Goal: Task Accomplishment & Management: Complete application form

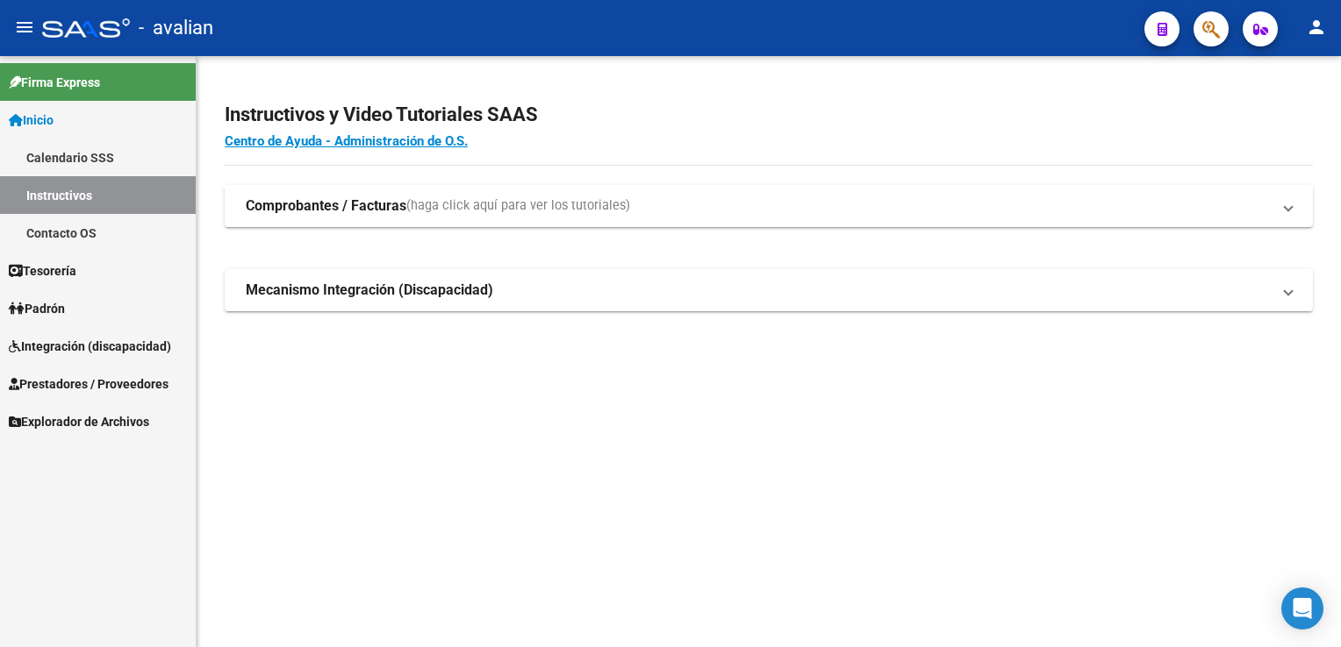
click at [84, 381] on span "Prestadores / Proveedores" at bounding box center [89, 384] width 160 height 19
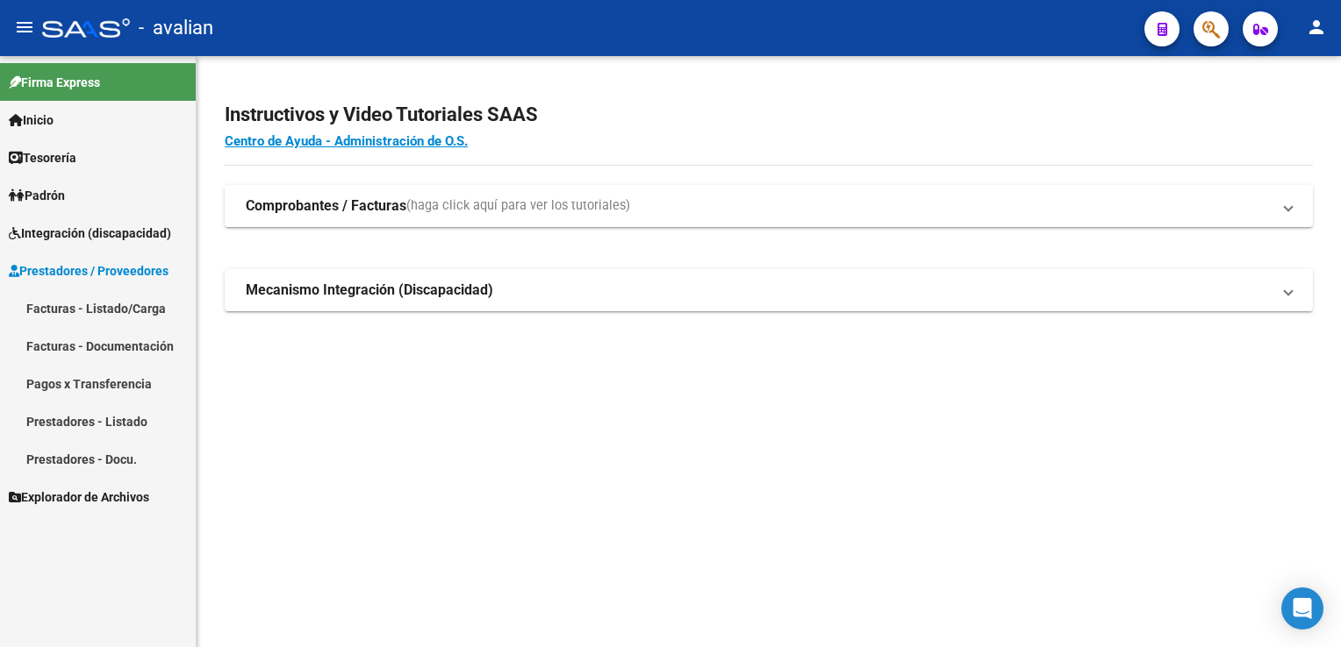
click at [98, 305] on link "Facturas - Listado/Carga" at bounding box center [98, 309] width 196 height 38
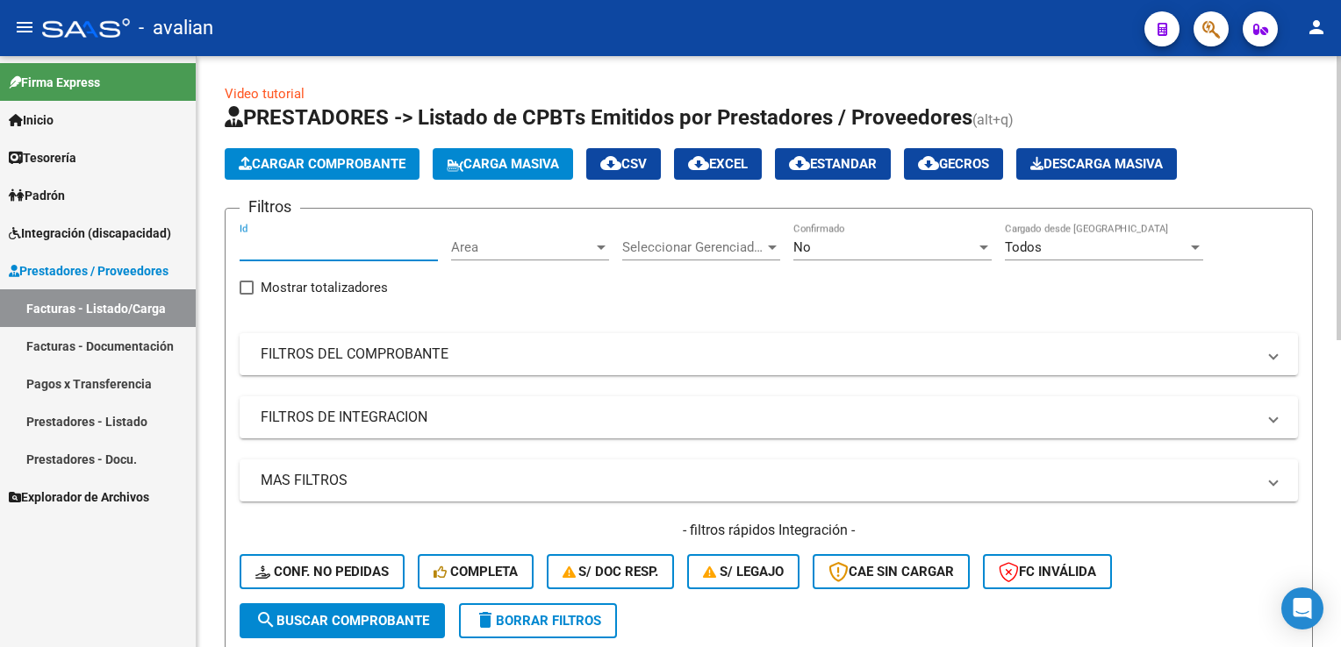
click at [324, 244] on input "Id" at bounding box center [339, 248] width 198 height 16
click at [536, 249] on span "Area" at bounding box center [522, 248] width 142 height 16
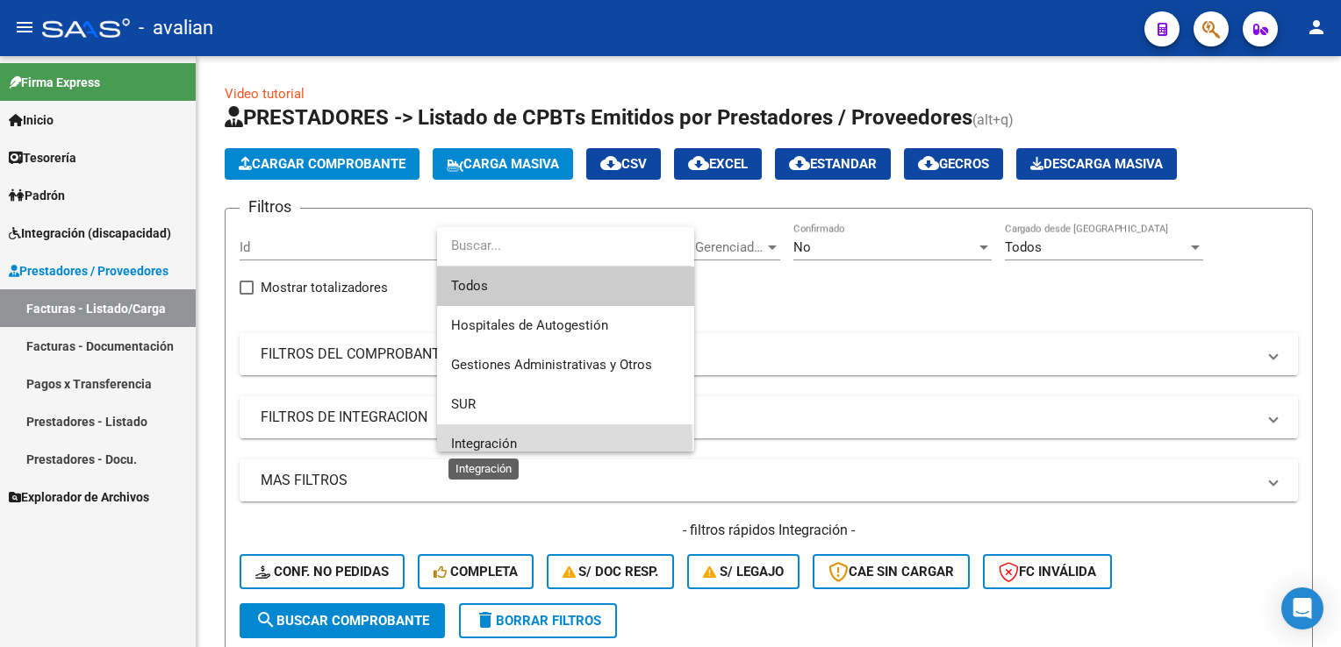
click at [498, 443] on span "Integración" at bounding box center [484, 444] width 66 height 16
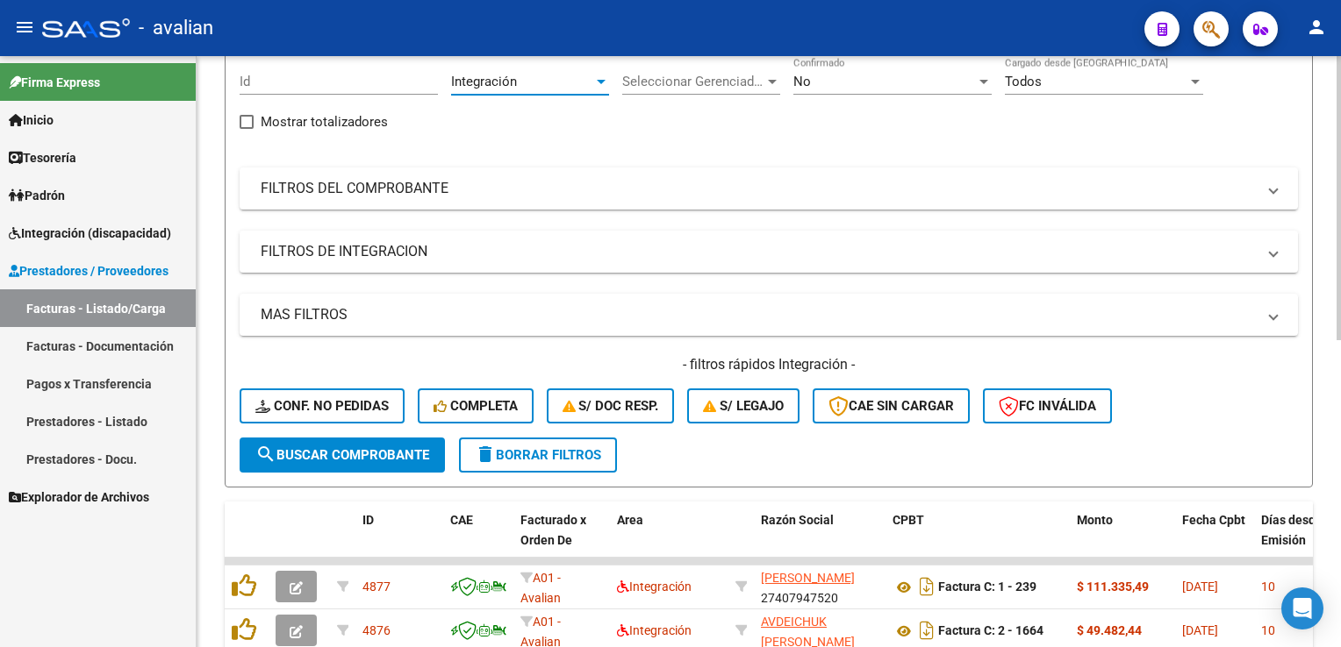
scroll to position [175, 0]
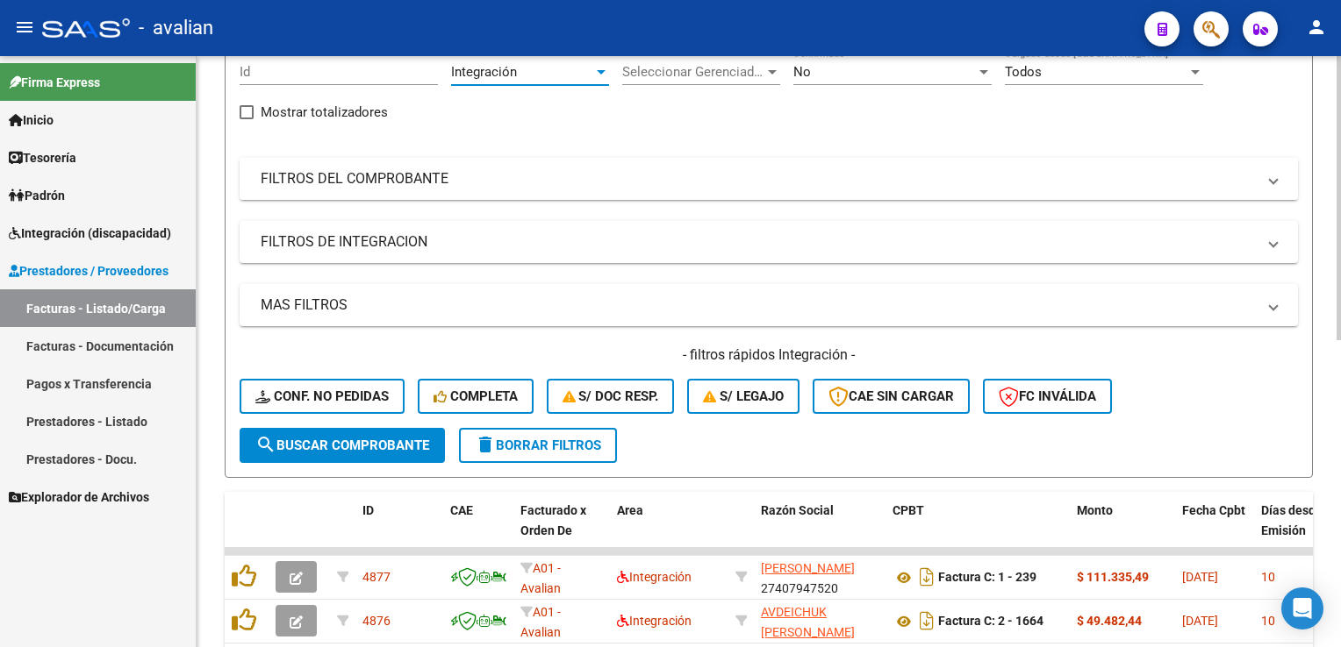
click at [444, 171] on mat-panel-title "FILTROS DEL COMPROBANTE" at bounding box center [758, 178] width 995 height 19
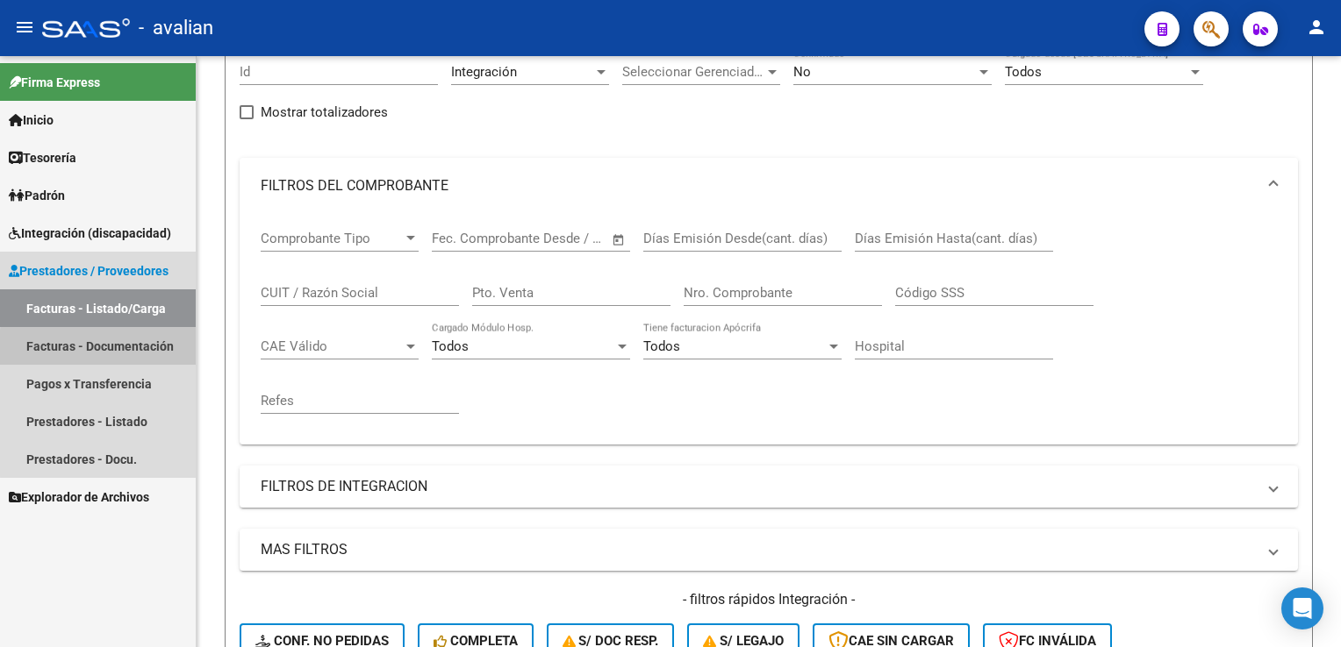
click at [109, 348] on link "Facturas - Documentación" at bounding box center [98, 346] width 196 height 38
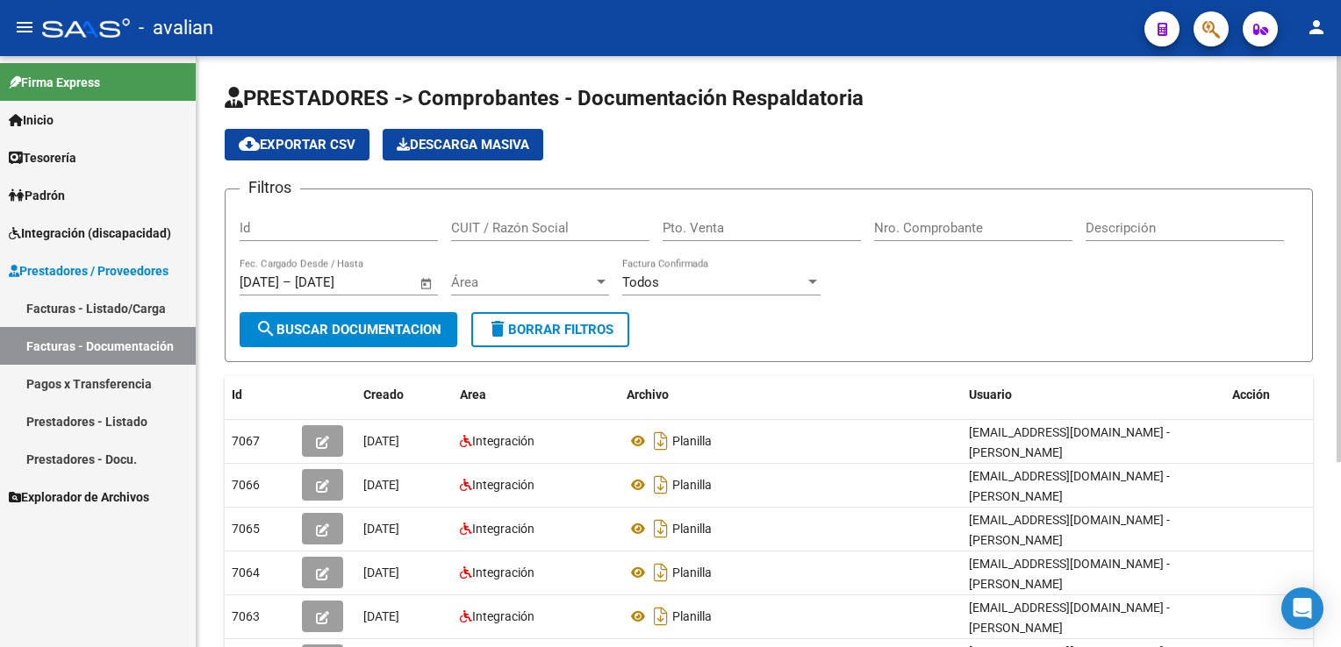
click at [289, 240] on div "Id" at bounding box center [339, 223] width 198 height 38
paste input "27352863284"
type input "27352863284"
click at [472, 282] on span "Área" at bounding box center [522, 283] width 142 height 16
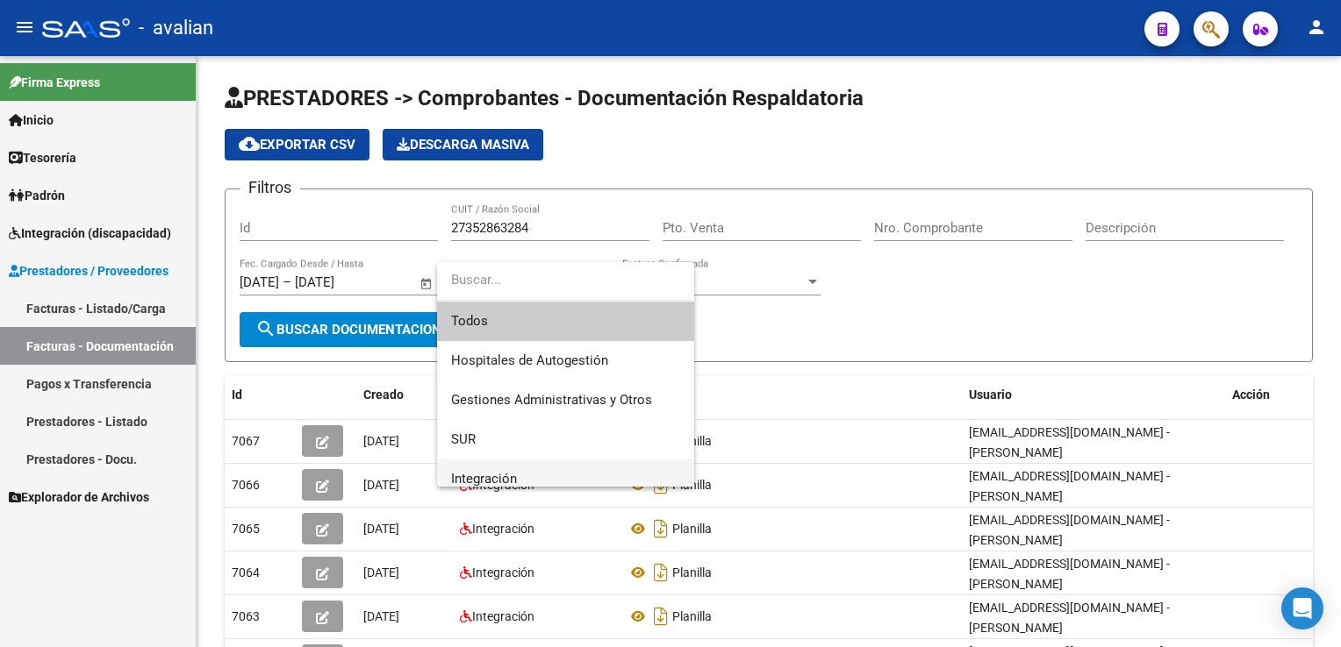
click at [516, 475] on span "Integración" at bounding box center [565, 479] width 229 height 39
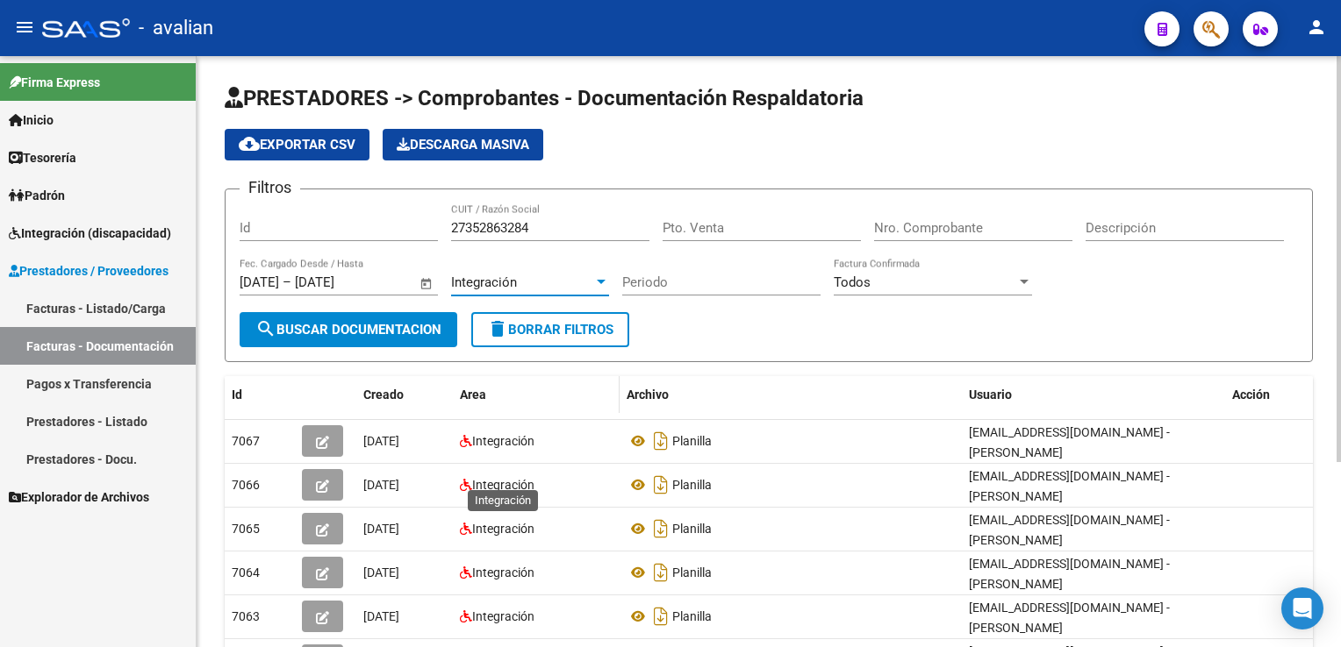
scroll to position [11, 0]
click at [393, 326] on span "search Buscar Documentacion" at bounding box center [348, 330] width 186 height 16
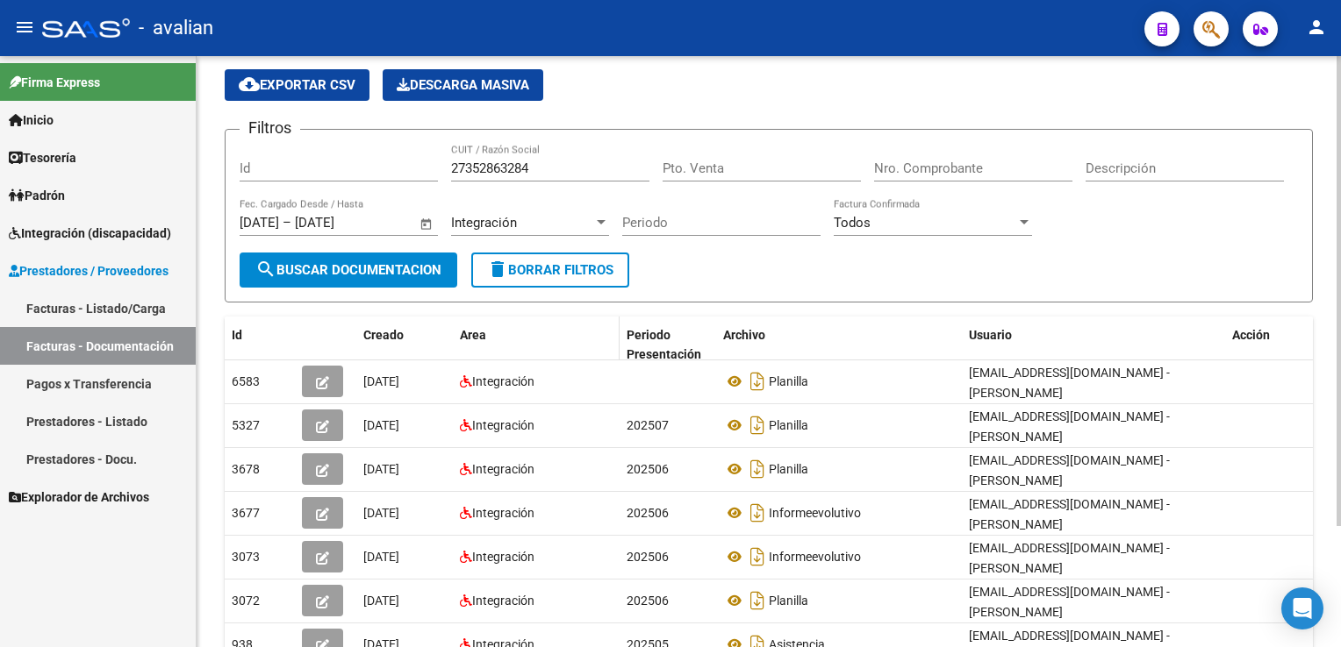
scroll to position [88, 0]
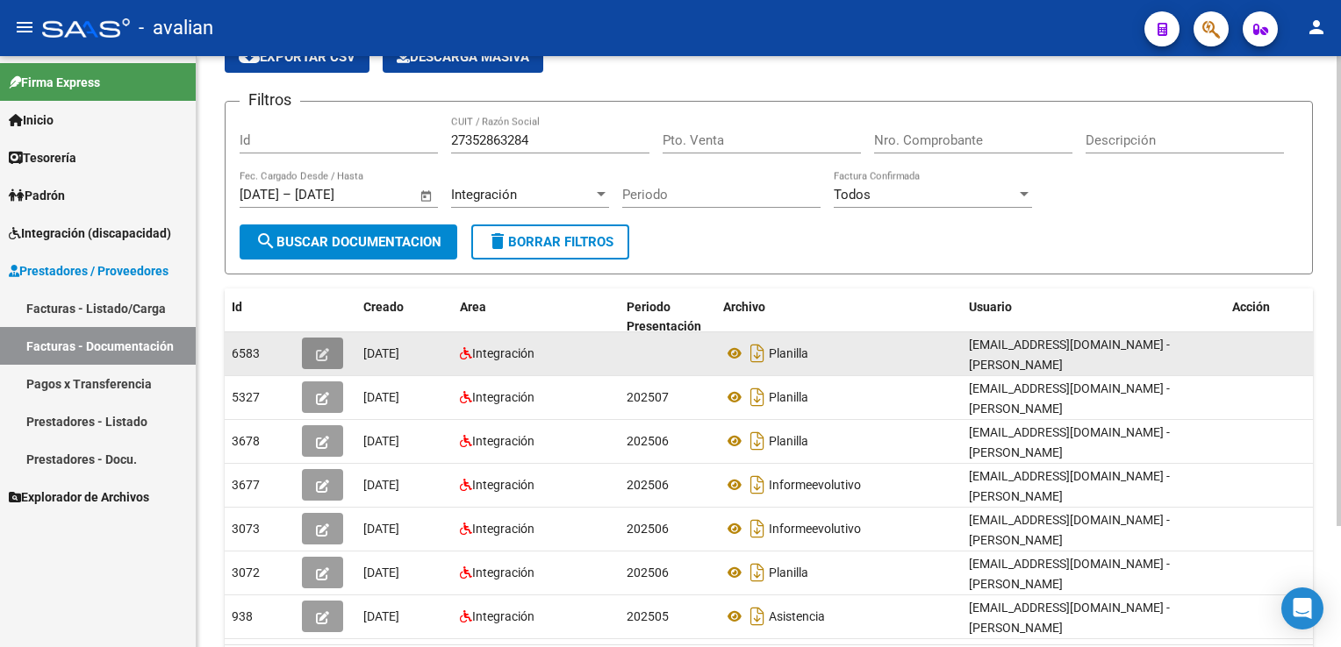
click at [319, 346] on span "button" at bounding box center [322, 354] width 13 height 16
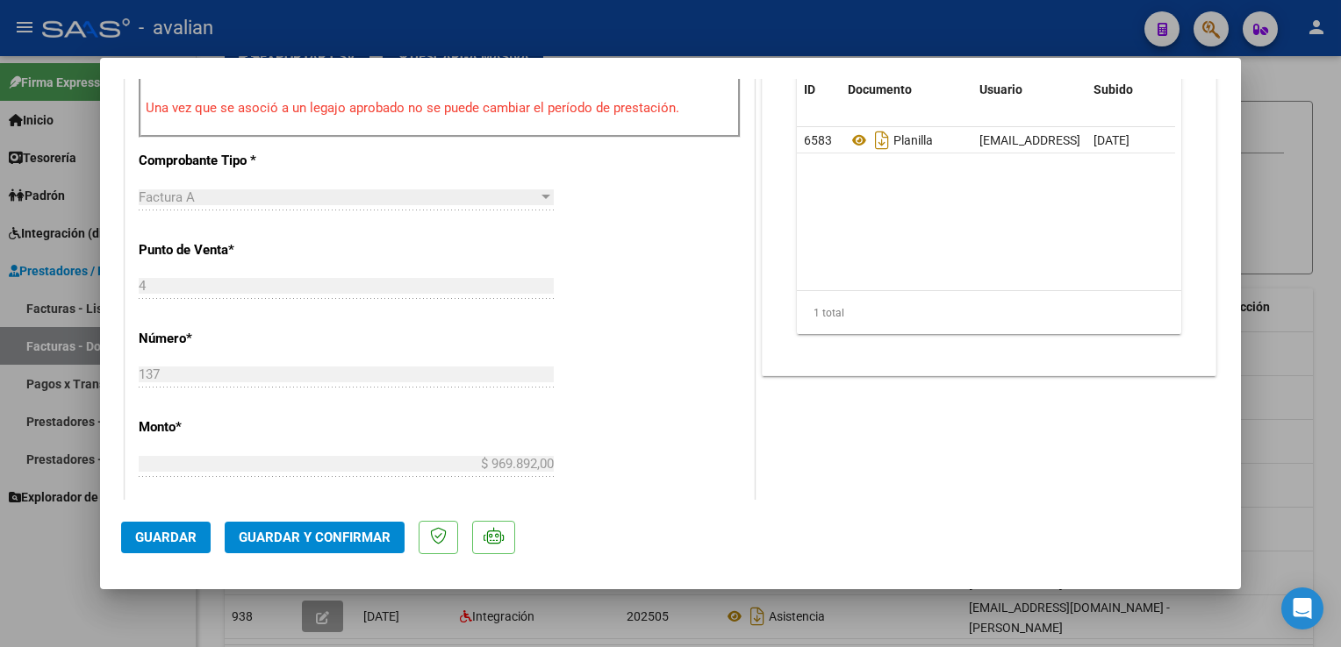
scroll to position [0, 0]
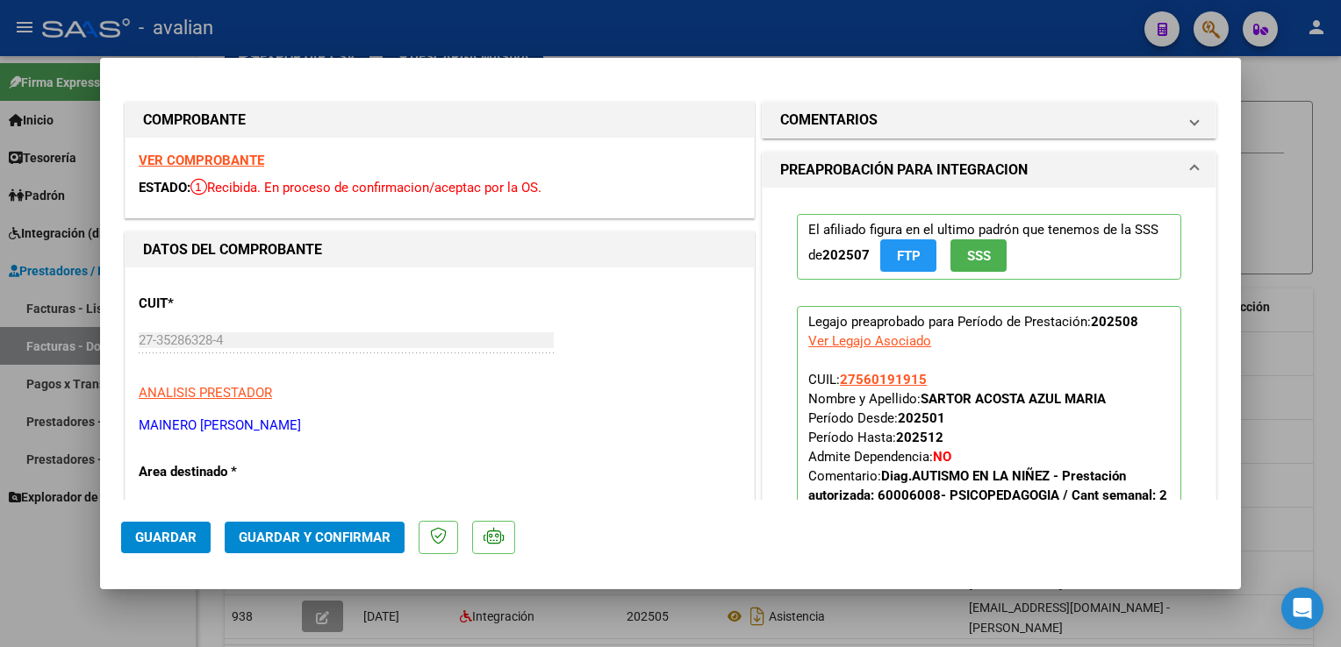
click at [404, 20] on div at bounding box center [670, 323] width 1341 height 647
type input "$ 0,00"
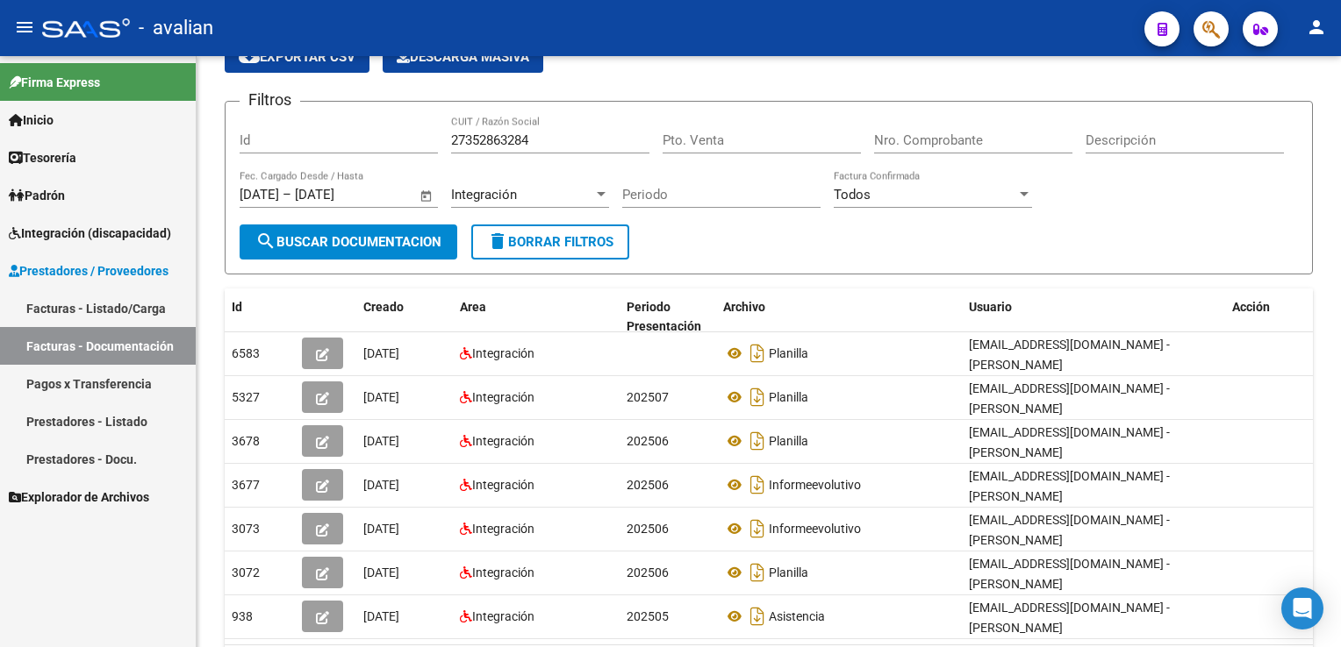
drag, startPoint x: 130, startPoint y: 310, endPoint x: 158, endPoint y: 300, distance: 29.7
click at [130, 310] on link "Facturas - Listado/Carga" at bounding box center [98, 309] width 196 height 38
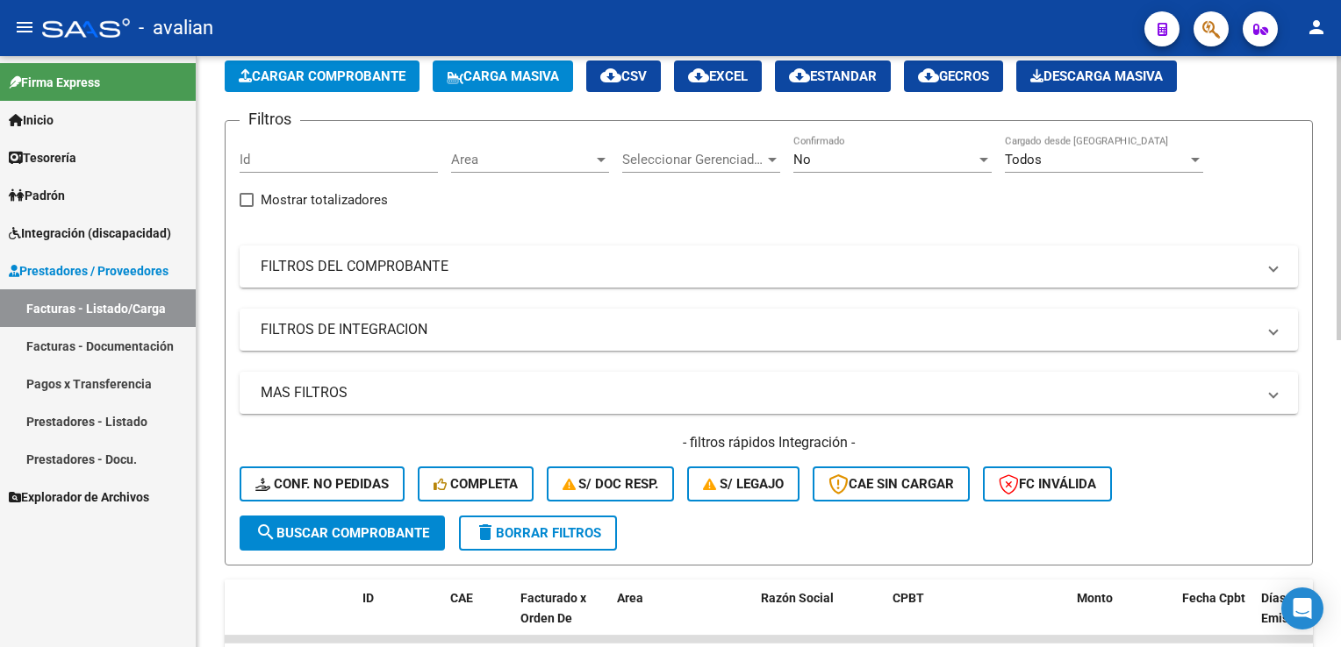
click at [327, 153] on input "Id" at bounding box center [339, 160] width 198 height 16
type input "6583"
click at [354, 533] on span "search Buscar Comprobante" at bounding box center [342, 534] width 174 height 16
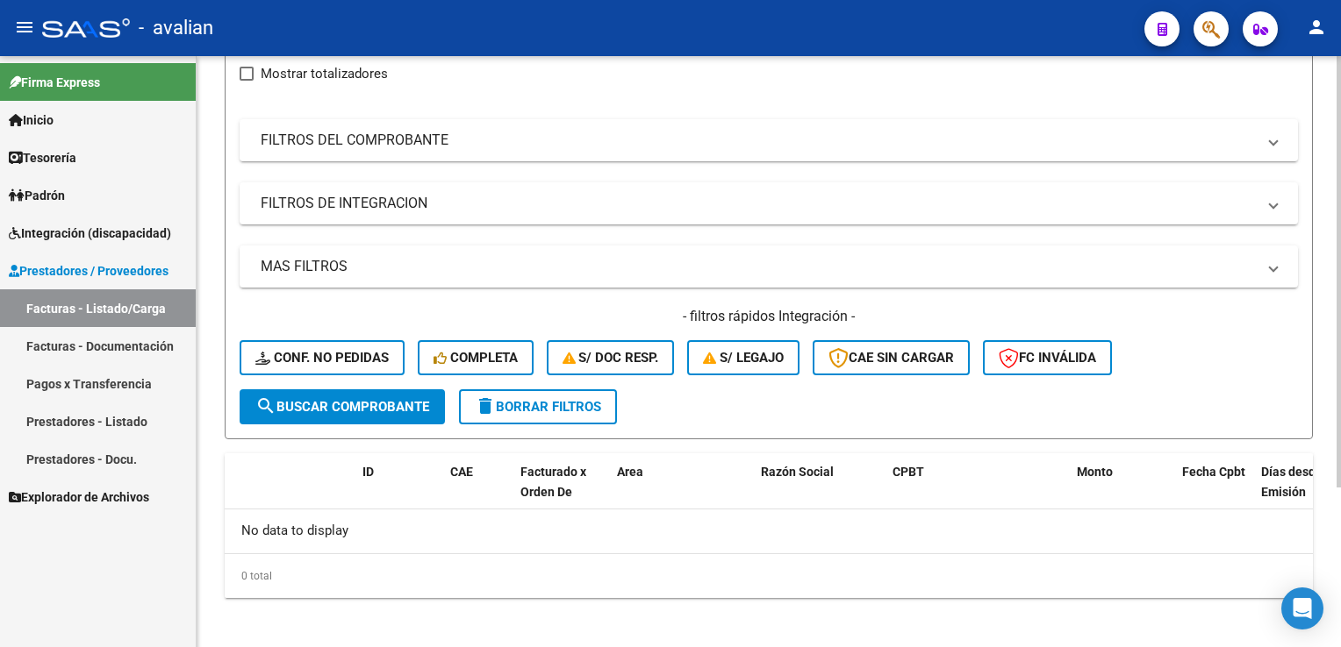
scroll to position [218, 0]
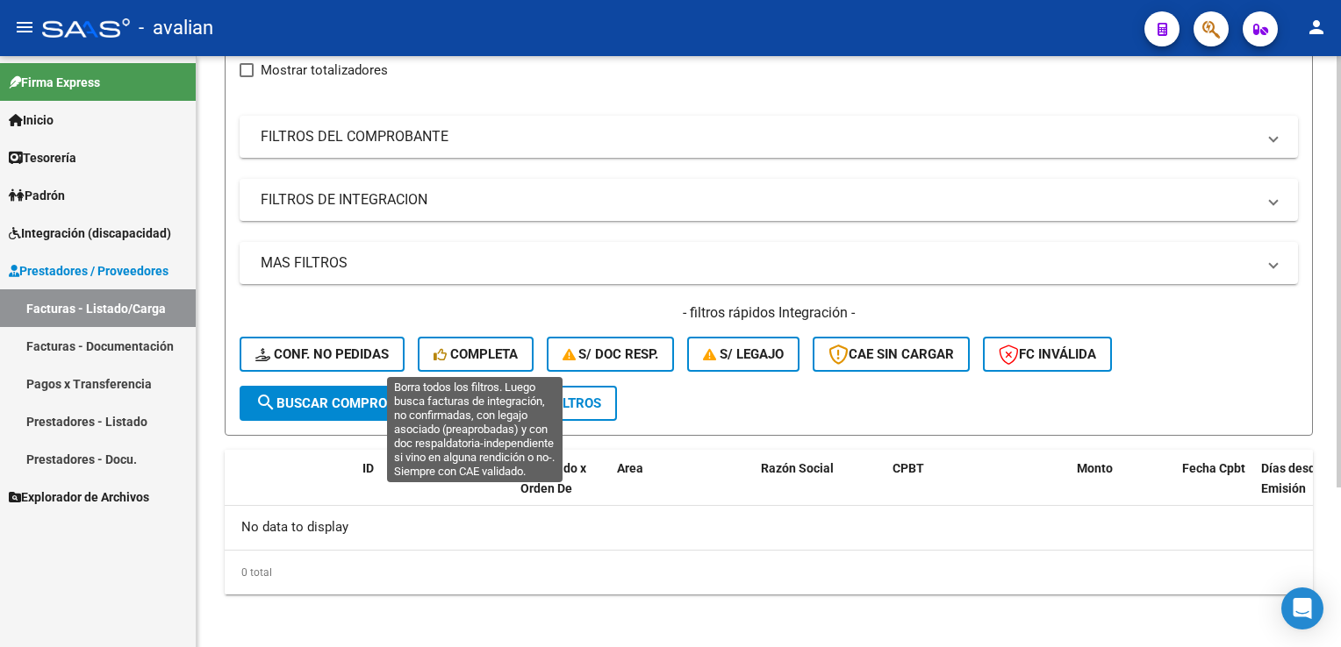
click at [461, 350] on span "Completa" at bounding box center [475, 355] width 84 height 16
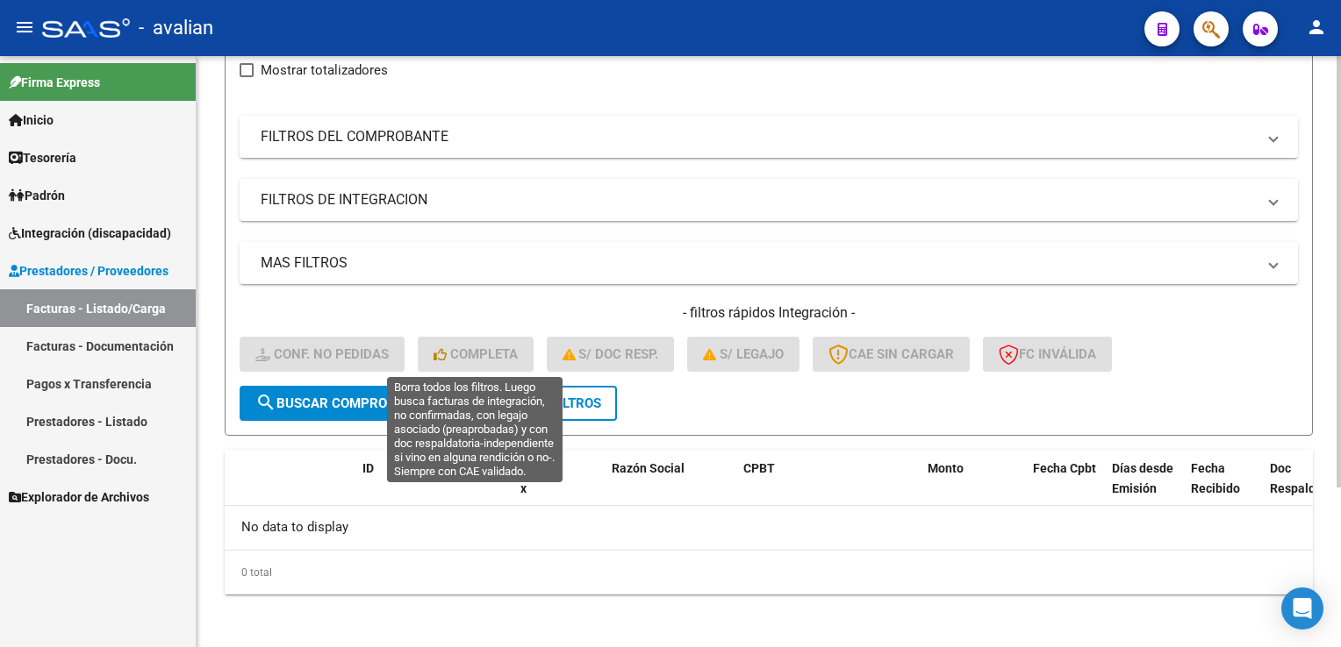
scroll to position [0, 0]
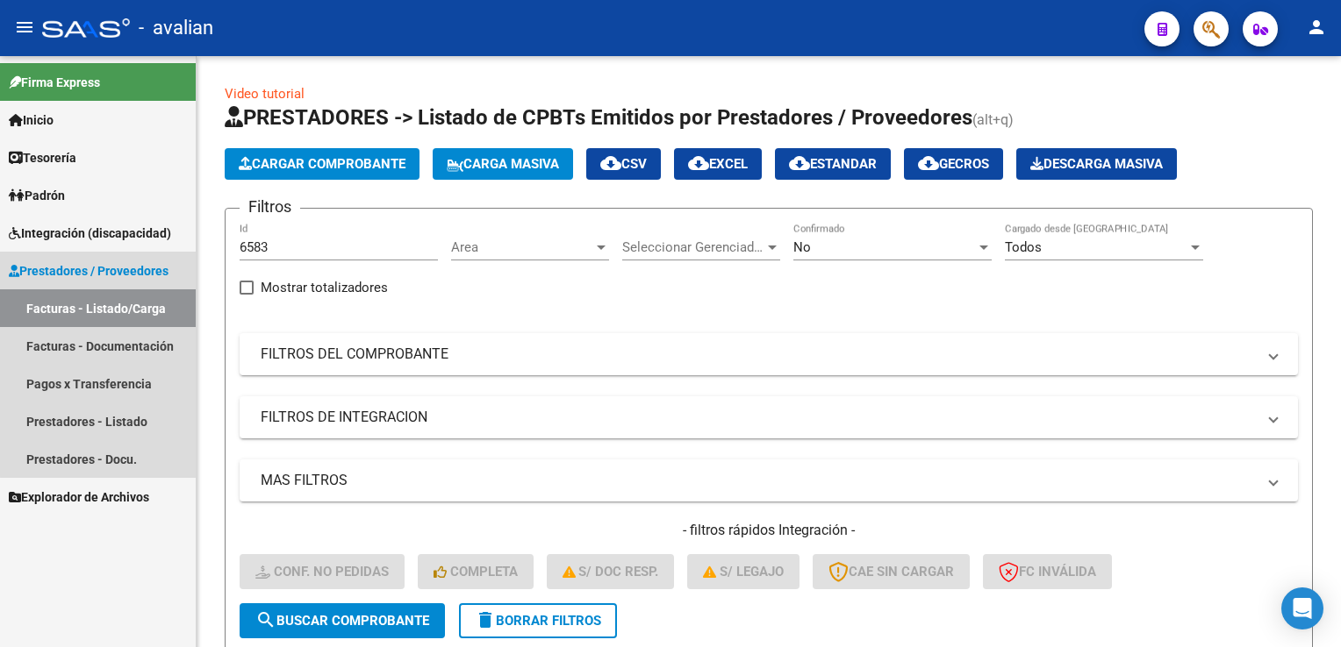
click at [167, 304] on link "Facturas - Listado/Carga" at bounding box center [98, 309] width 196 height 38
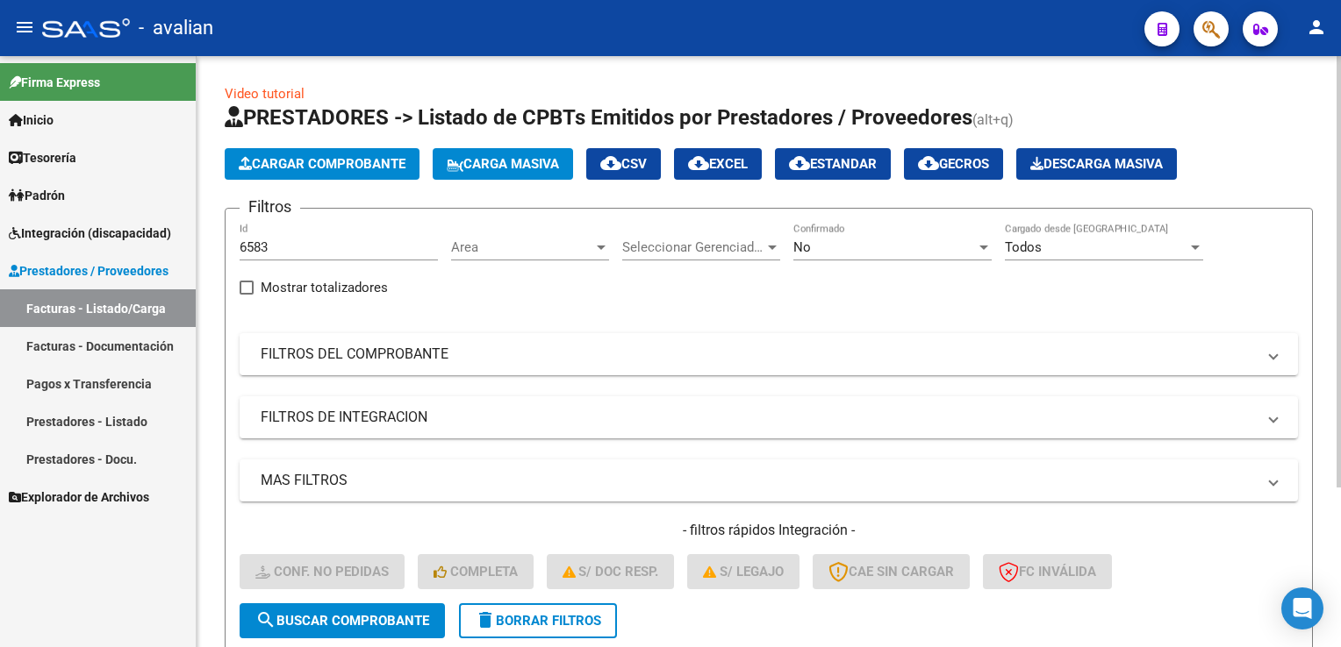
drag, startPoint x: 319, startPoint y: 254, endPoint x: 232, endPoint y: 261, distance: 87.9
click at [232, 261] on form "Filtros 6583 Id Area Area Seleccionar Gerenciador Seleccionar Gerenciador No Co…" at bounding box center [769, 431] width 1088 height 446
drag, startPoint x: 232, startPoint y: 261, endPoint x: 332, endPoint y: 232, distance: 103.9
click at [332, 232] on div "6583 Id" at bounding box center [339, 242] width 198 height 38
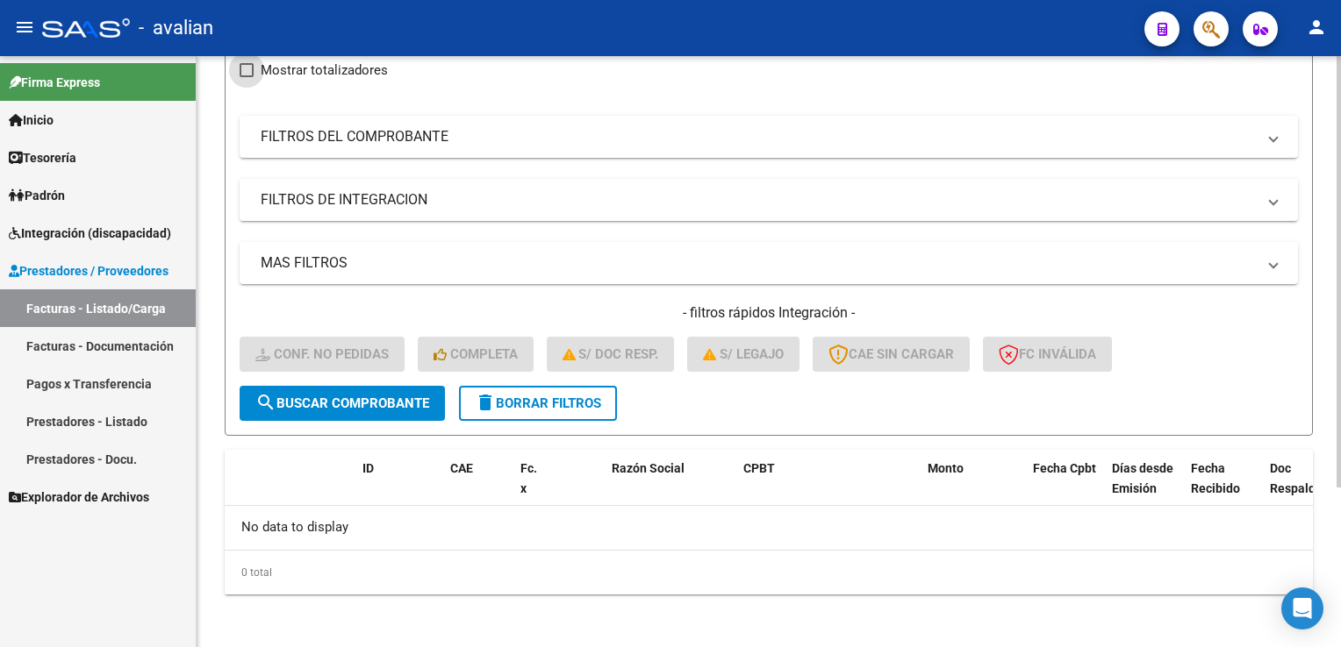
click at [547, 414] on button "delete Borrar Filtros" at bounding box center [538, 403] width 158 height 35
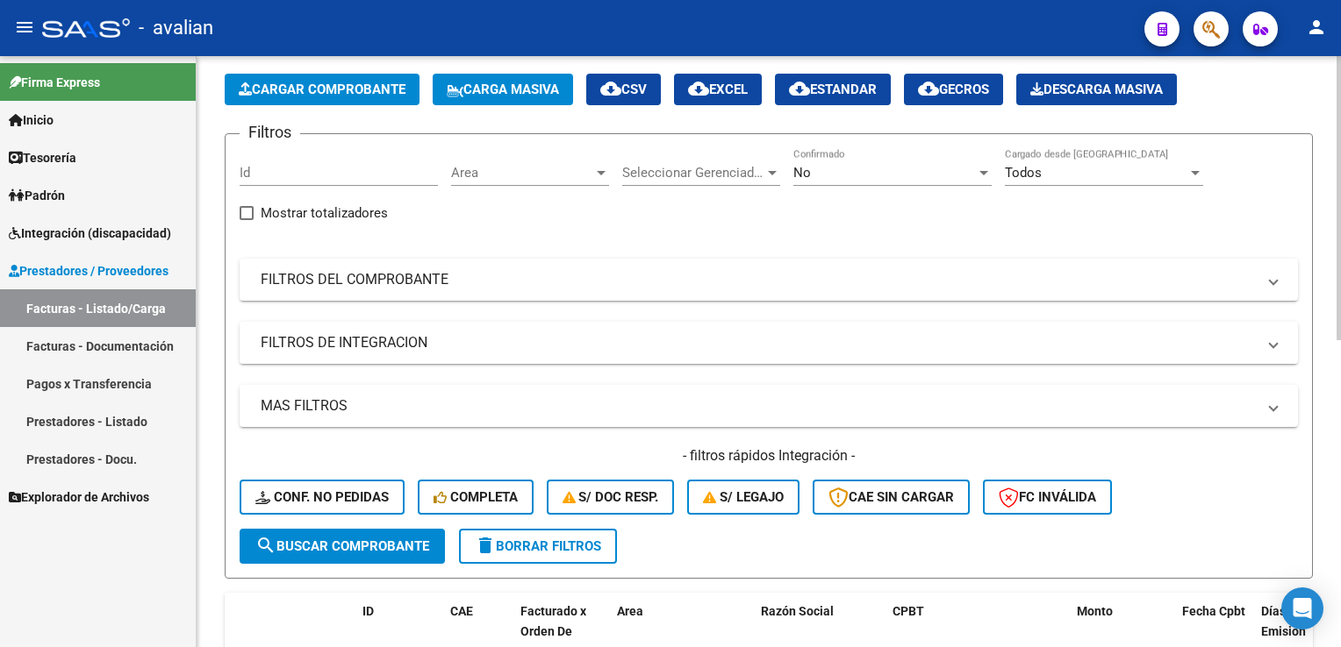
scroll to position [42, 0]
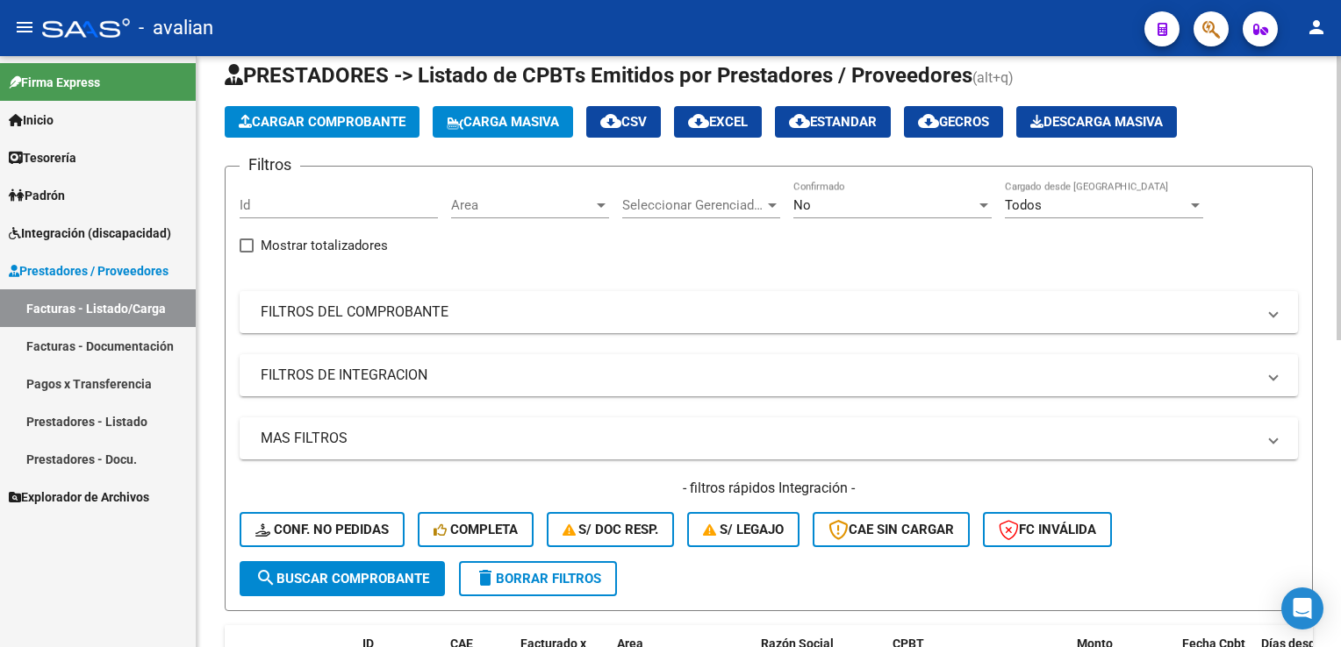
click at [306, 207] on input "Id" at bounding box center [339, 205] width 198 height 16
type input "6583"
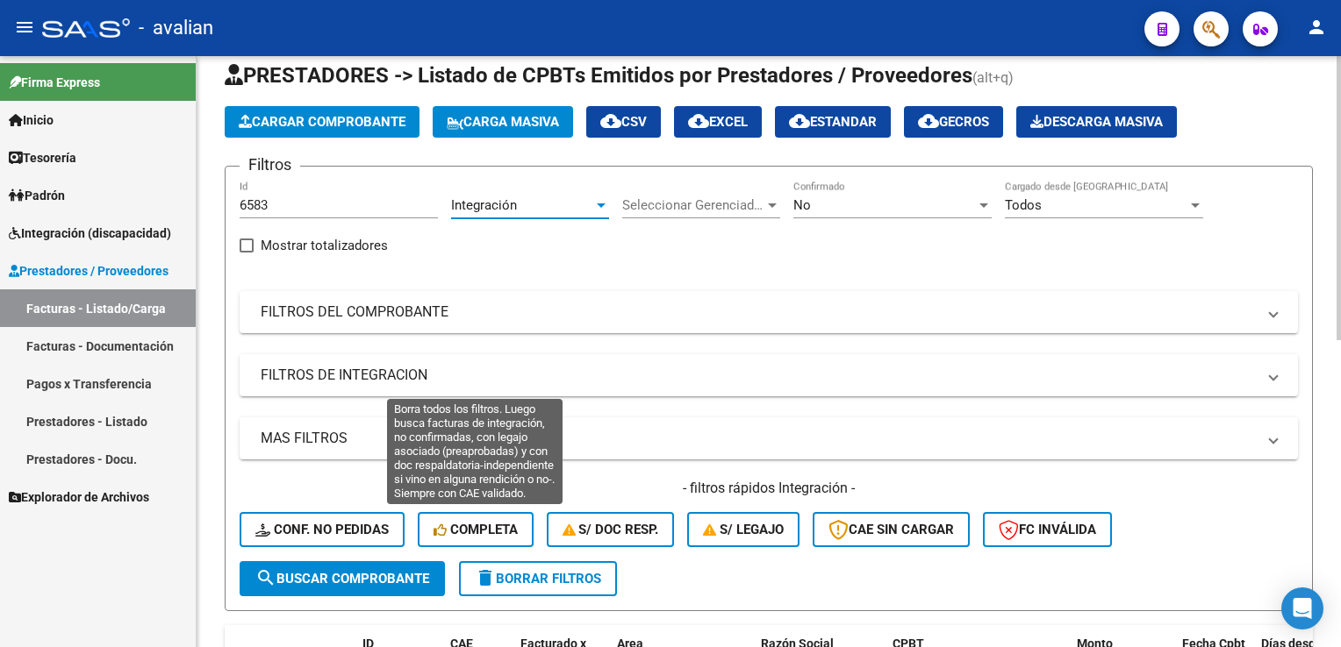
click at [476, 526] on span "Completa" at bounding box center [475, 530] width 84 height 16
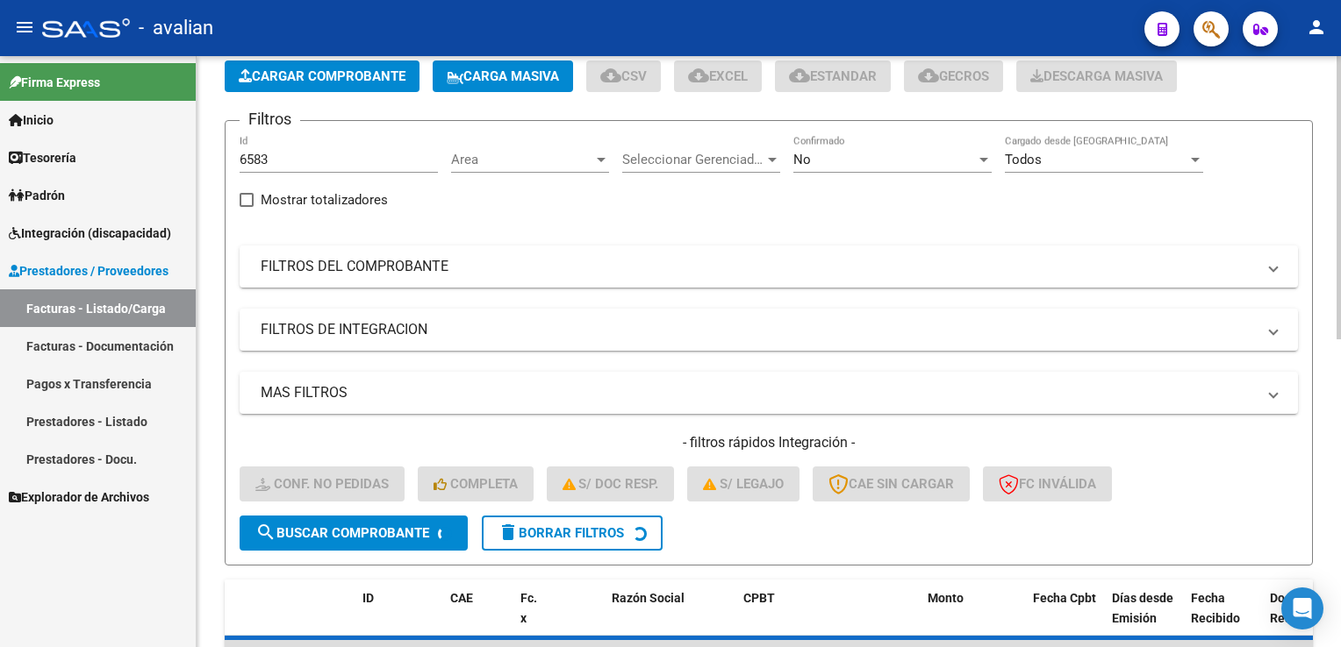
scroll to position [130, 0]
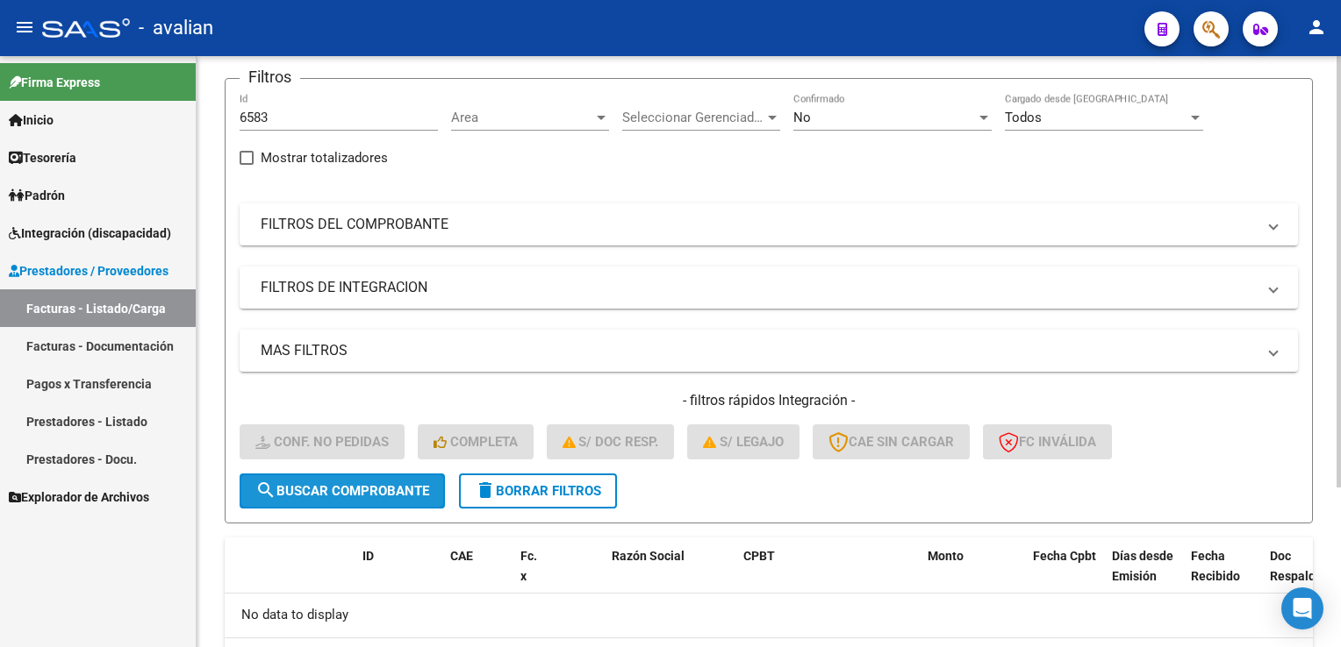
click at [423, 490] on span "search Buscar Comprobante" at bounding box center [342, 491] width 174 height 16
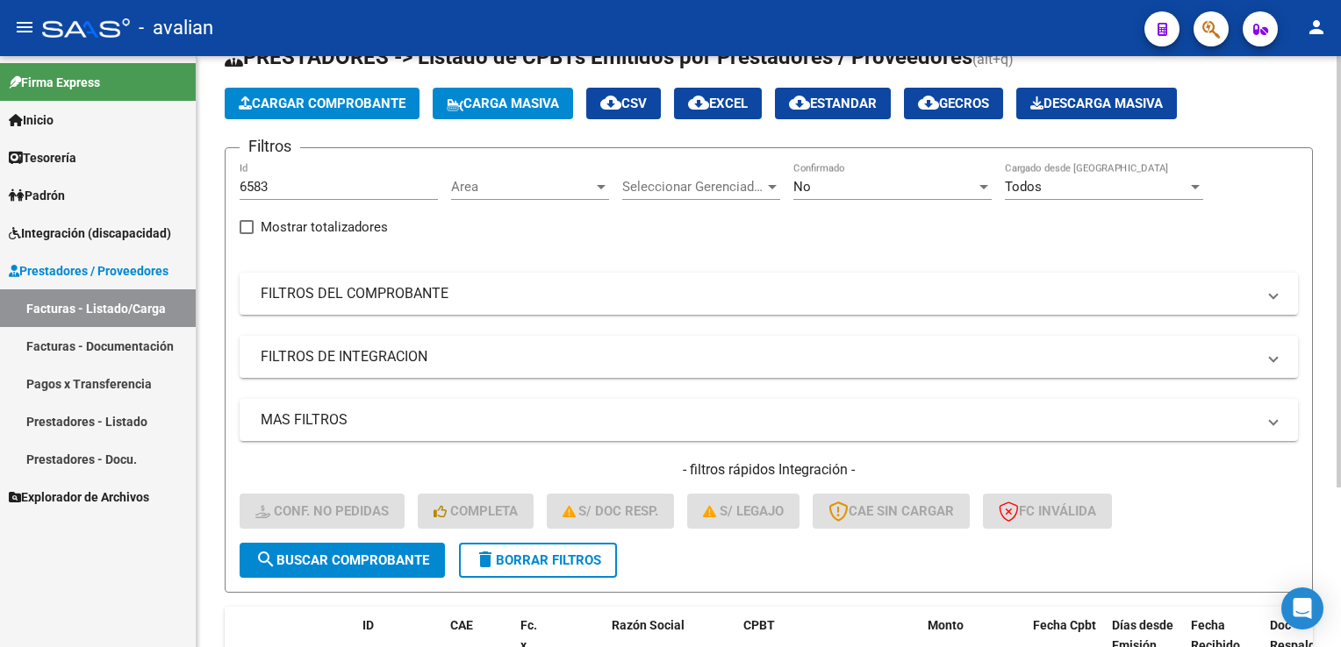
scroll to position [88, 0]
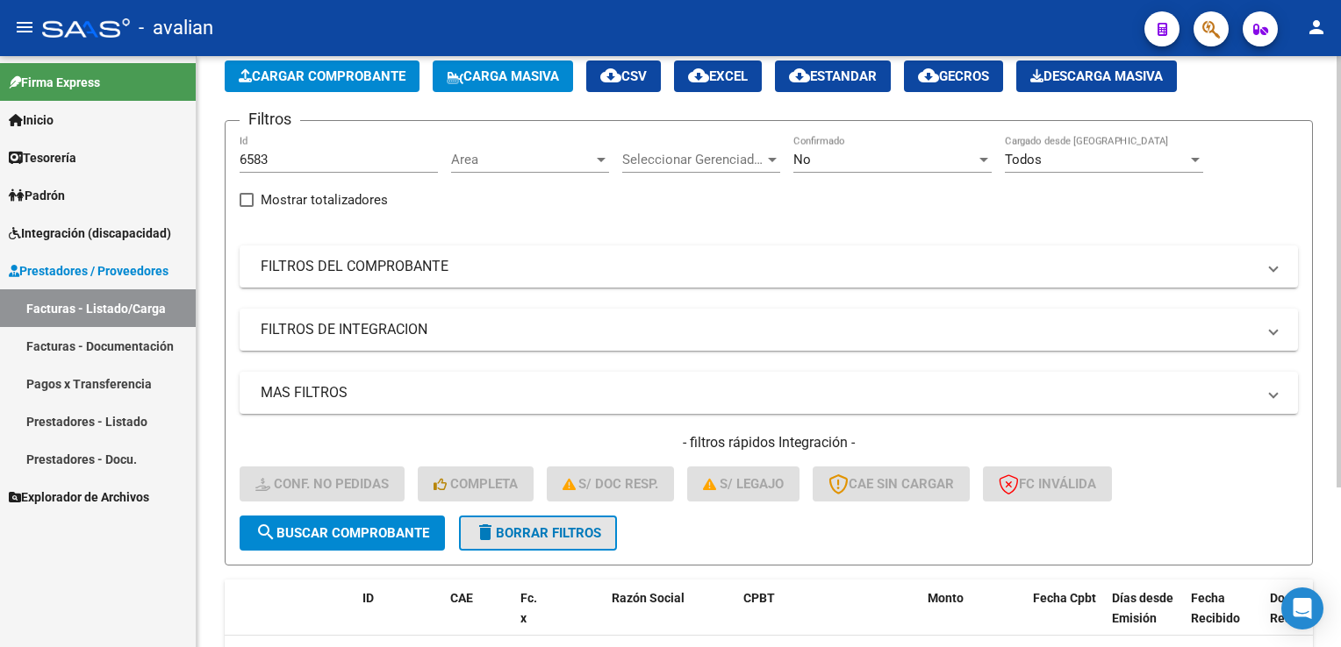
click at [535, 517] on button "delete Borrar Filtros" at bounding box center [538, 533] width 158 height 35
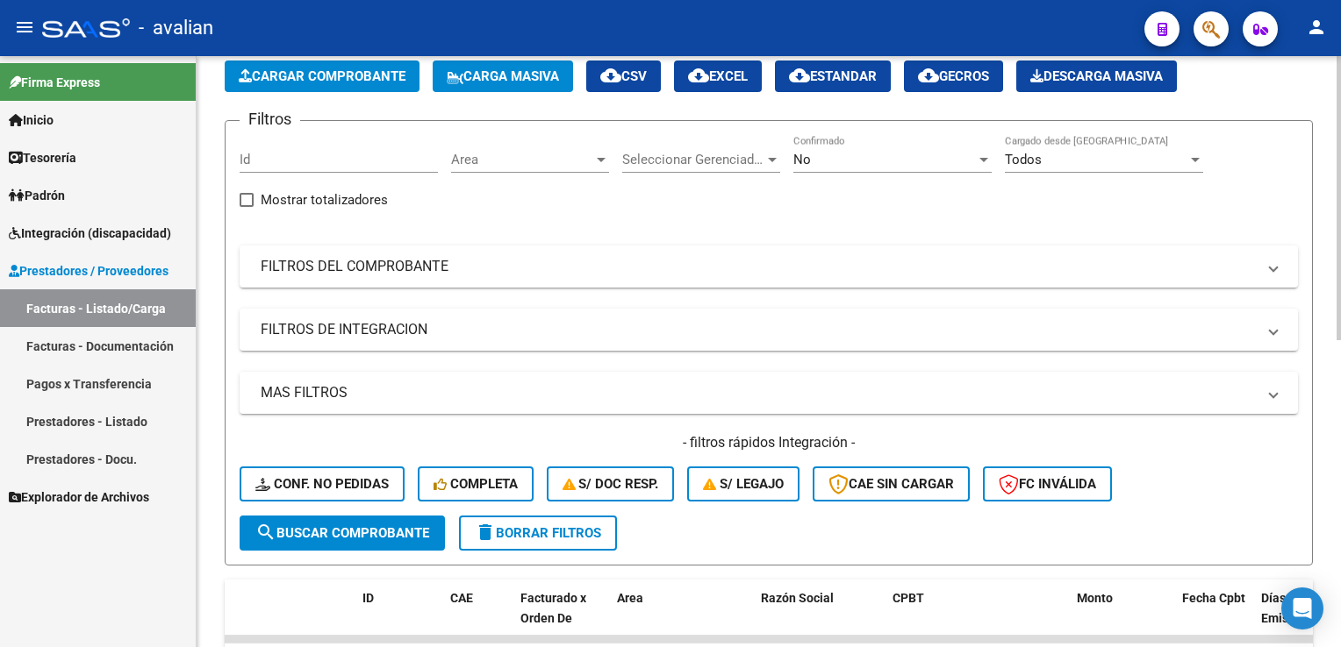
click at [419, 79] on button "Cargar Comprobante" at bounding box center [322, 77] width 195 height 32
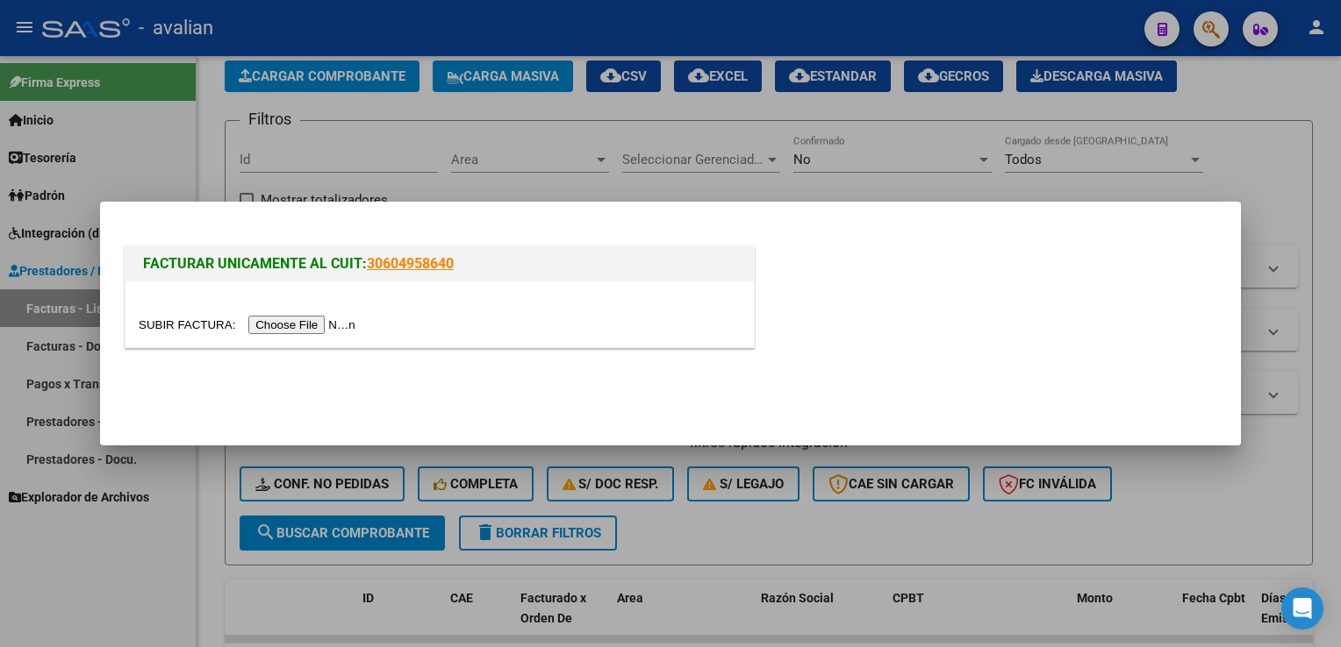
click at [609, 170] on div at bounding box center [670, 323] width 1341 height 647
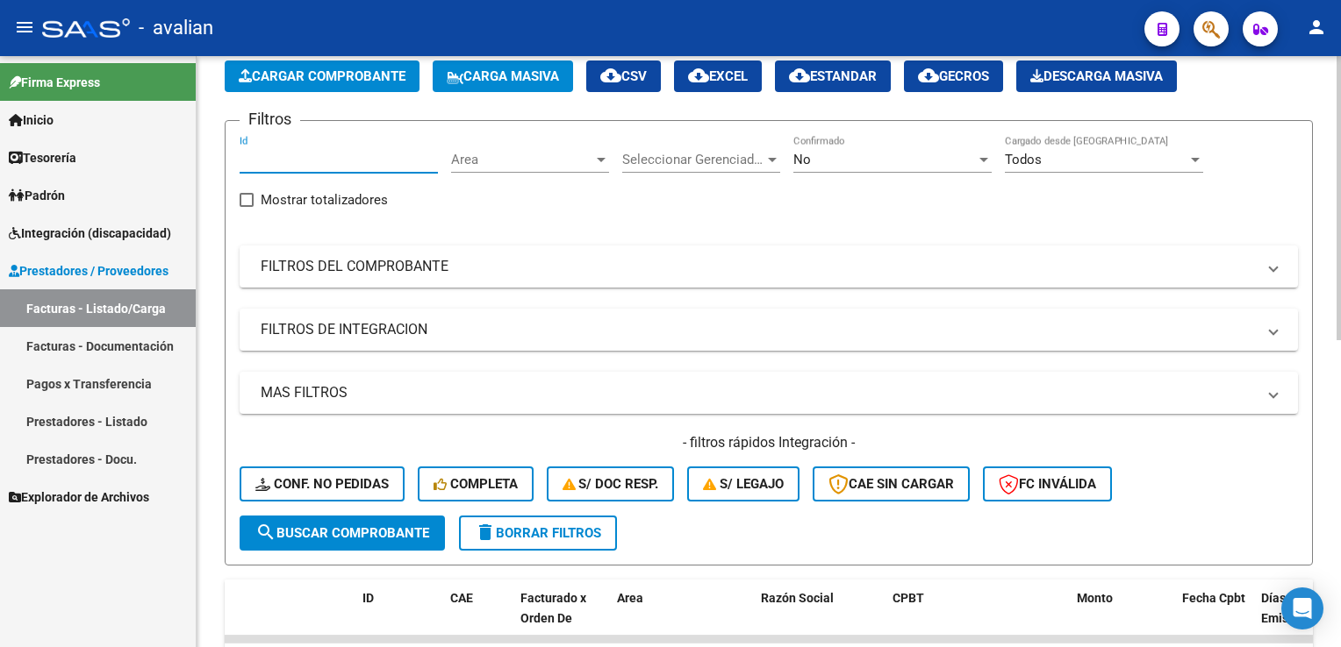
click at [374, 158] on input "Id" at bounding box center [339, 160] width 198 height 16
type input "6583"
click at [473, 161] on span "Area" at bounding box center [522, 160] width 142 height 16
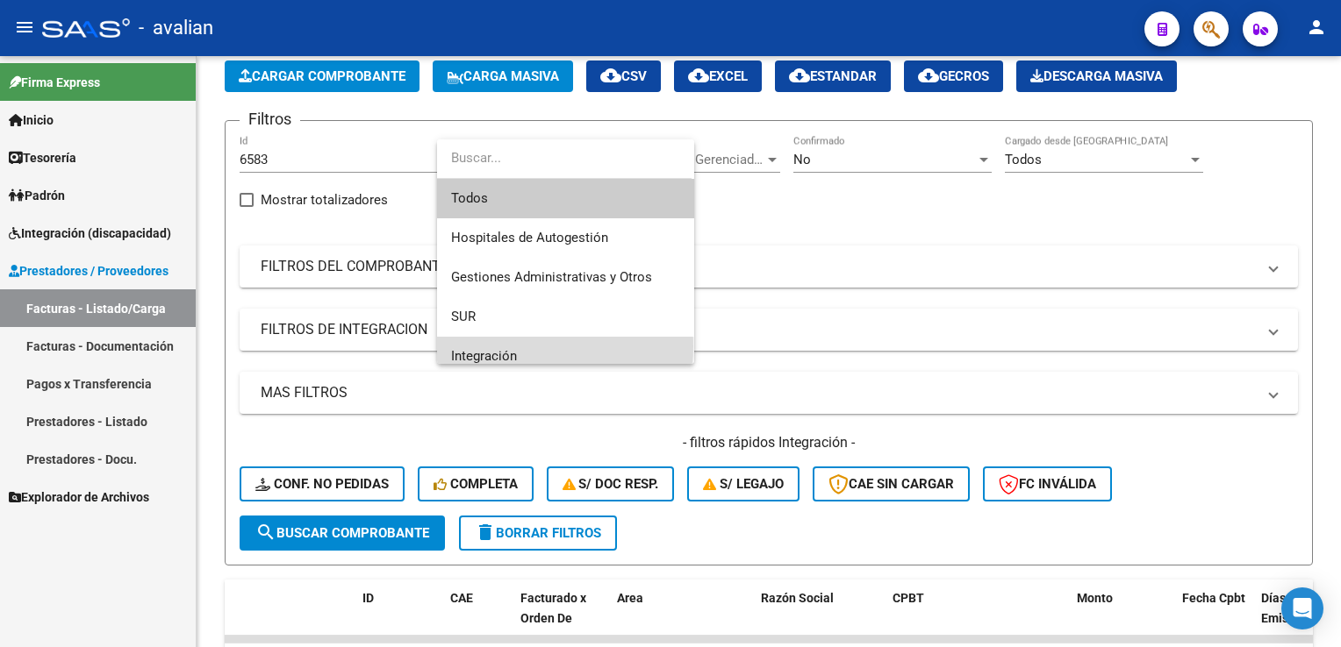
click at [490, 347] on span "Integración" at bounding box center [565, 356] width 229 height 39
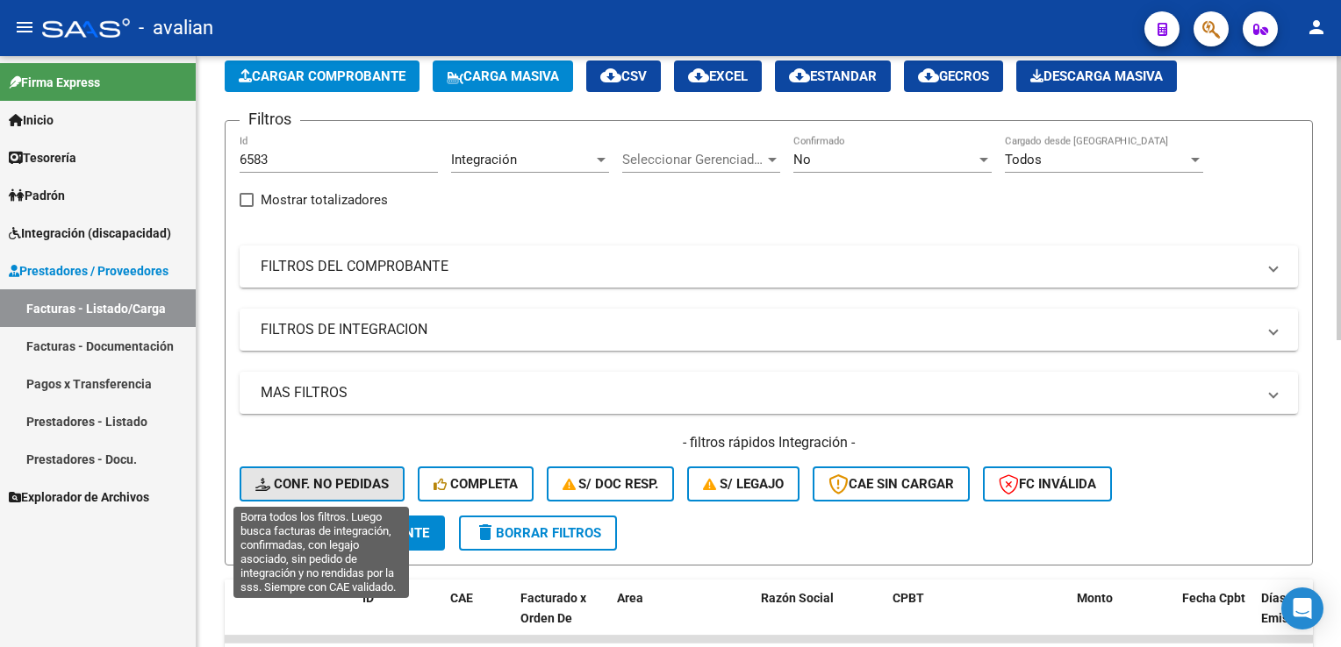
click at [336, 483] on span "Conf. no pedidas" at bounding box center [321, 484] width 133 height 16
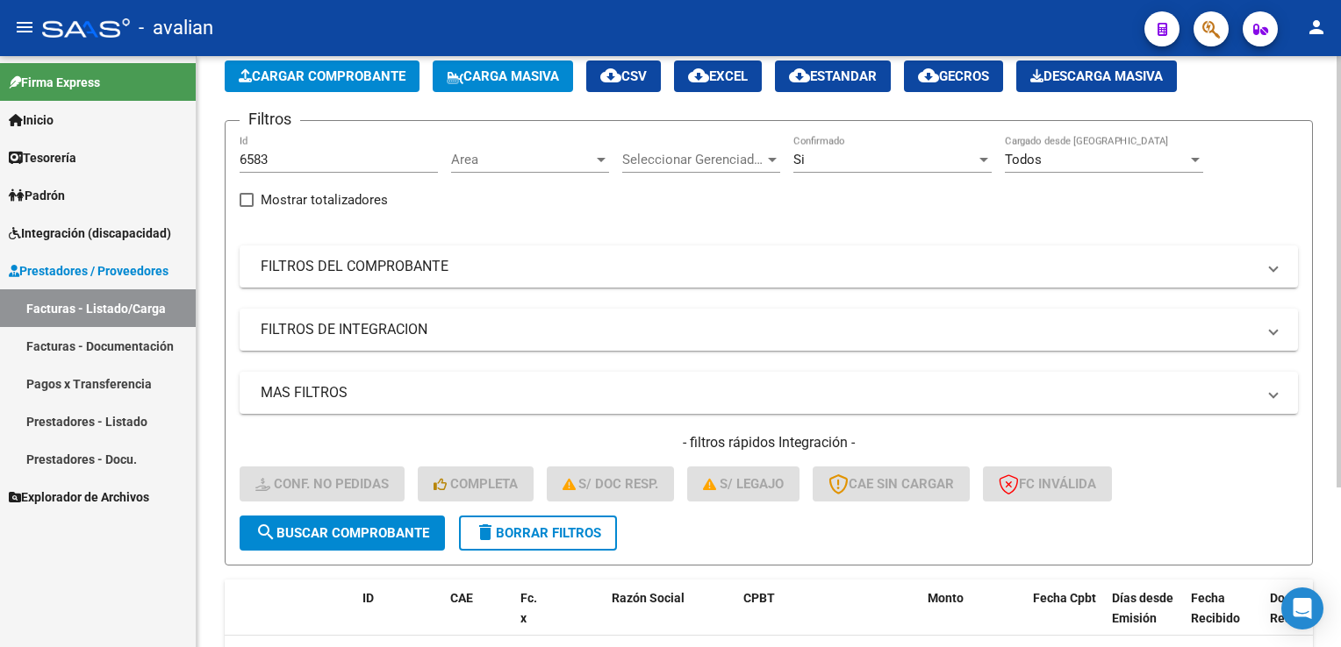
click at [354, 535] on span "search Buscar Comprobante" at bounding box center [342, 534] width 174 height 16
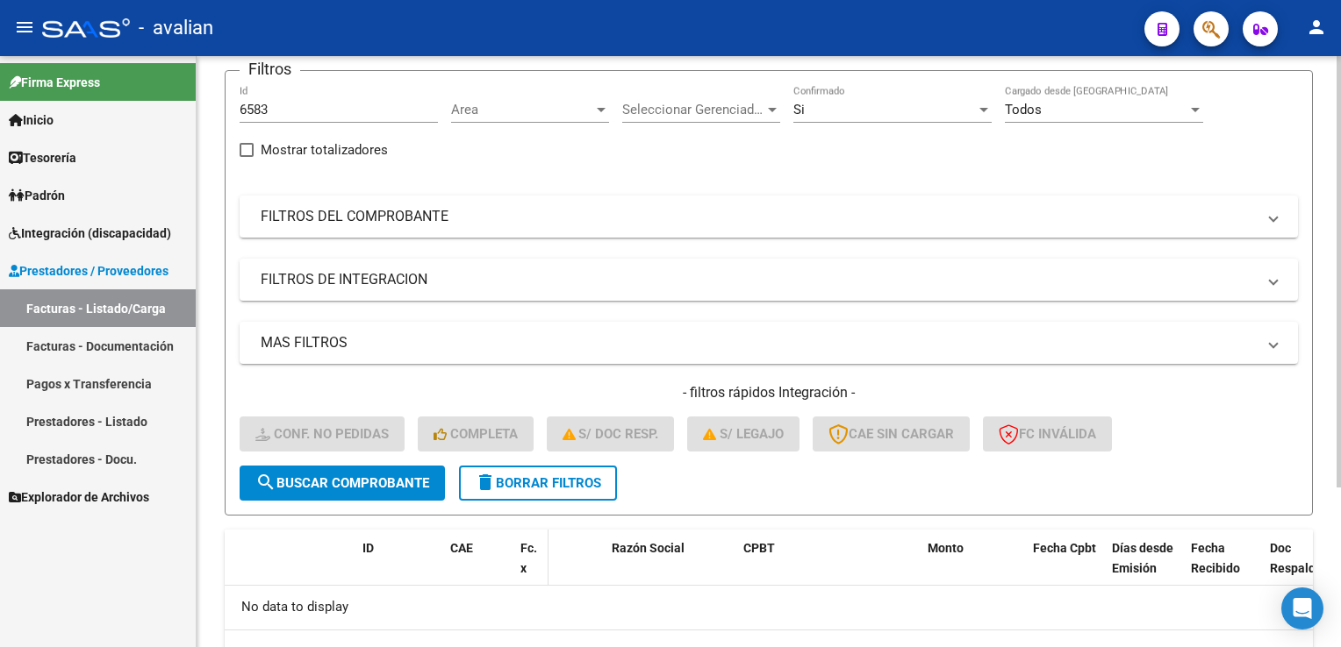
scroll to position [175, 0]
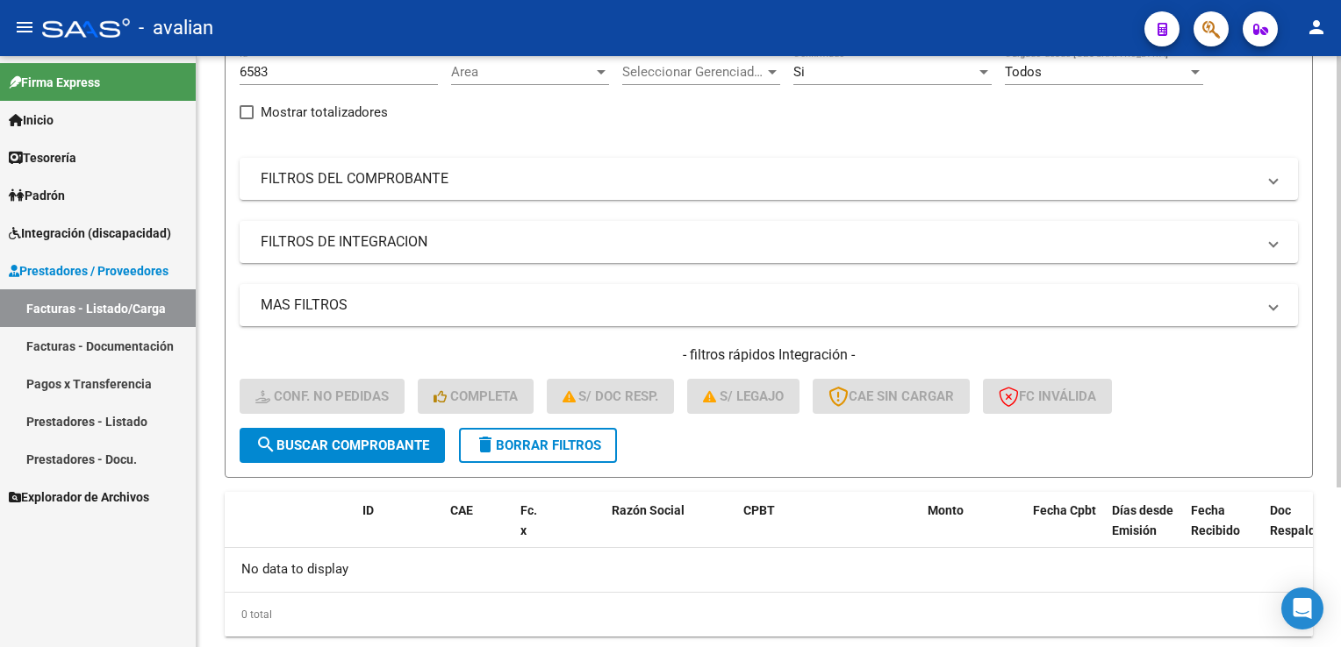
click at [514, 458] on button "delete Borrar Filtros" at bounding box center [538, 445] width 158 height 35
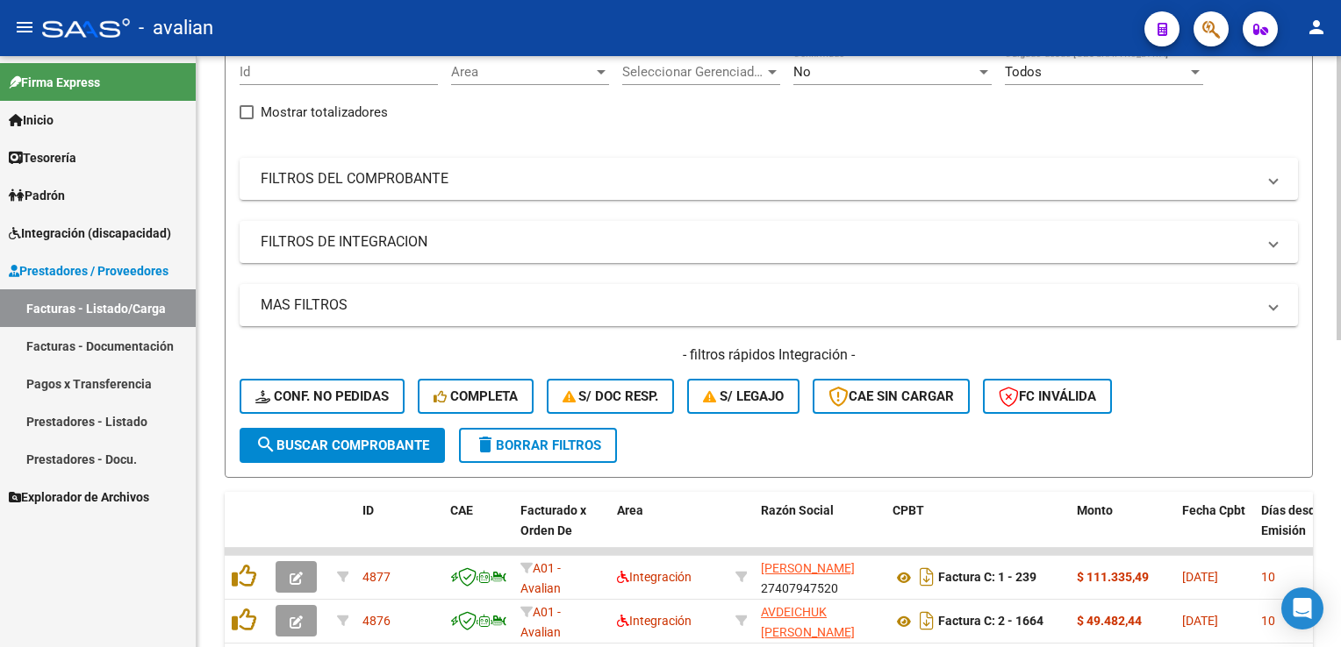
click at [328, 61] on div "Id" at bounding box center [339, 66] width 198 height 38
click at [371, 430] on button "search Buscar Comprobante" at bounding box center [342, 445] width 205 height 35
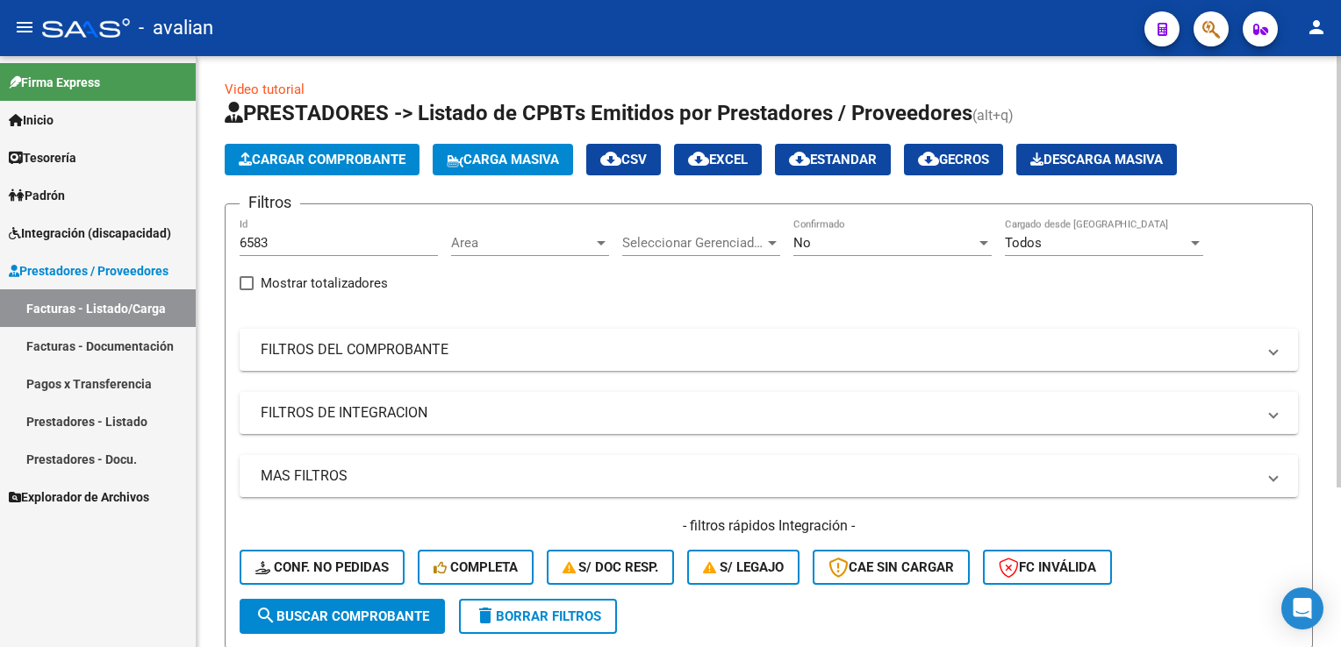
scroll to position [0, 0]
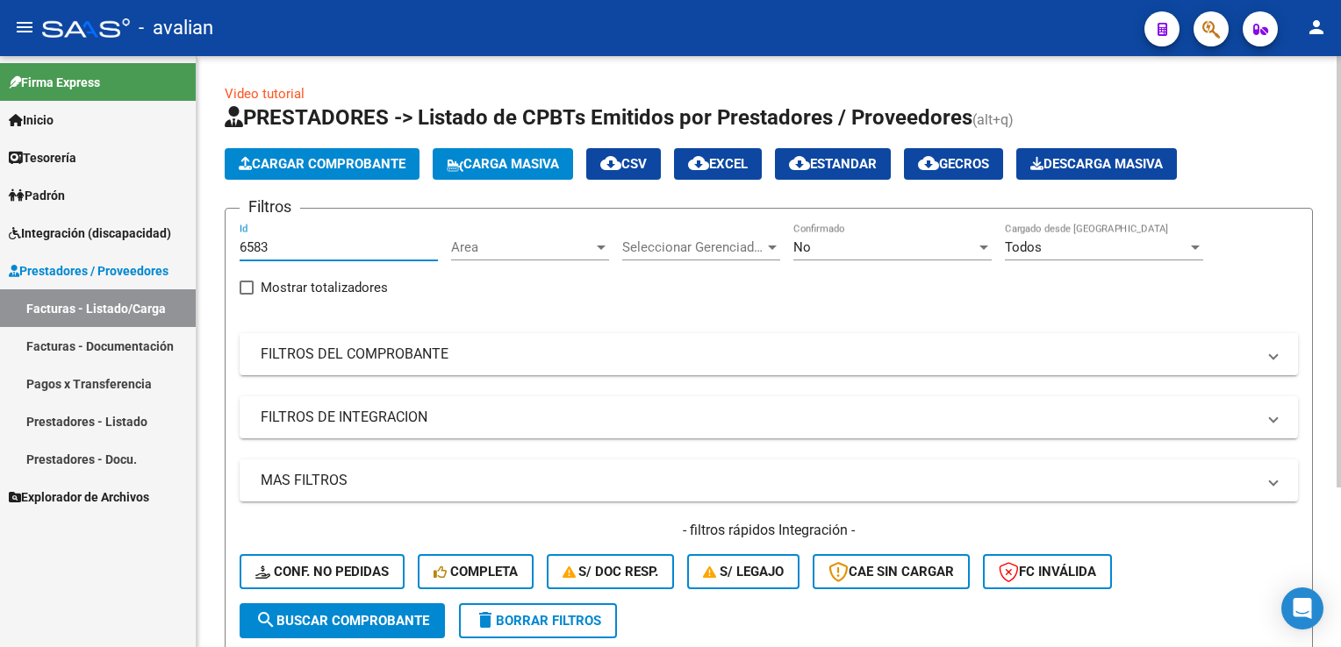
drag, startPoint x: 311, startPoint y: 242, endPoint x: 241, endPoint y: 247, distance: 69.4
click at [241, 247] on input "6583" at bounding box center [339, 248] width 198 height 16
type input "6583"
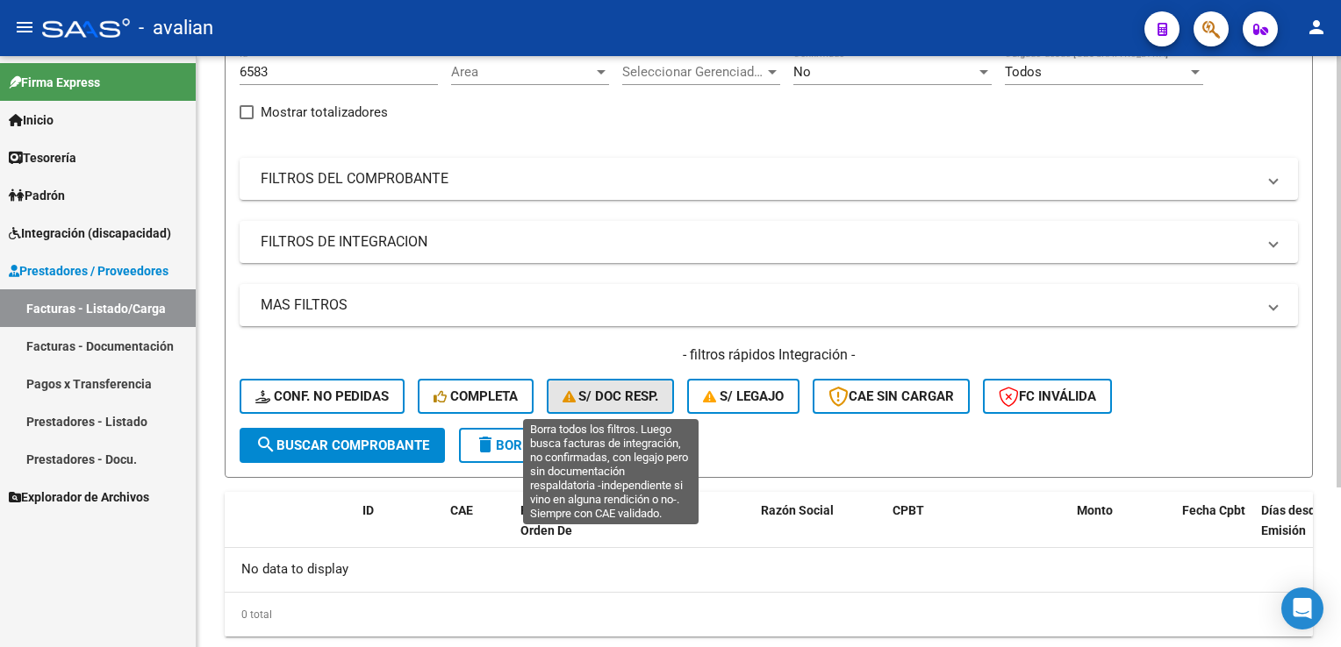
click at [627, 397] on span "S/ Doc Resp." at bounding box center [610, 397] width 97 height 16
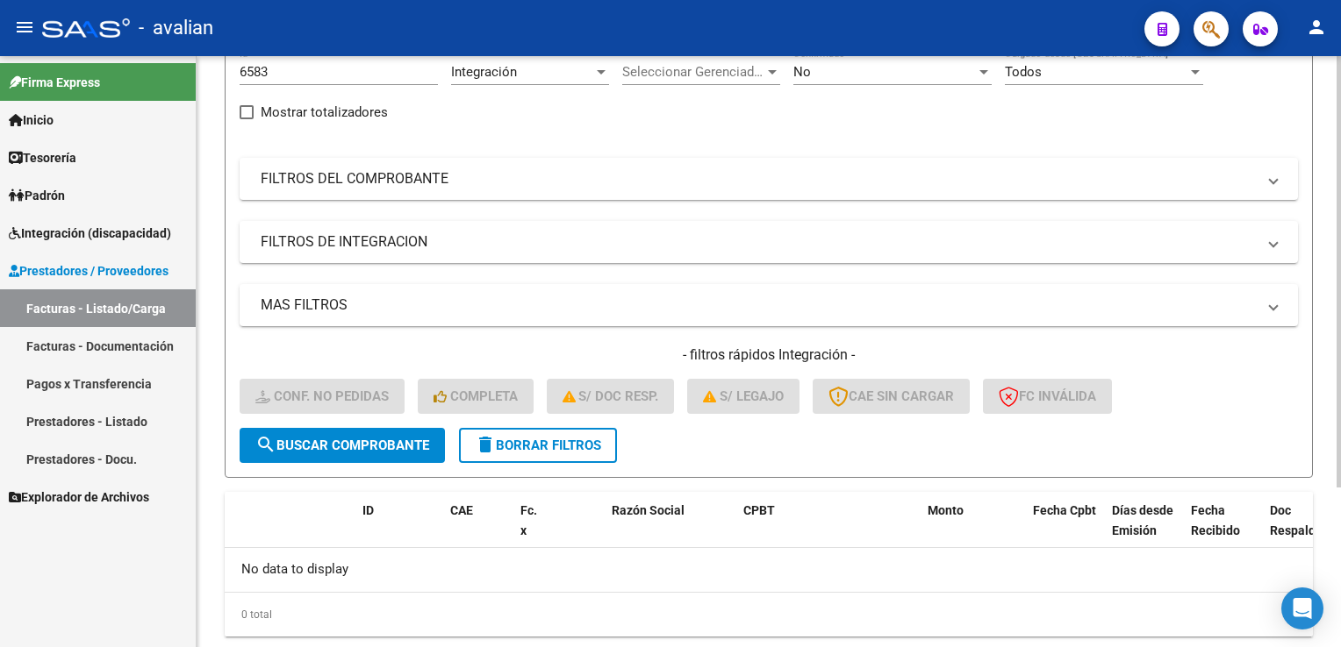
click at [565, 438] on span "delete Borrar Filtros" at bounding box center [538, 446] width 126 height 16
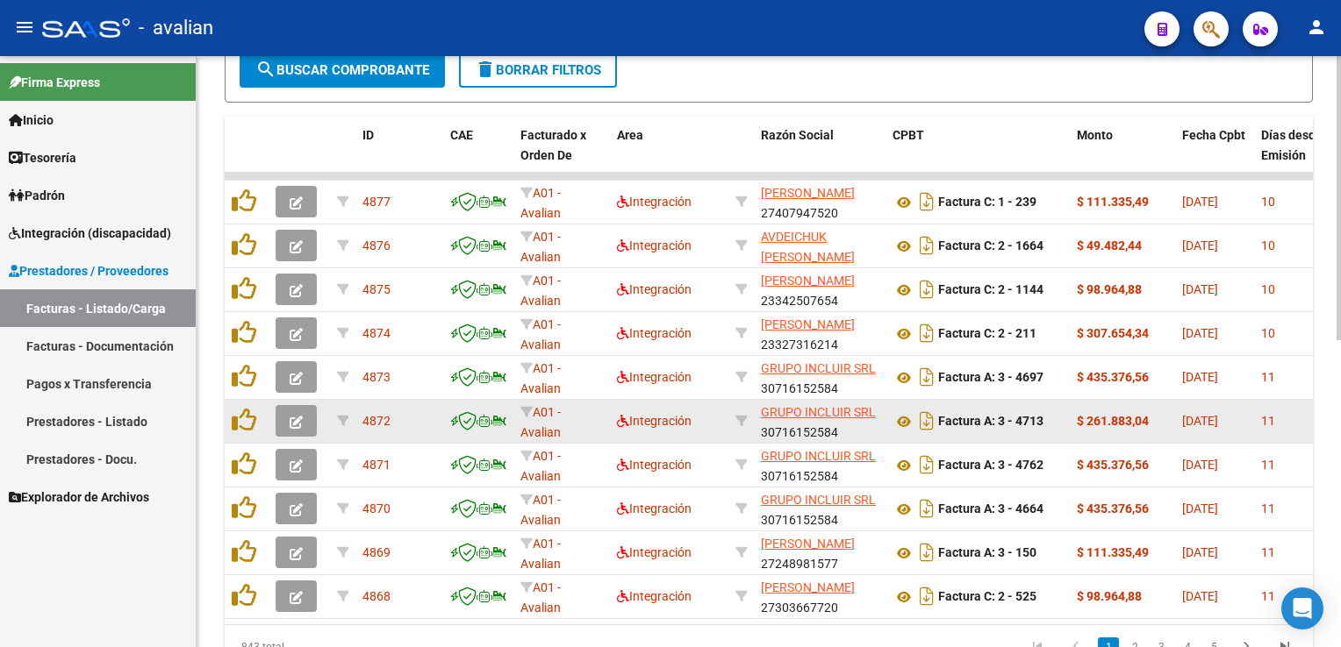
scroll to position [112, 0]
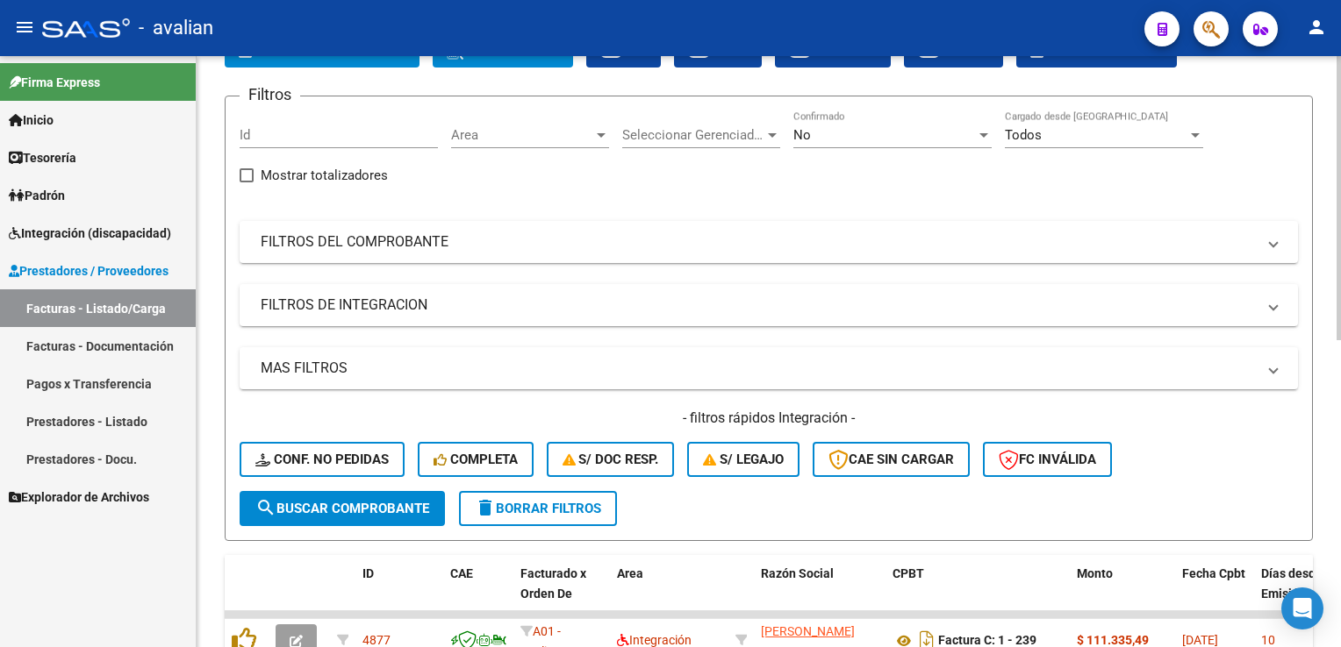
click at [520, 501] on span "delete Borrar Filtros" at bounding box center [538, 509] width 126 height 16
click at [307, 132] on input "Id" at bounding box center [339, 135] width 198 height 16
click at [457, 145] on div "Area Area" at bounding box center [530, 130] width 158 height 38
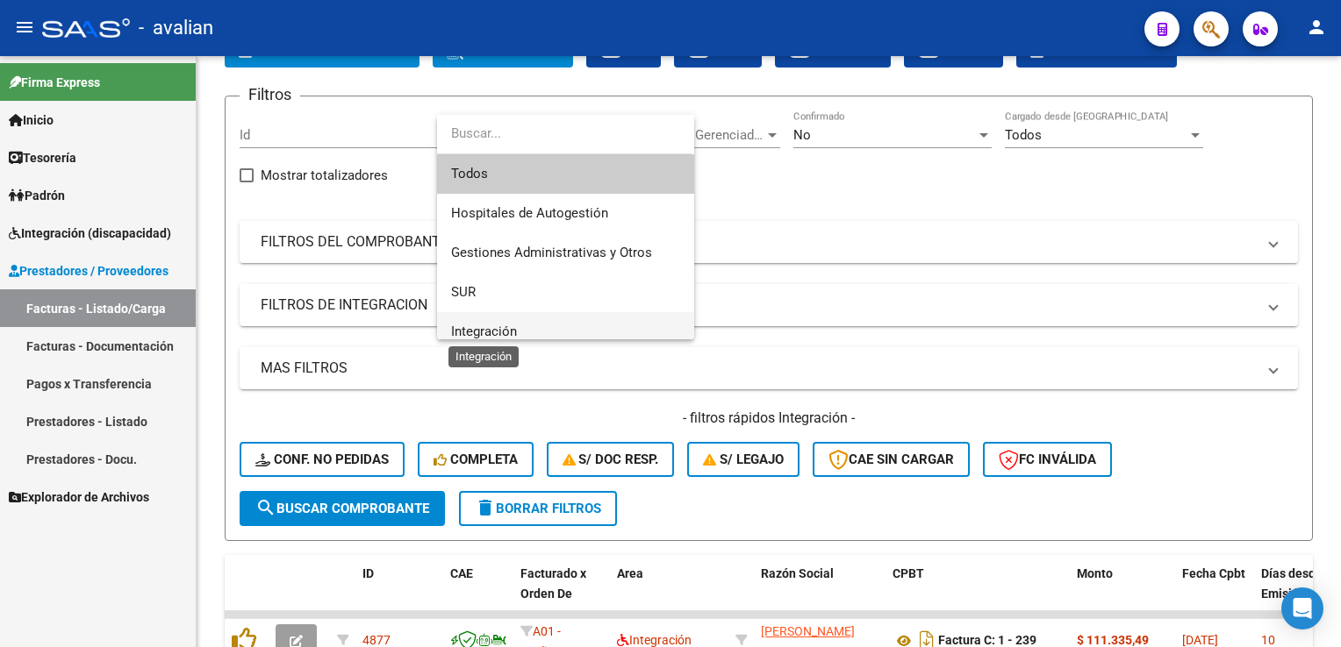
click at [491, 325] on span "Integración" at bounding box center [484, 332] width 66 height 16
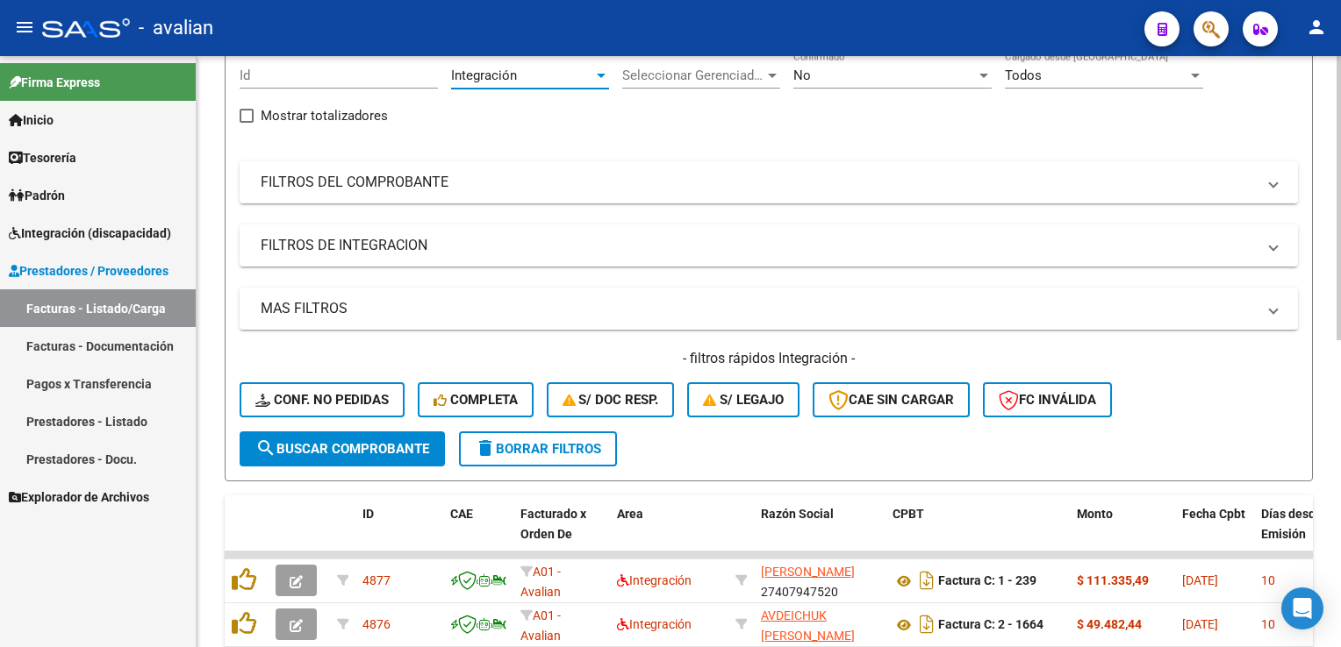
scroll to position [200, 0]
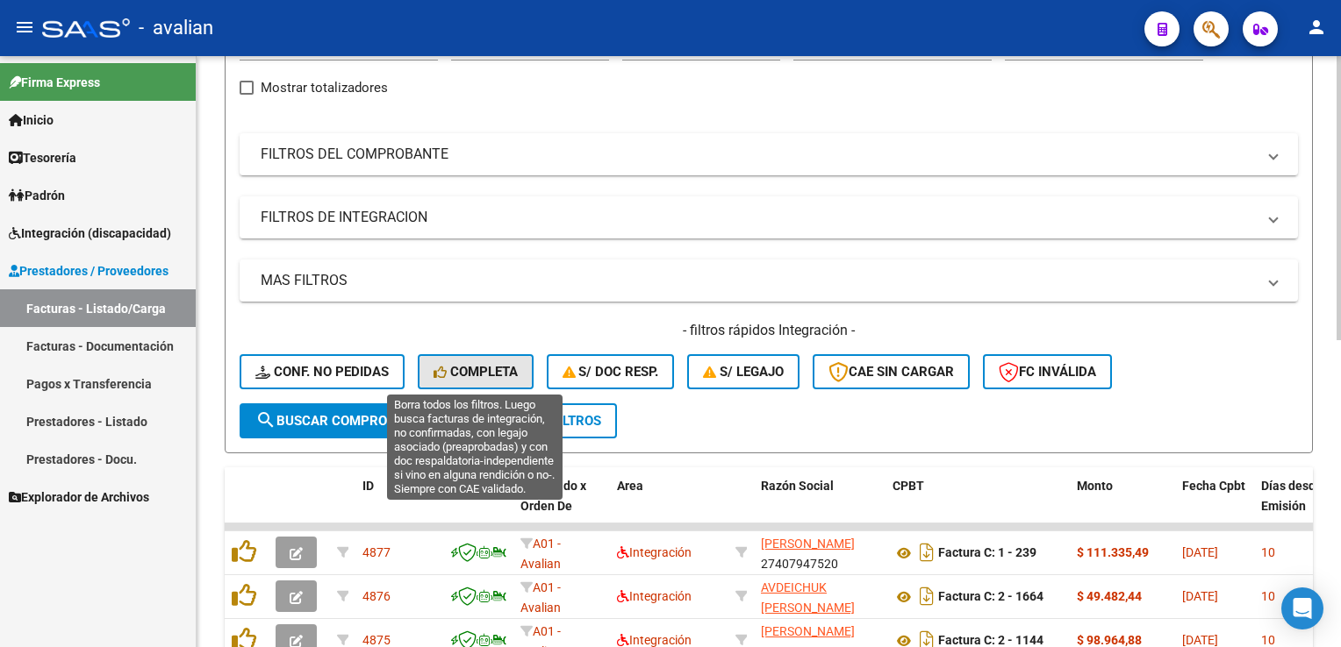
click at [454, 369] on span "Completa" at bounding box center [475, 372] width 84 height 16
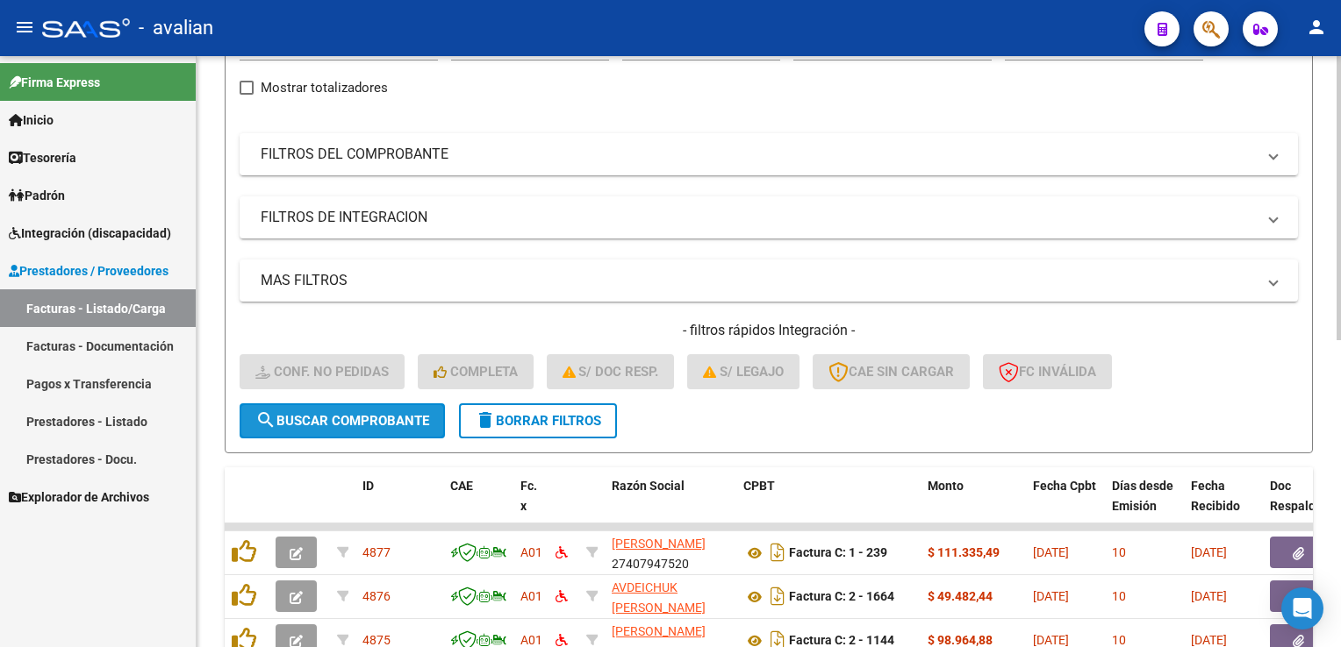
click at [400, 417] on span "search Buscar Comprobante" at bounding box center [342, 421] width 174 height 16
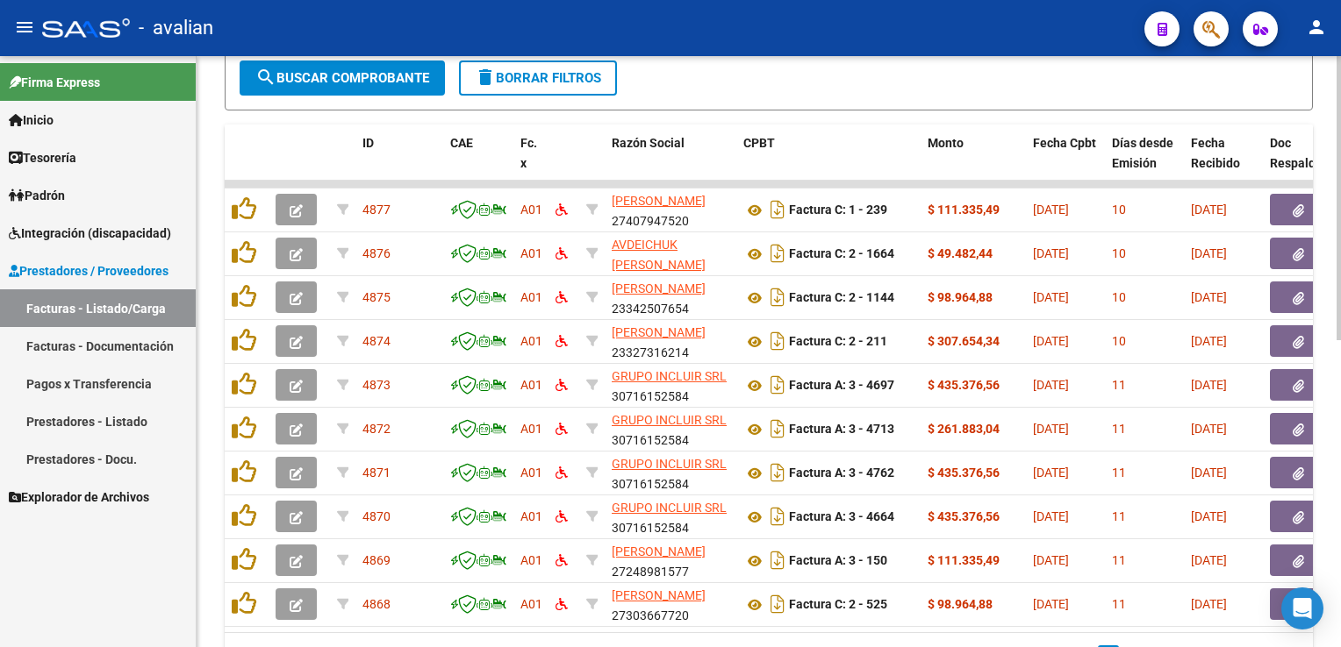
scroll to position [639, 0]
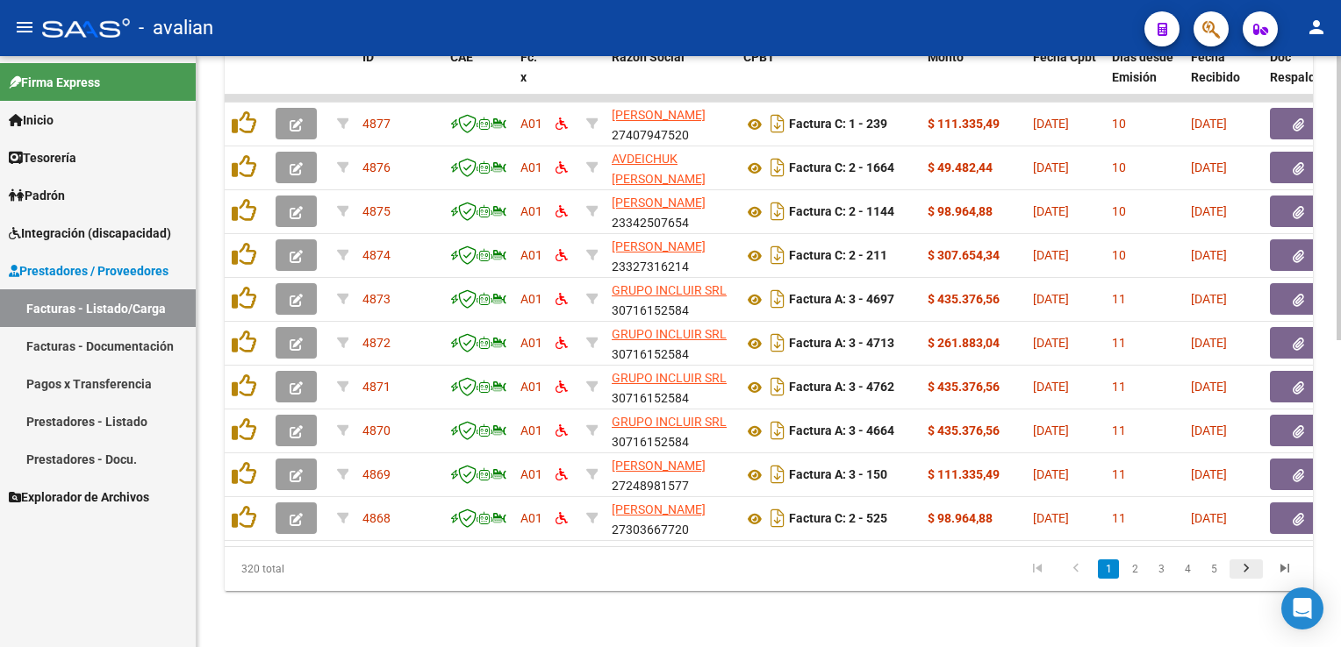
click at [1249, 571] on icon "go to next page" at bounding box center [1245, 571] width 23 height 21
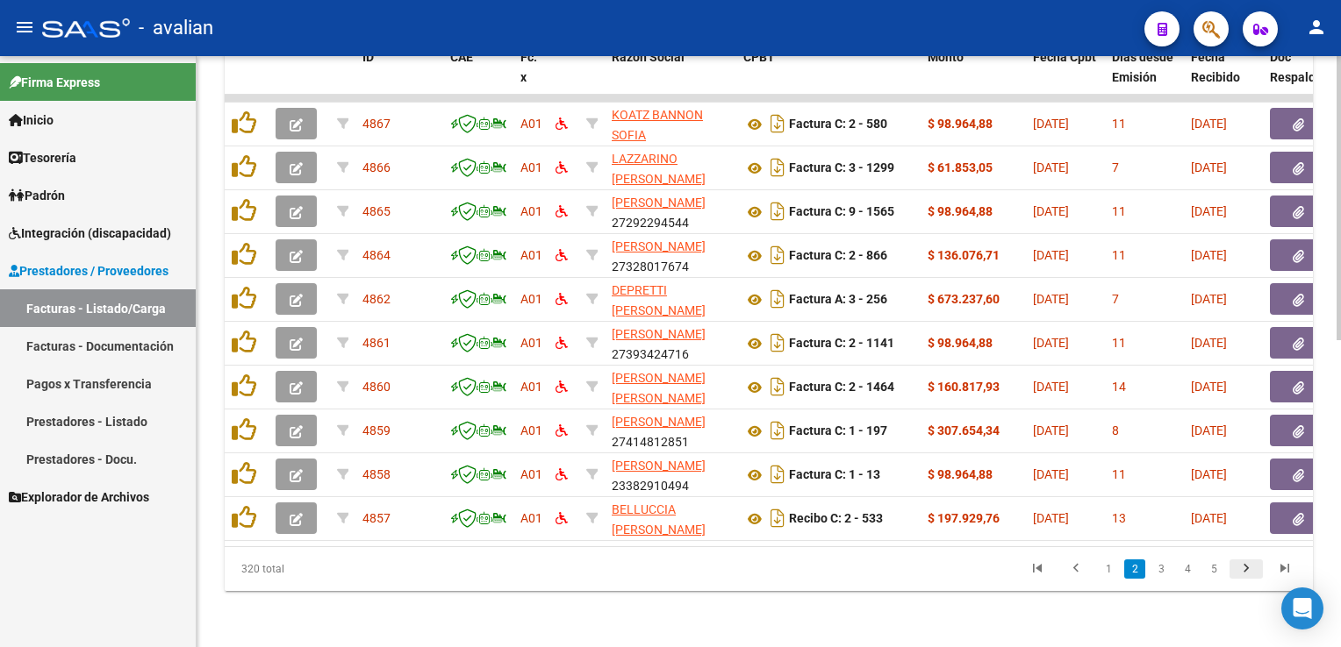
click at [1249, 571] on icon "go to next page" at bounding box center [1245, 571] width 23 height 21
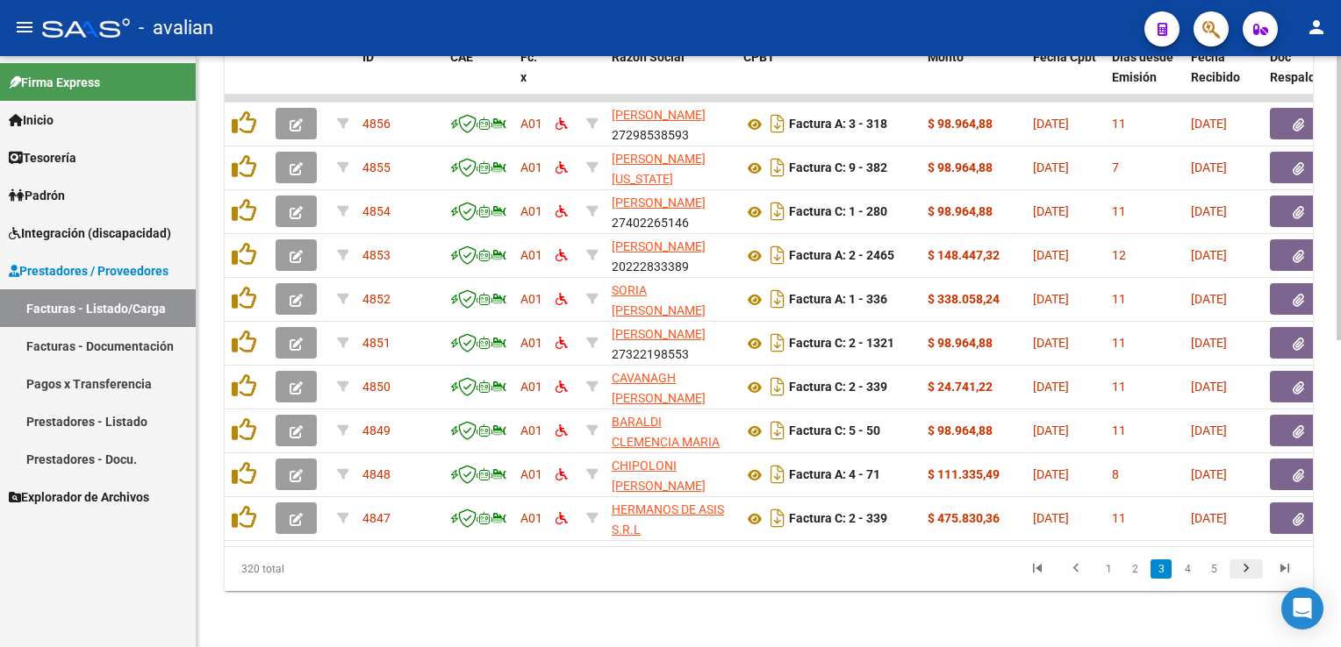
click at [1249, 571] on icon "go to next page" at bounding box center [1245, 571] width 23 height 21
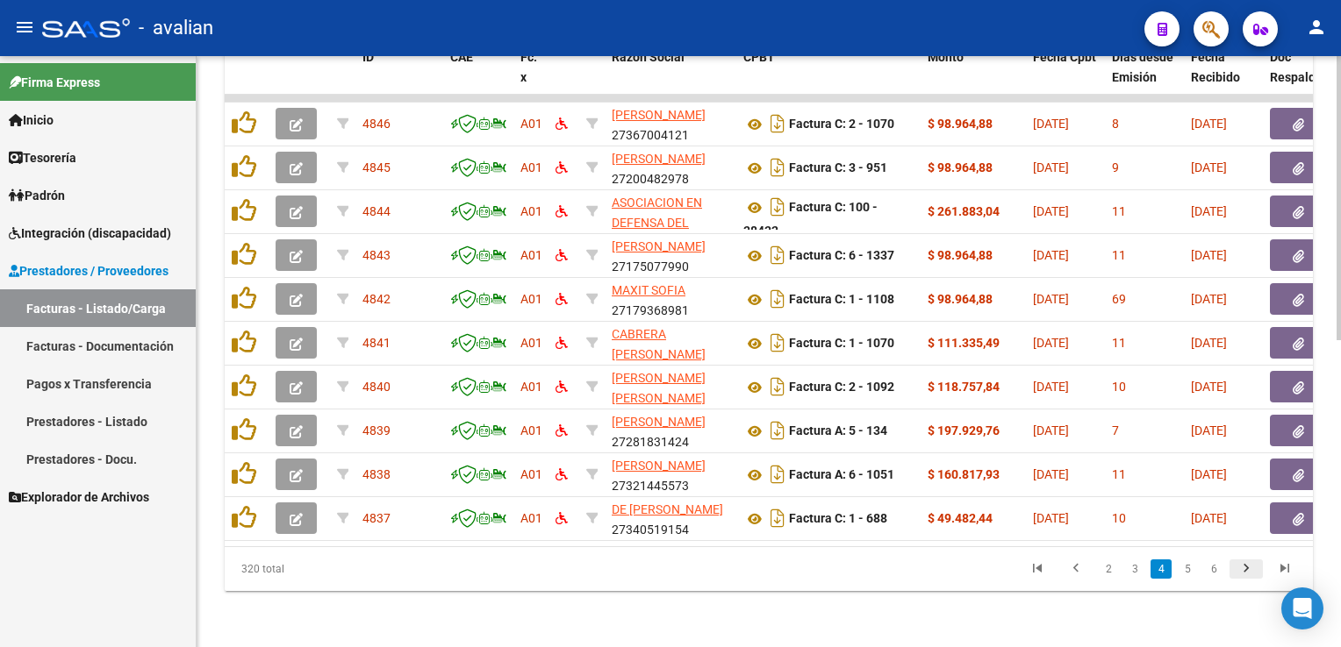
click at [1249, 571] on icon "go to next page" at bounding box center [1245, 571] width 23 height 21
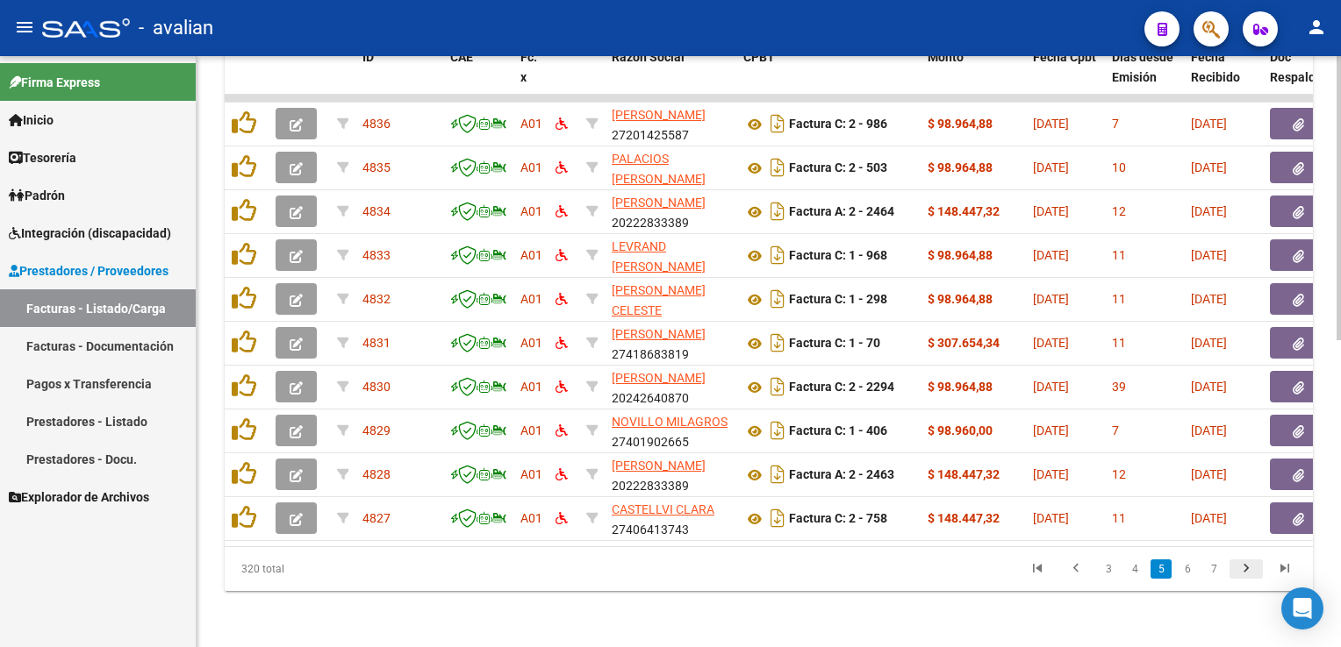
click at [1249, 571] on icon "go to next page" at bounding box center [1245, 571] width 23 height 21
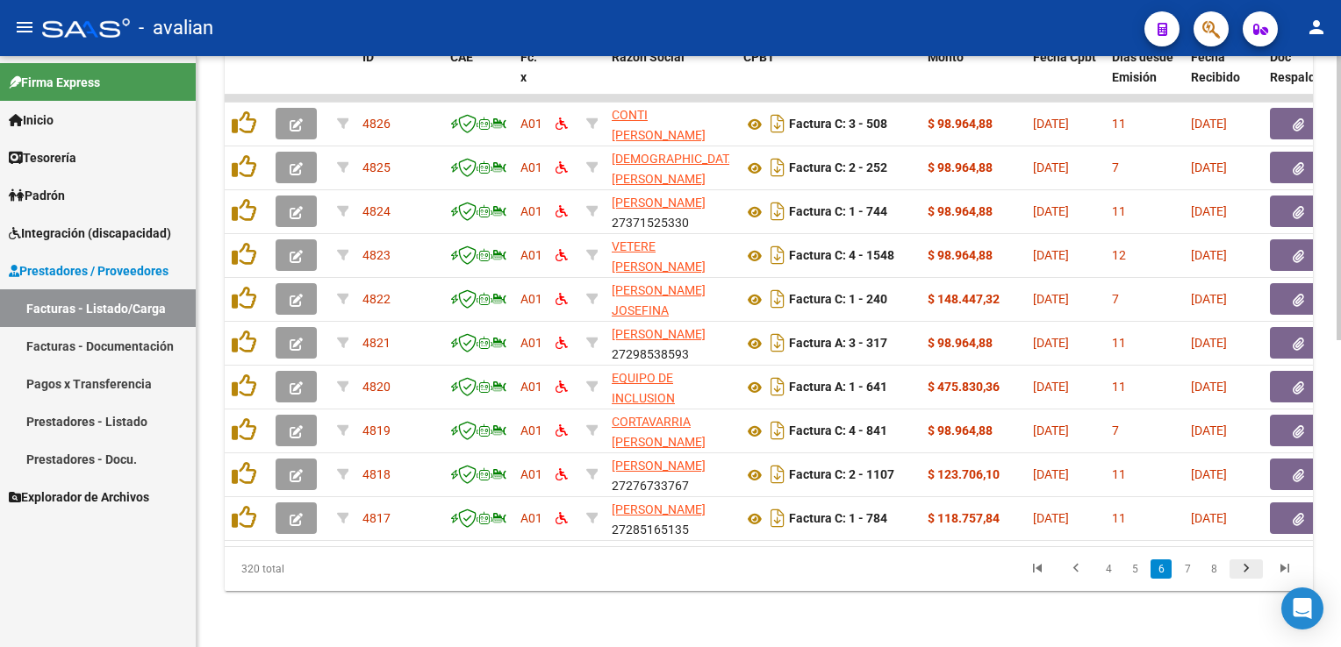
click at [1249, 571] on icon "go to next page" at bounding box center [1245, 571] width 23 height 21
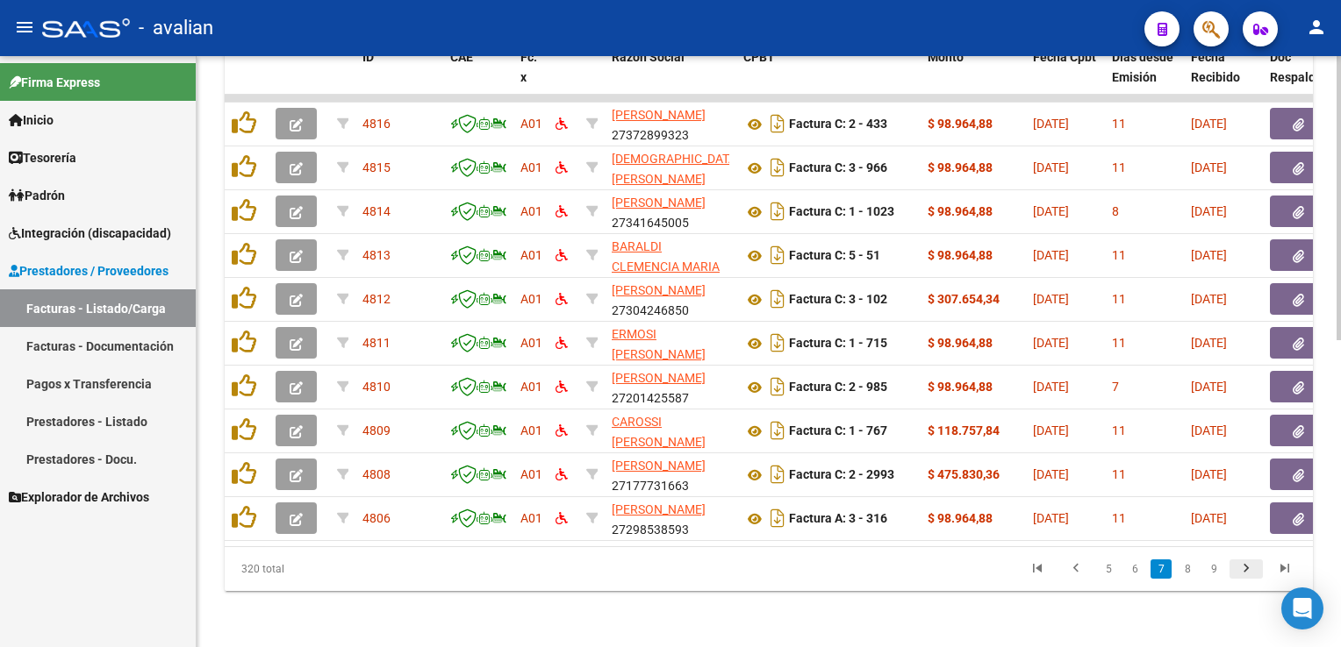
click at [1249, 571] on icon "go to next page" at bounding box center [1245, 571] width 23 height 21
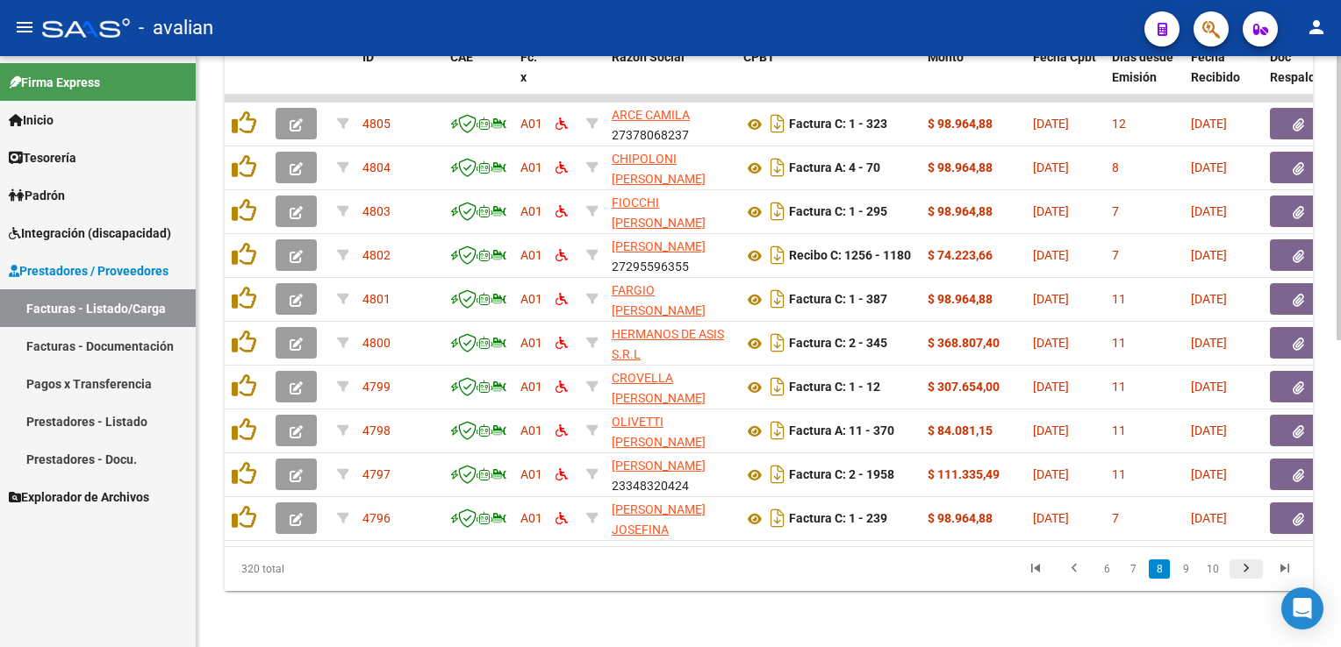
click at [1249, 571] on icon "go to next page" at bounding box center [1245, 571] width 23 height 21
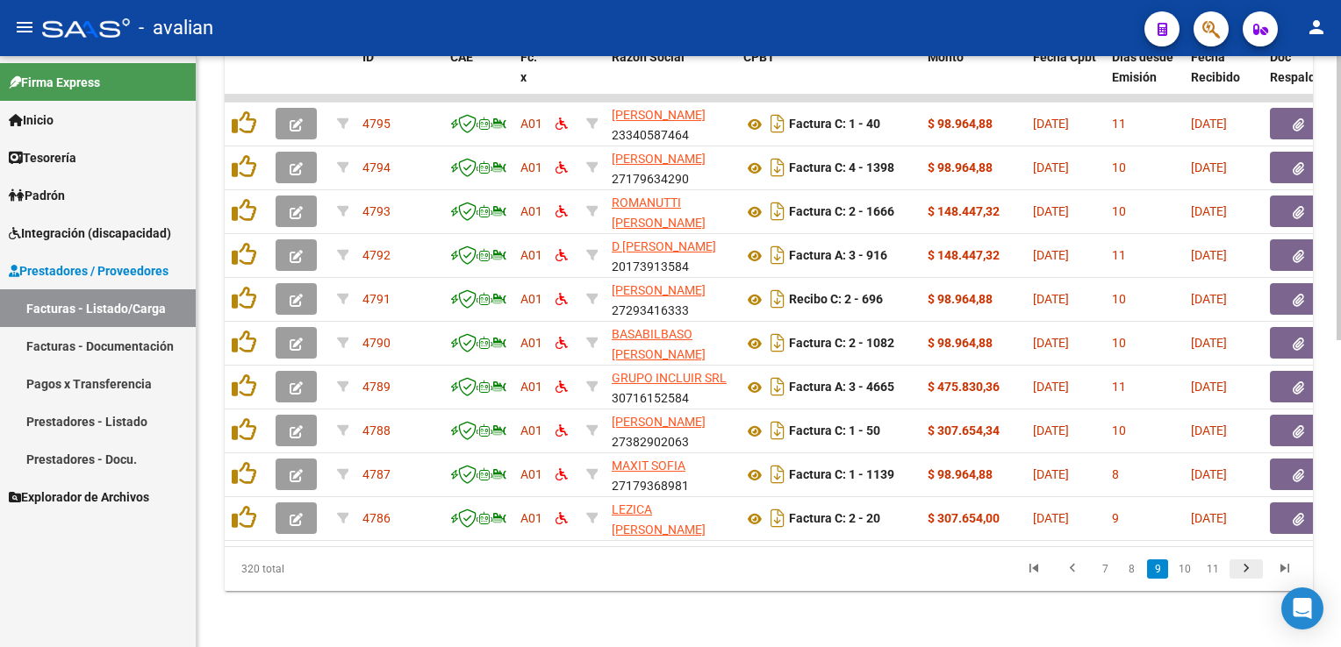
click at [1249, 571] on icon "go to next page" at bounding box center [1245, 571] width 23 height 21
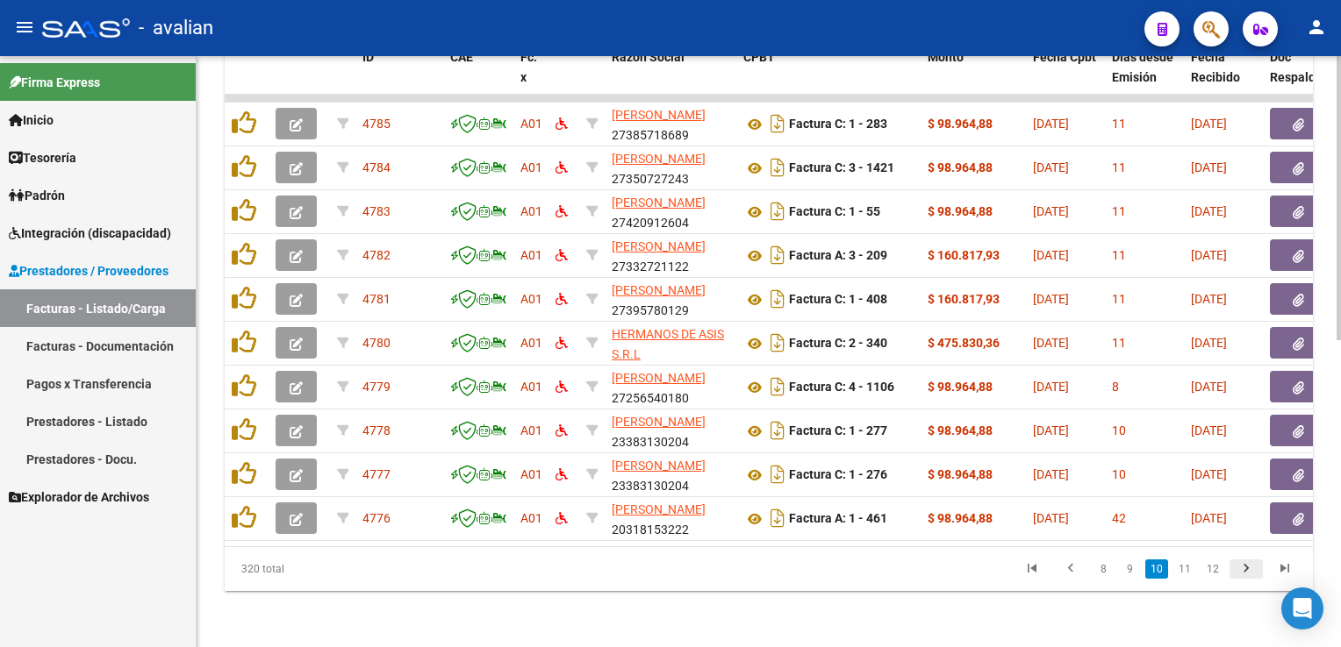
click at [1249, 571] on icon "go to next page" at bounding box center [1245, 571] width 23 height 21
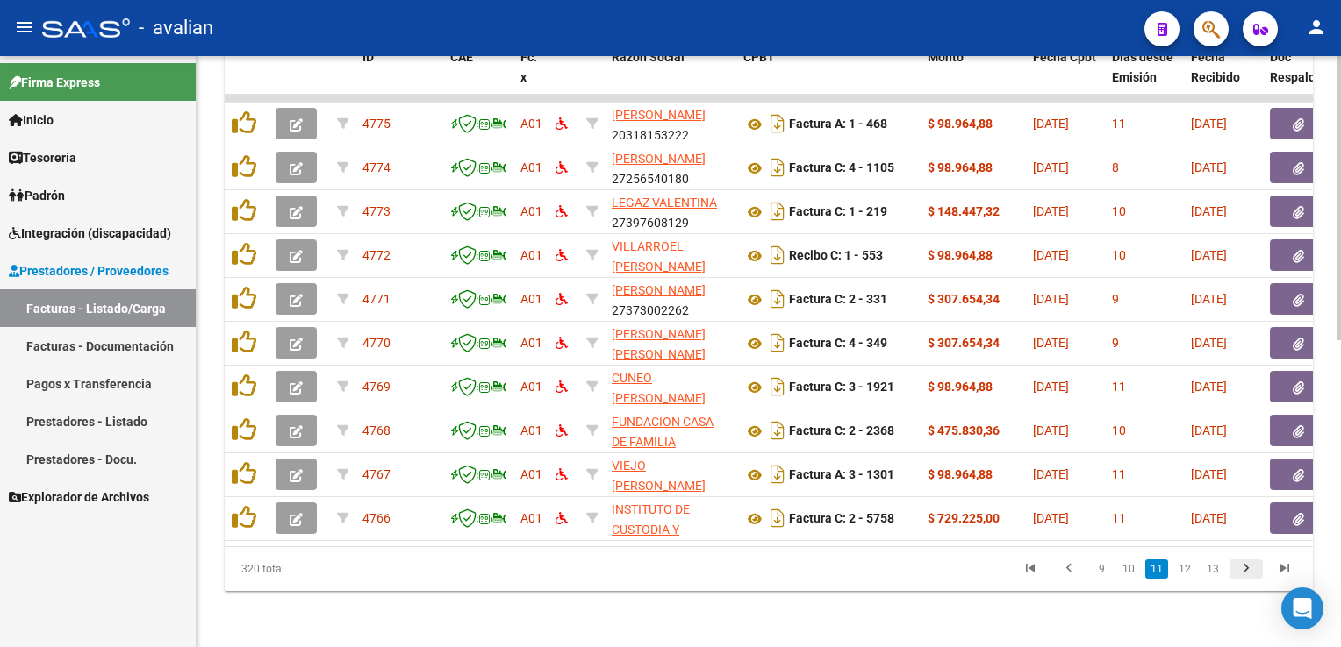
click at [1249, 571] on icon "go to next page" at bounding box center [1245, 571] width 23 height 21
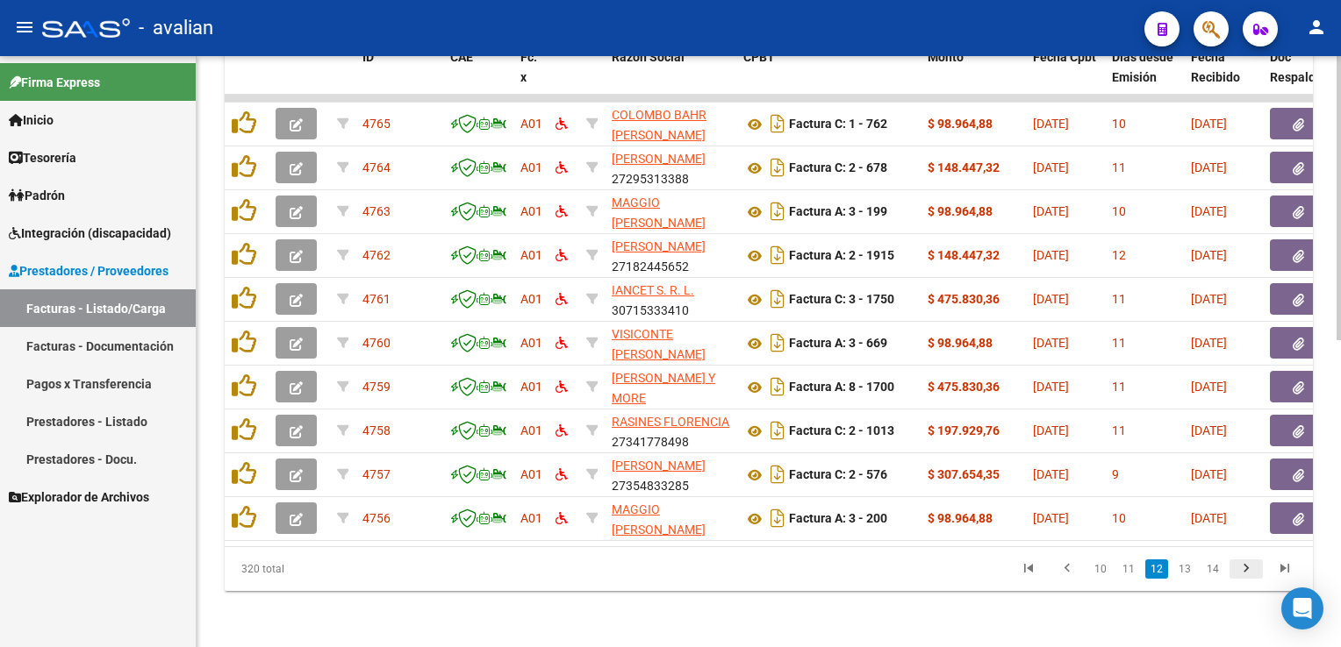
click at [1249, 571] on icon "go to next page" at bounding box center [1245, 571] width 23 height 21
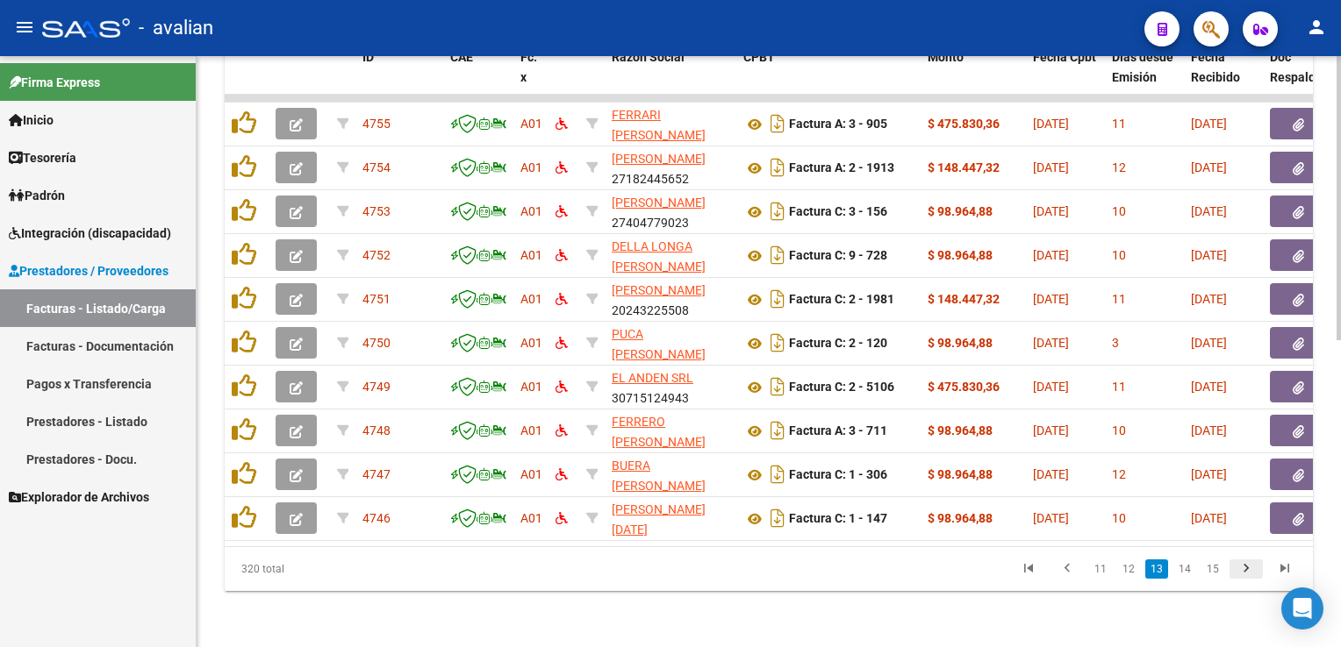
click at [1249, 571] on icon "go to next page" at bounding box center [1245, 571] width 23 height 21
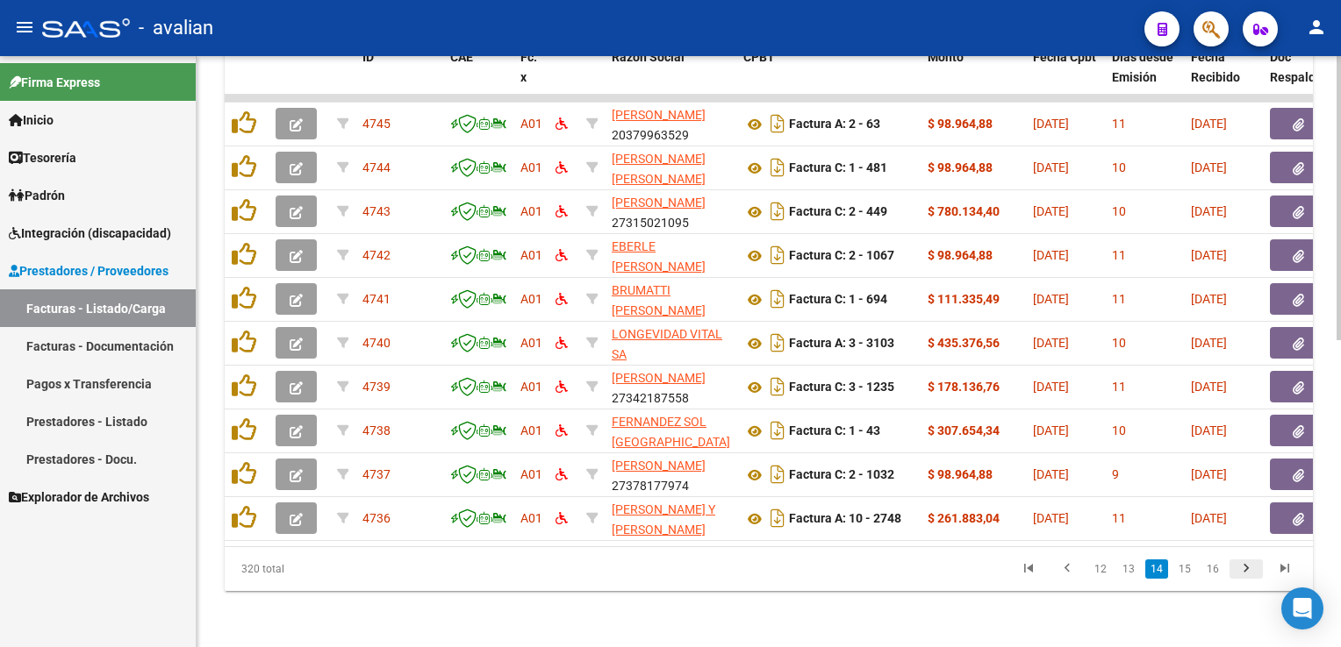
click at [1249, 571] on icon "go to next page" at bounding box center [1245, 571] width 23 height 21
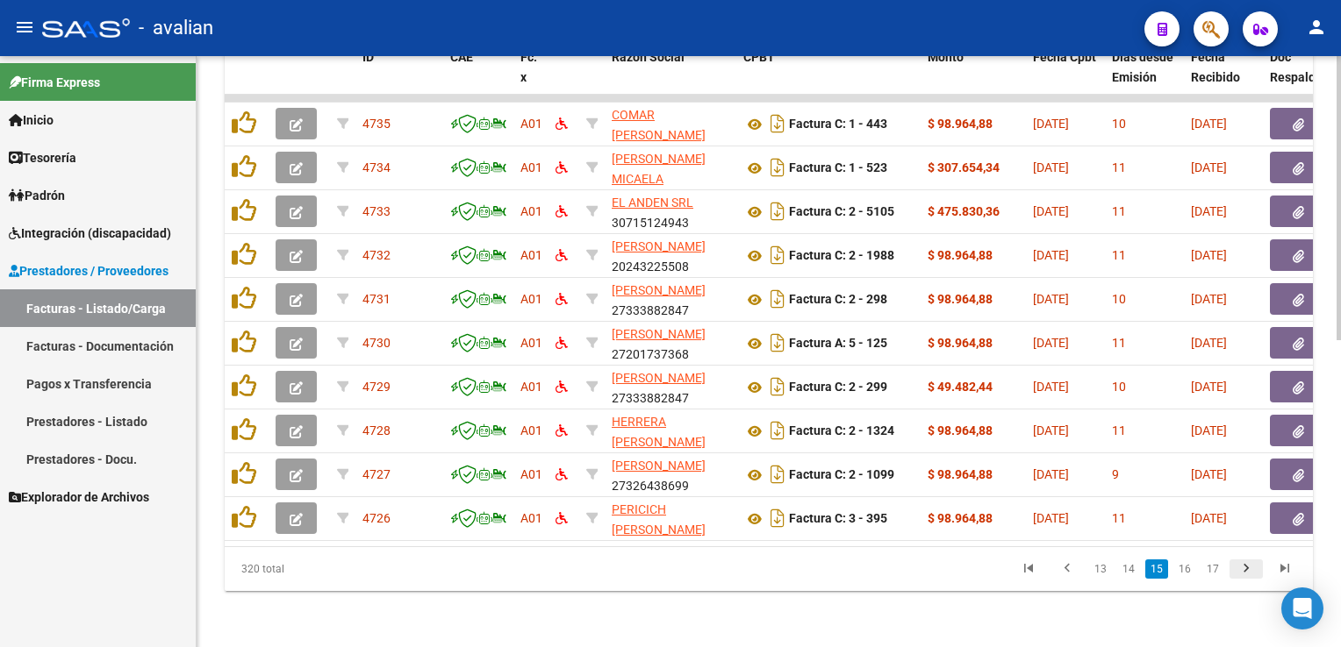
click at [1249, 571] on icon "go to next page" at bounding box center [1245, 571] width 23 height 21
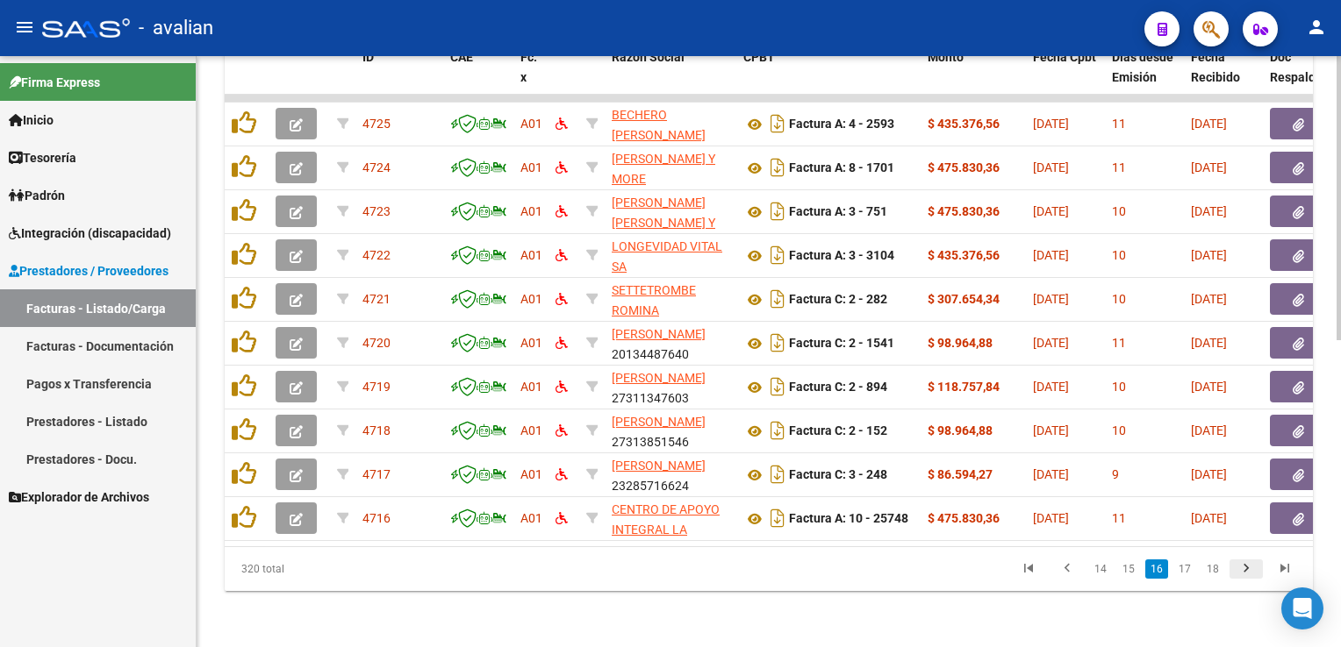
click at [1249, 571] on icon "go to next page" at bounding box center [1245, 571] width 23 height 21
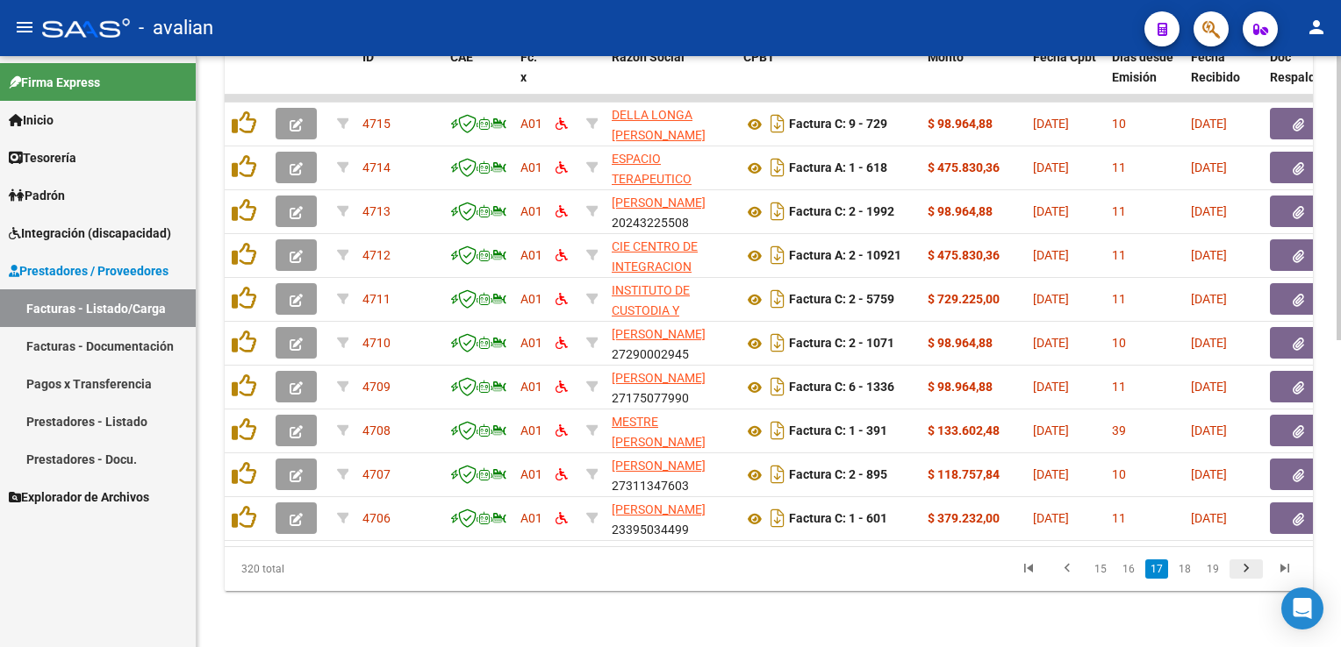
click at [1249, 571] on icon "go to next page" at bounding box center [1245, 571] width 23 height 21
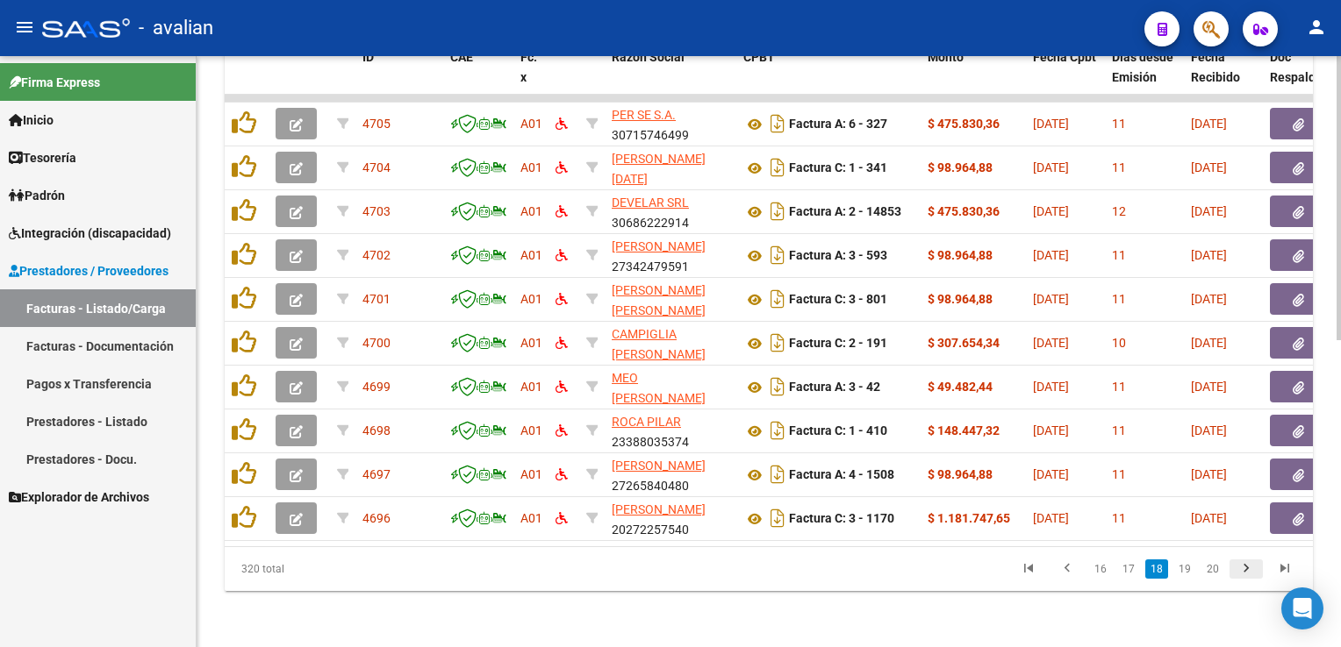
click at [1249, 571] on icon "go to next page" at bounding box center [1245, 571] width 23 height 21
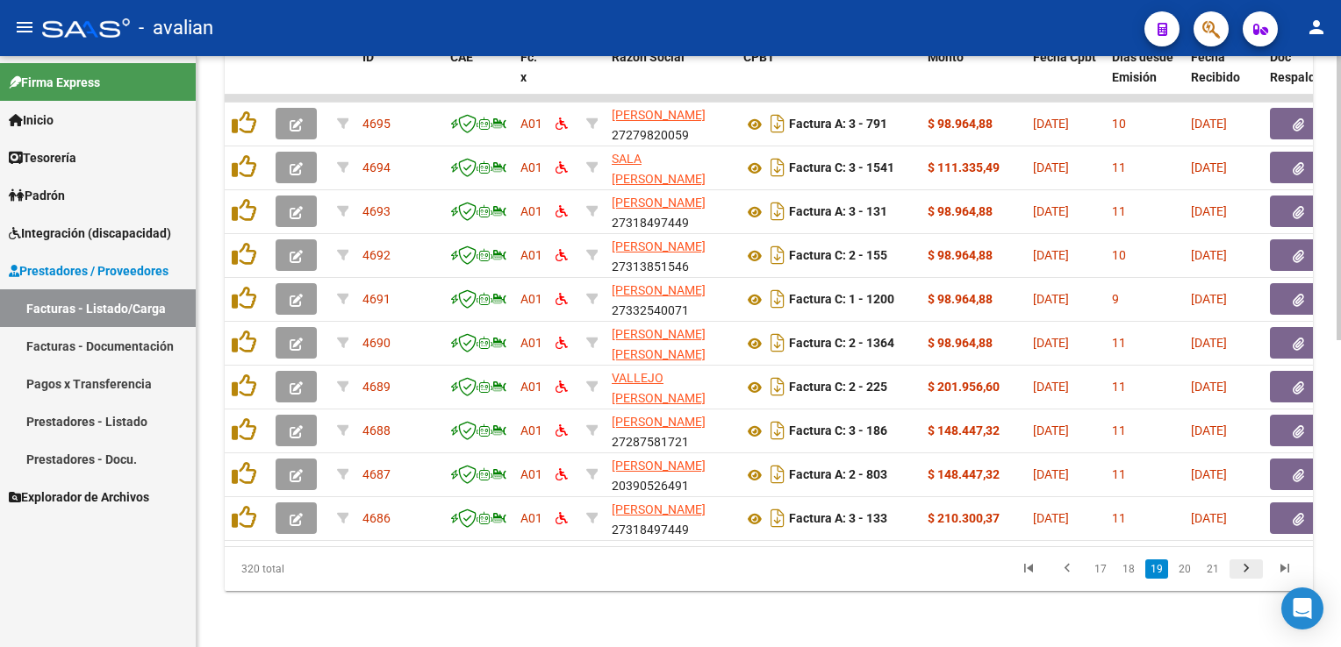
click at [1249, 571] on icon "go to next page" at bounding box center [1245, 571] width 23 height 21
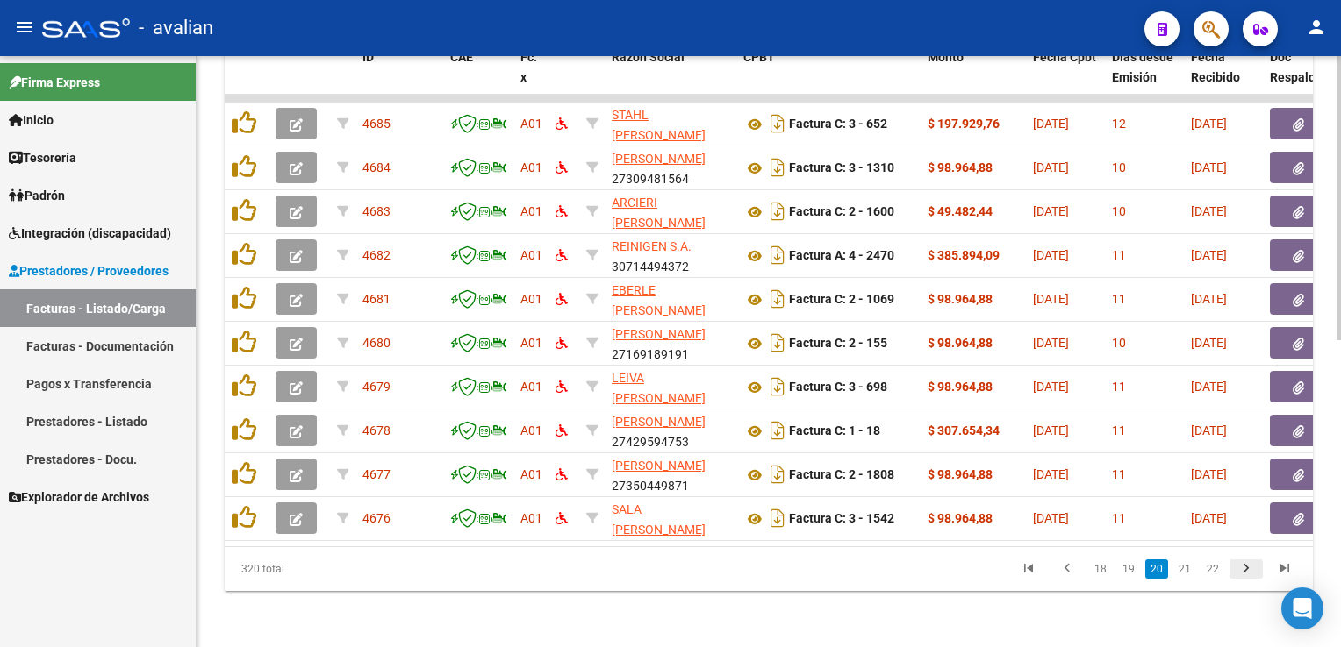
click at [1249, 571] on icon "go to next page" at bounding box center [1245, 571] width 23 height 21
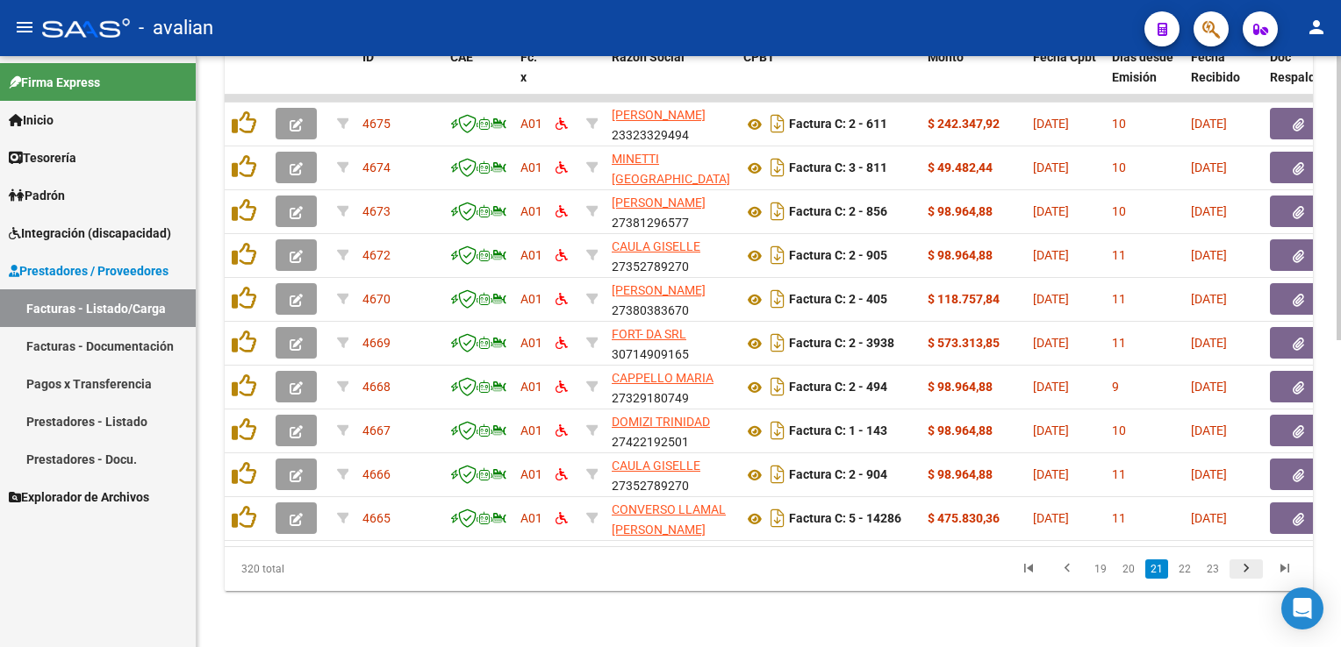
click at [1249, 571] on icon "go to next page" at bounding box center [1245, 571] width 23 height 21
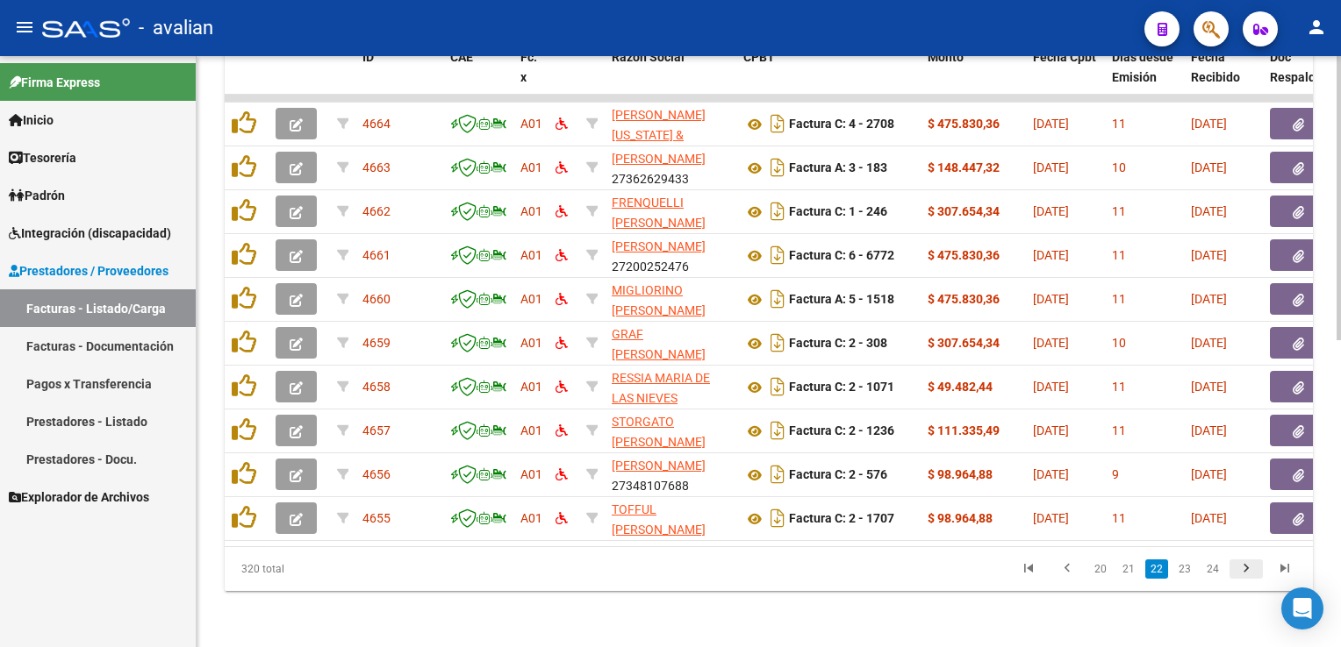
click at [1249, 571] on icon "go to next page" at bounding box center [1245, 571] width 23 height 21
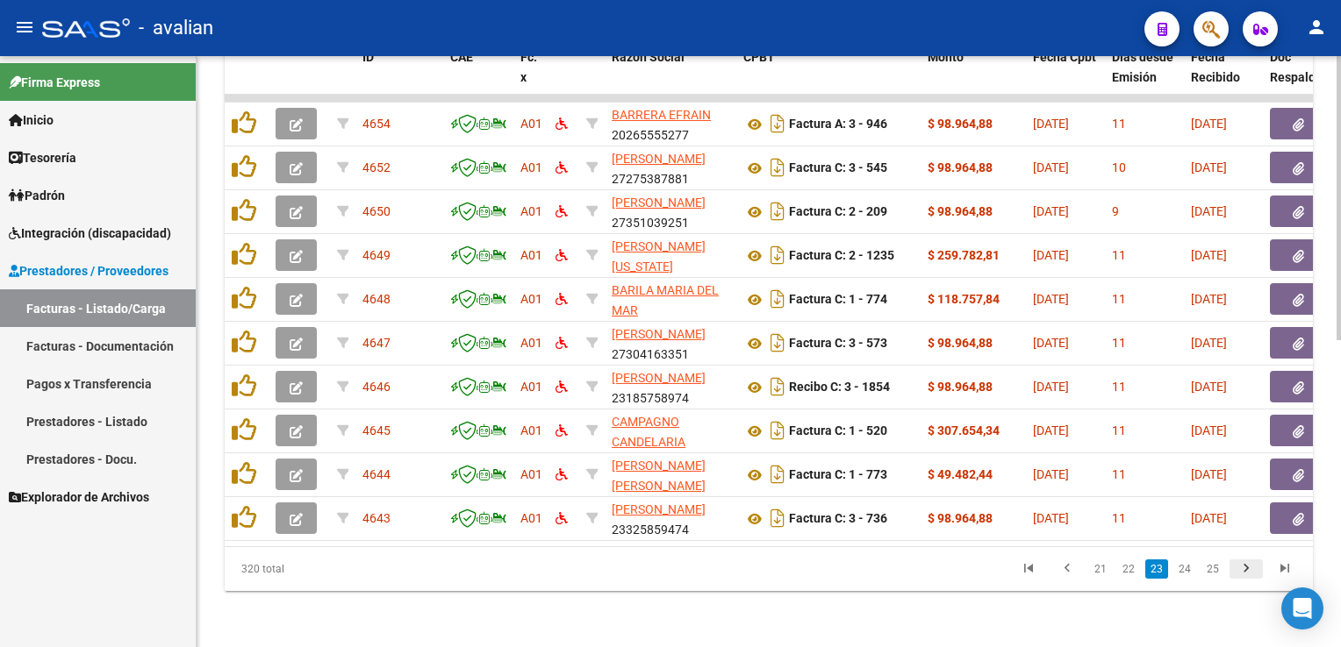
click at [1249, 571] on icon "go to next page" at bounding box center [1245, 571] width 23 height 21
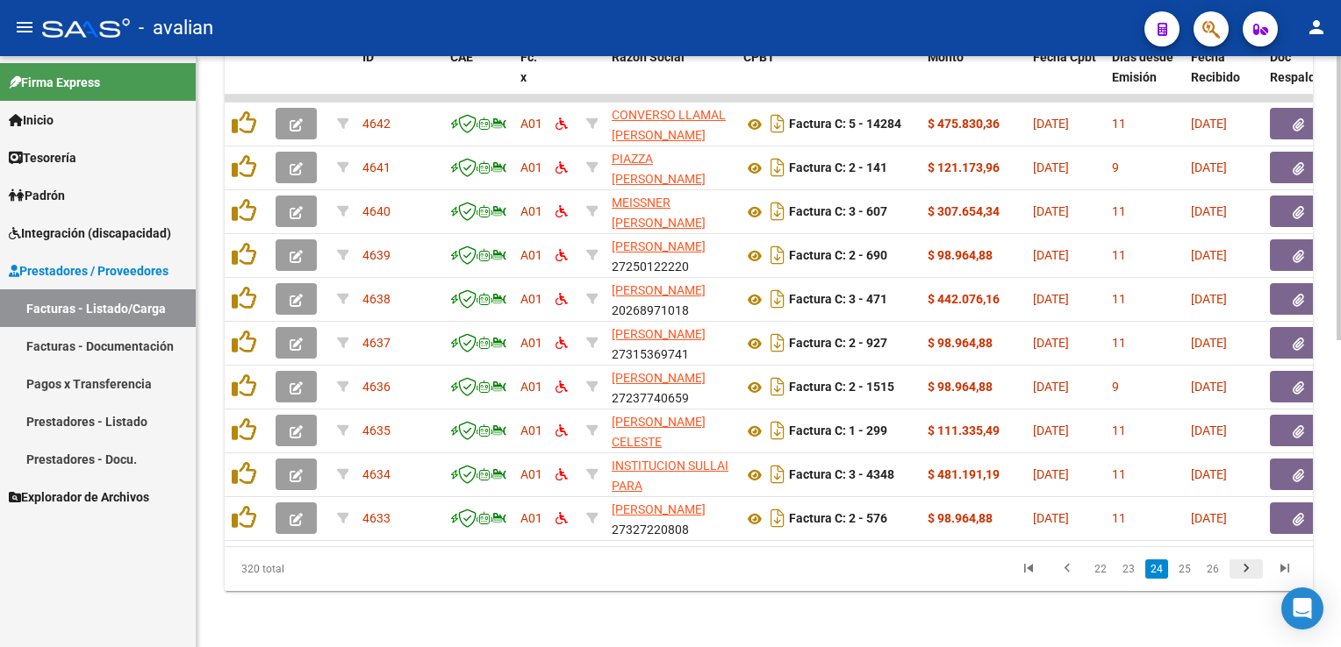
click at [1249, 571] on icon "go to next page" at bounding box center [1245, 571] width 23 height 21
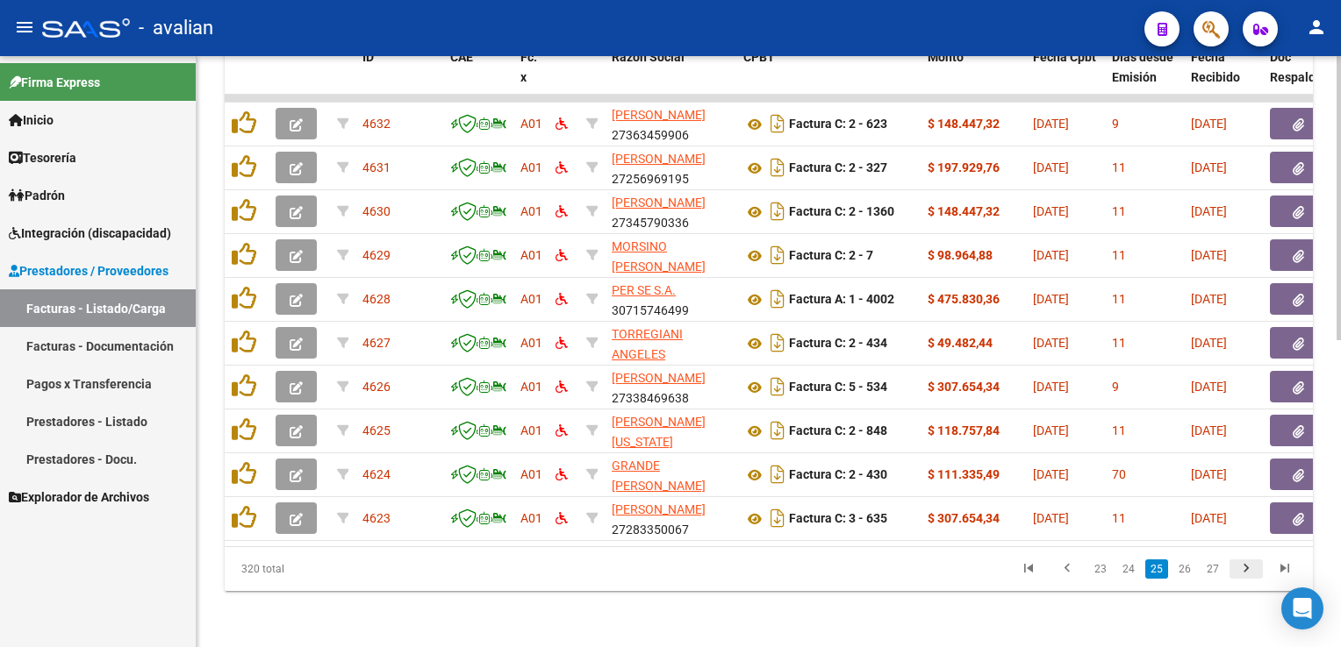
click at [1249, 571] on icon "go to next page" at bounding box center [1245, 571] width 23 height 21
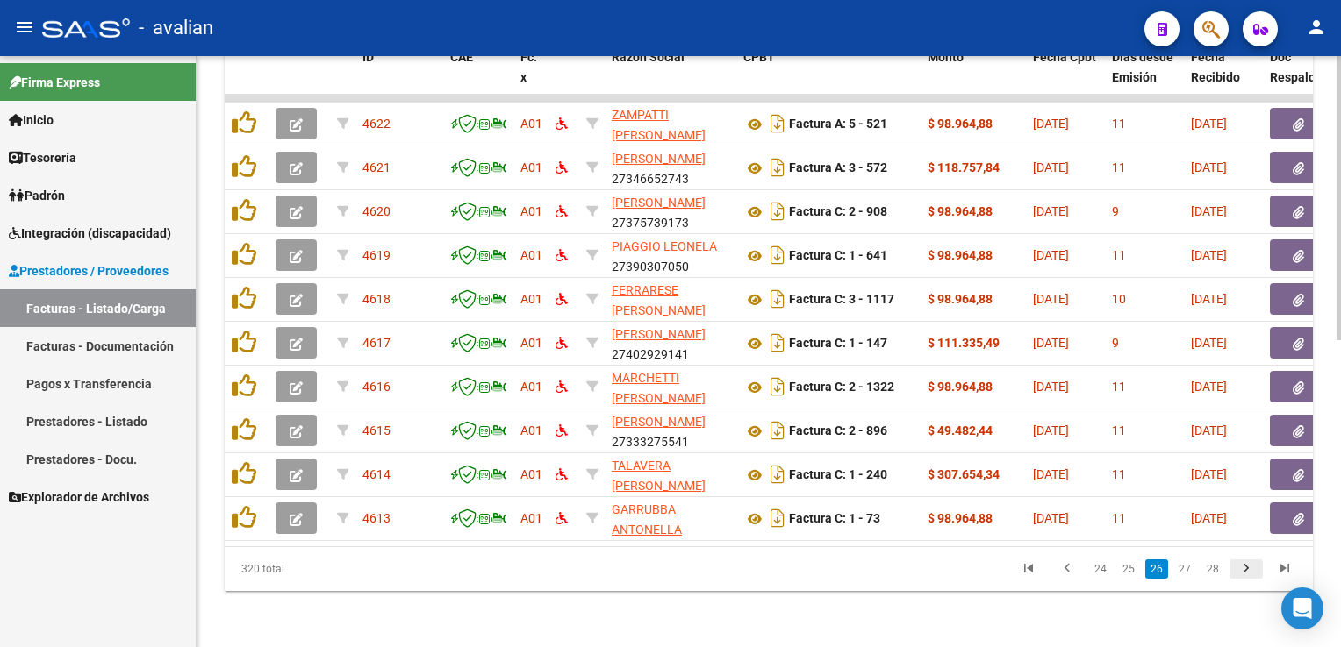
click at [1249, 571] on icon "go to next page" at bounding box center [1245, 571] width 23 height 21
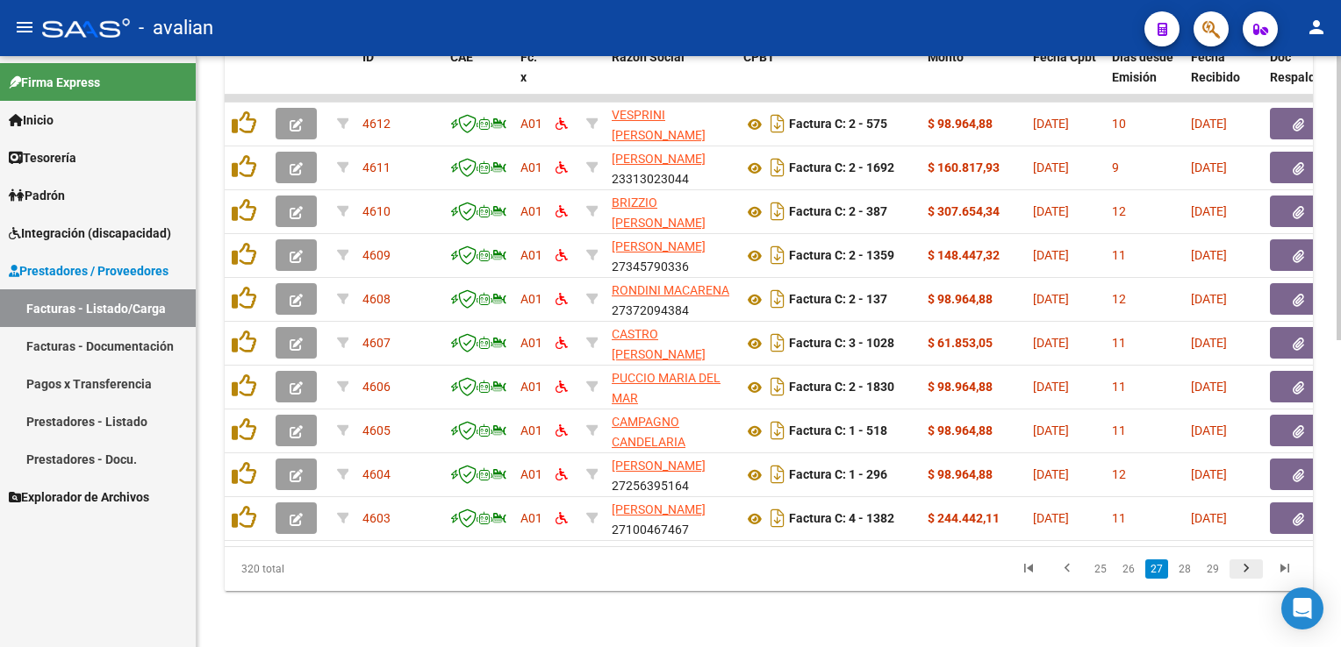
click at [1249, 571] on icon "go to next page" at bounding box center [1245, 571] width 23 height 21
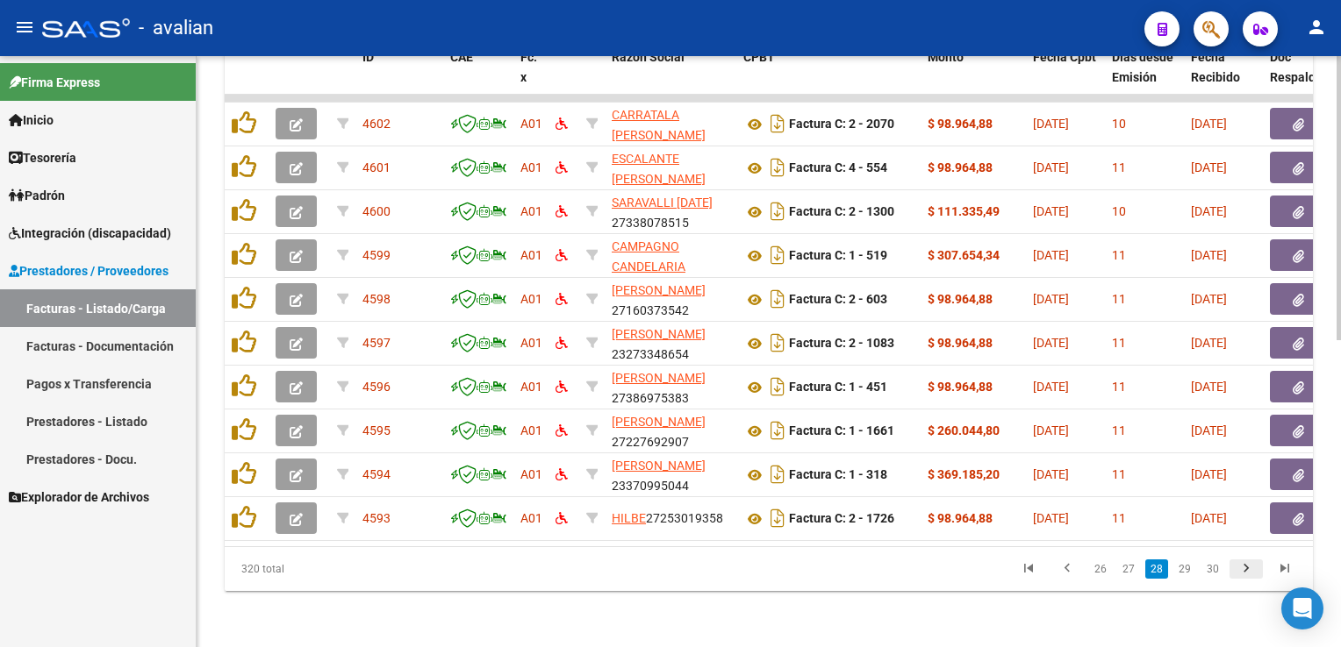
click at [1249, 571] on icon "go to next page" at bounding box center [1245, 571] width 23 height 21
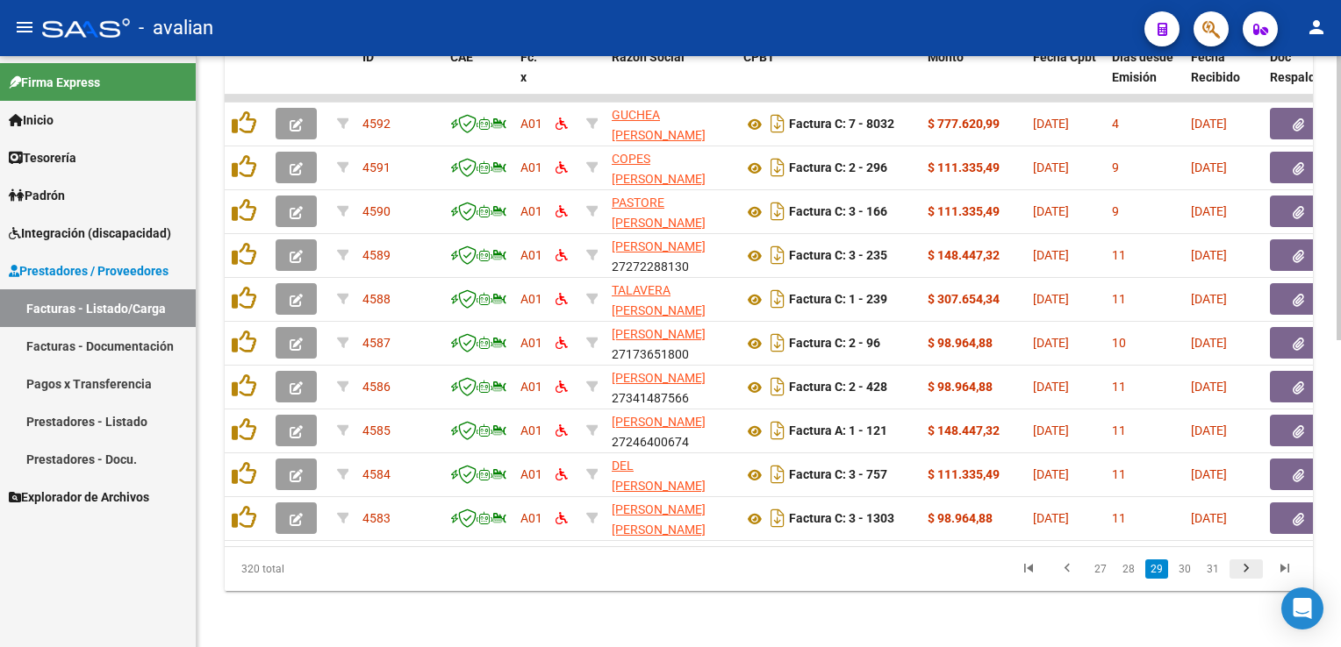
click at [1249, 571] on icon "go to next page" at bounding box center [1245, 571] width 23 height 21
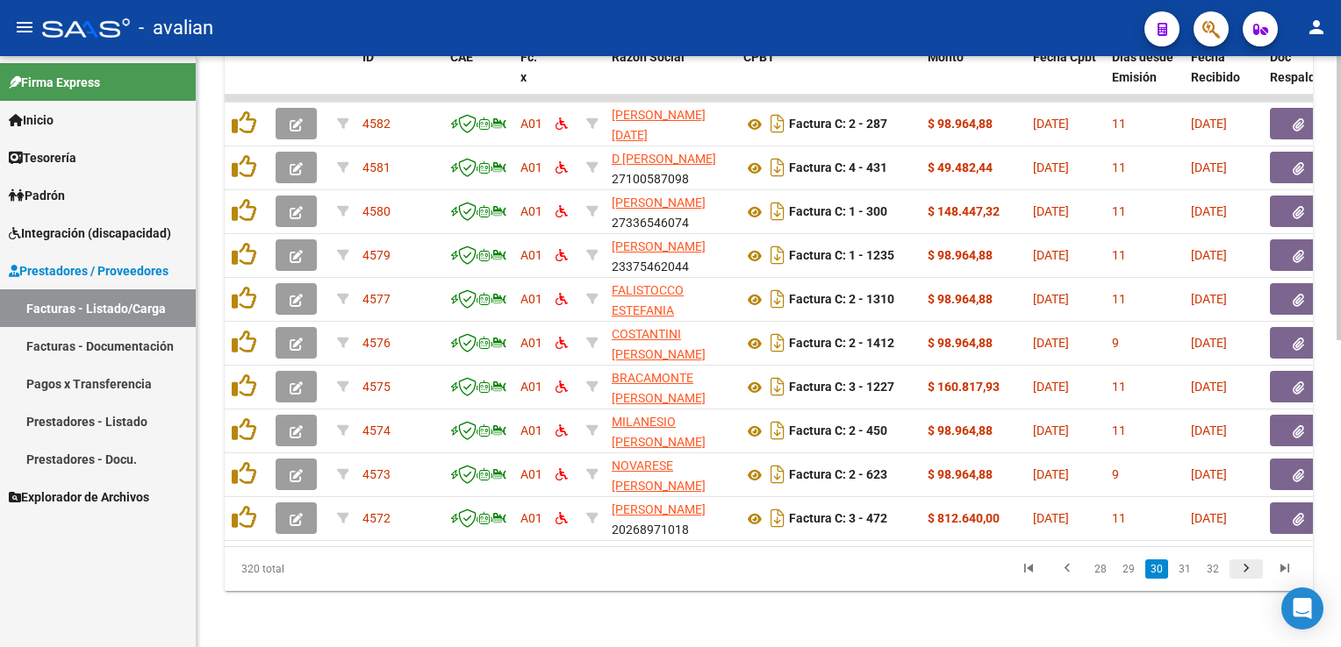
click at [1249, 571] on icon "go to next page" at bounding box center [1245, 571] width 23 height 21
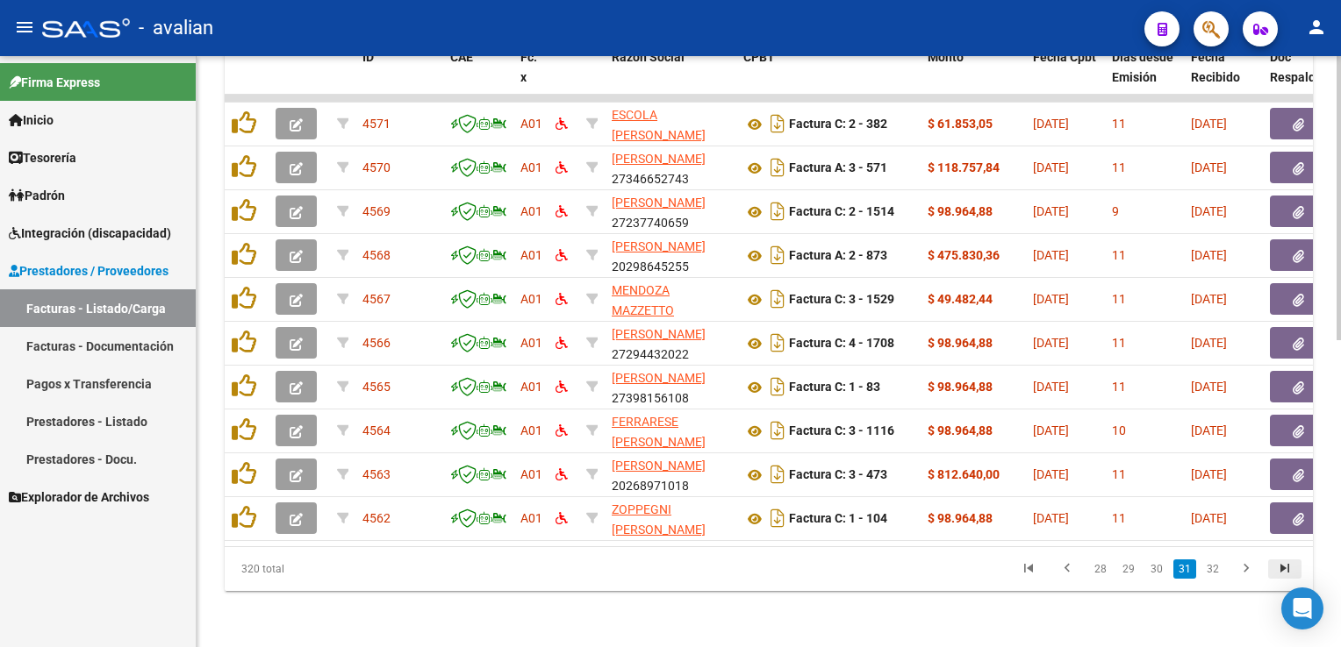
click at [1277, 573] on icon "go to last page" at bounding box center [1284, 571] width 23 height 21
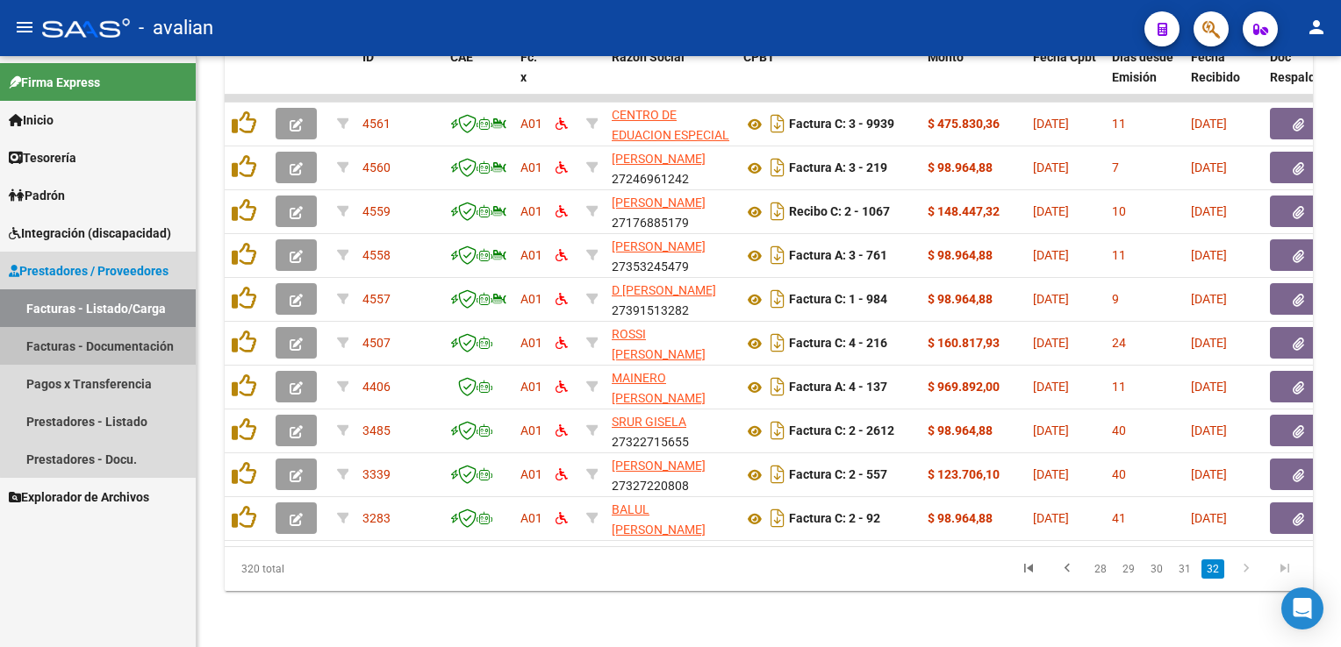
click at [150, 349] on link "Facturas - Documentación" at bounding box center [98, 346] width 196 height 38
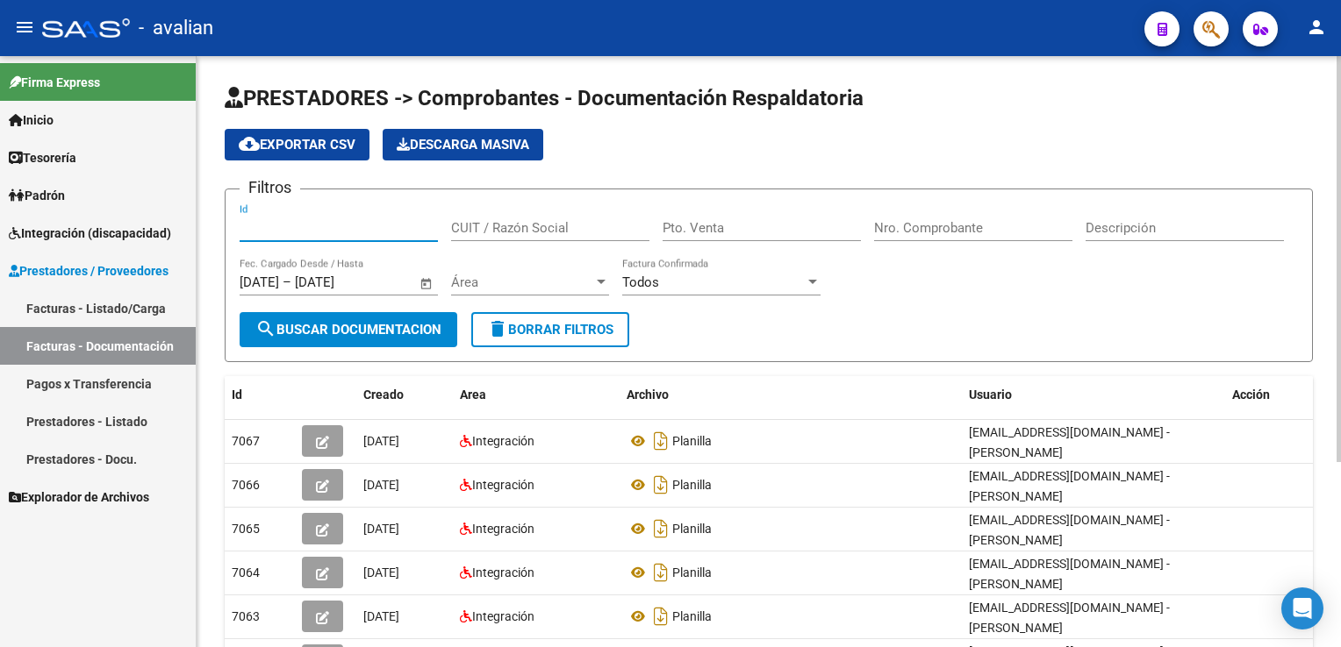
click at [257, 228] on input "Id" at bounding box center [339, 228] width 198 height 16
type input "6583"
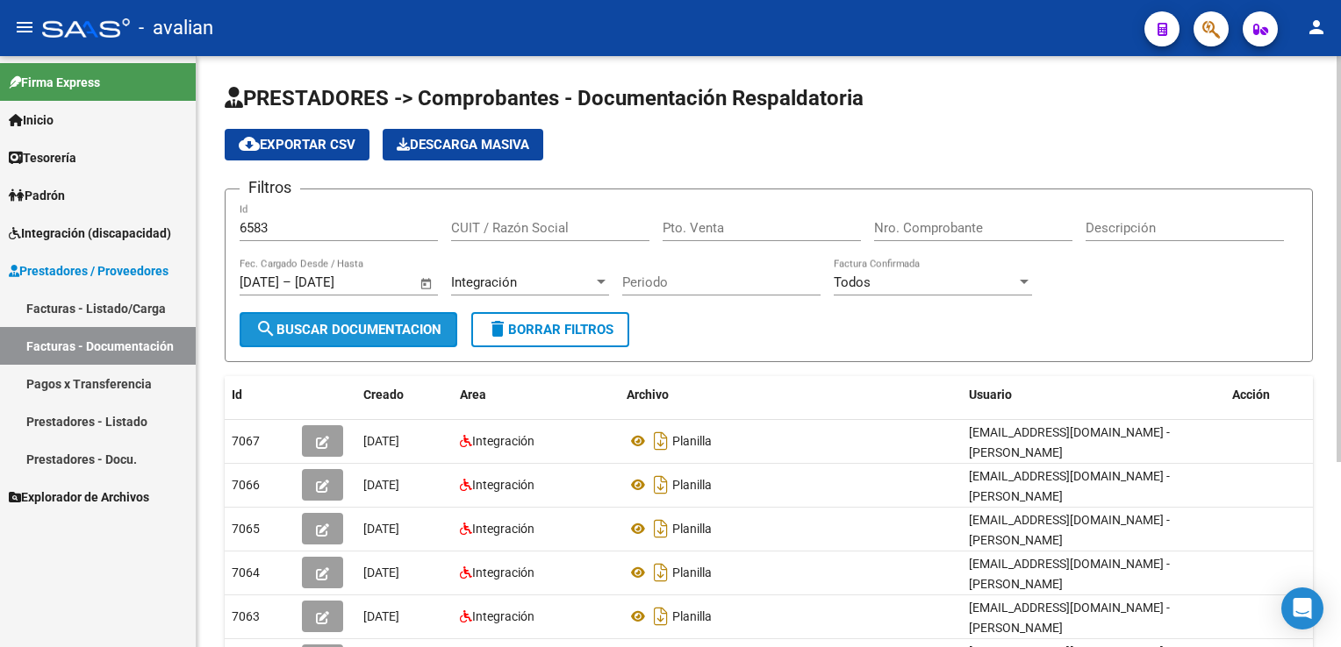
click at [413, 322] on span "search Buscar Documentacion" at bounding box center [348, 330] width 186 height 16
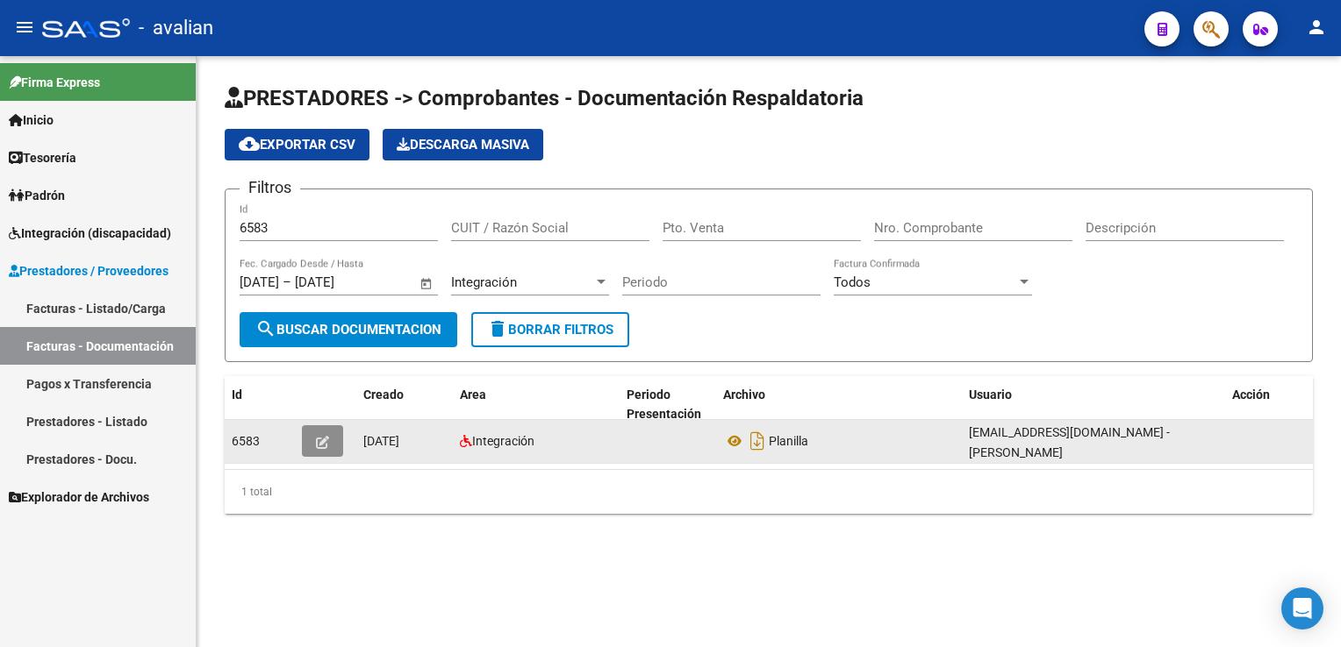
click at [323, 444] on icon "button" at bounding box center [322, 442] width 13 height 13
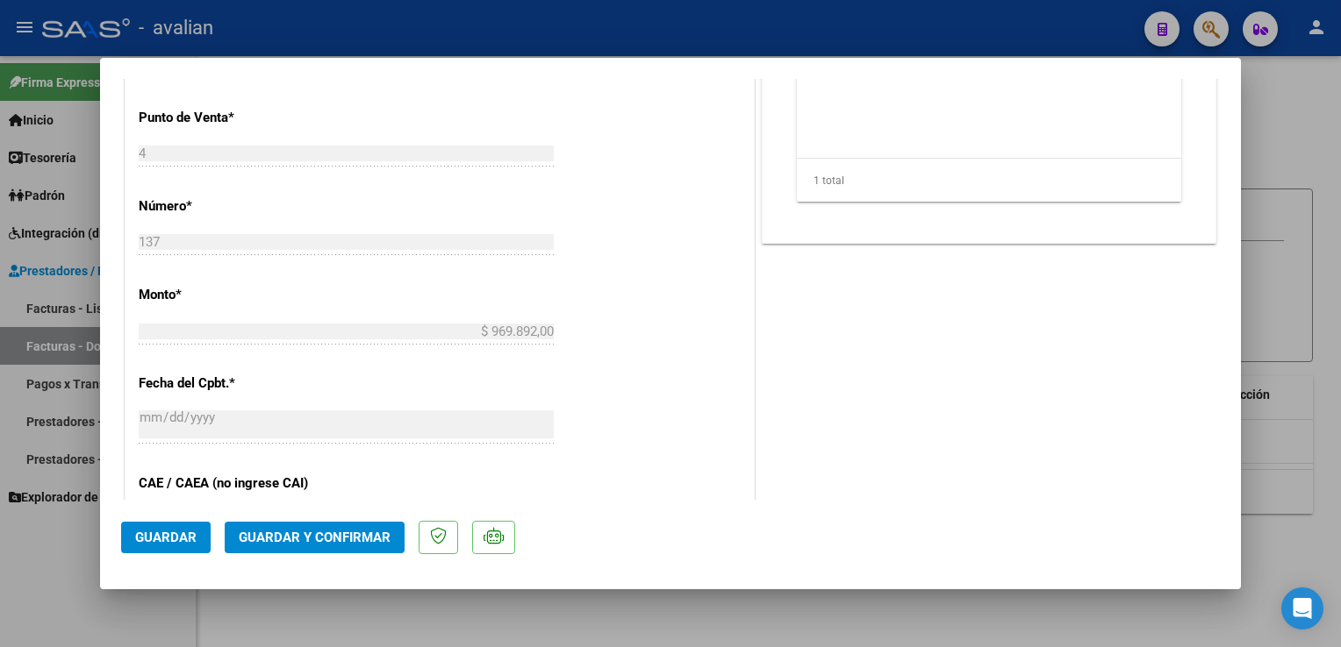
scroll to position [1271, 0]
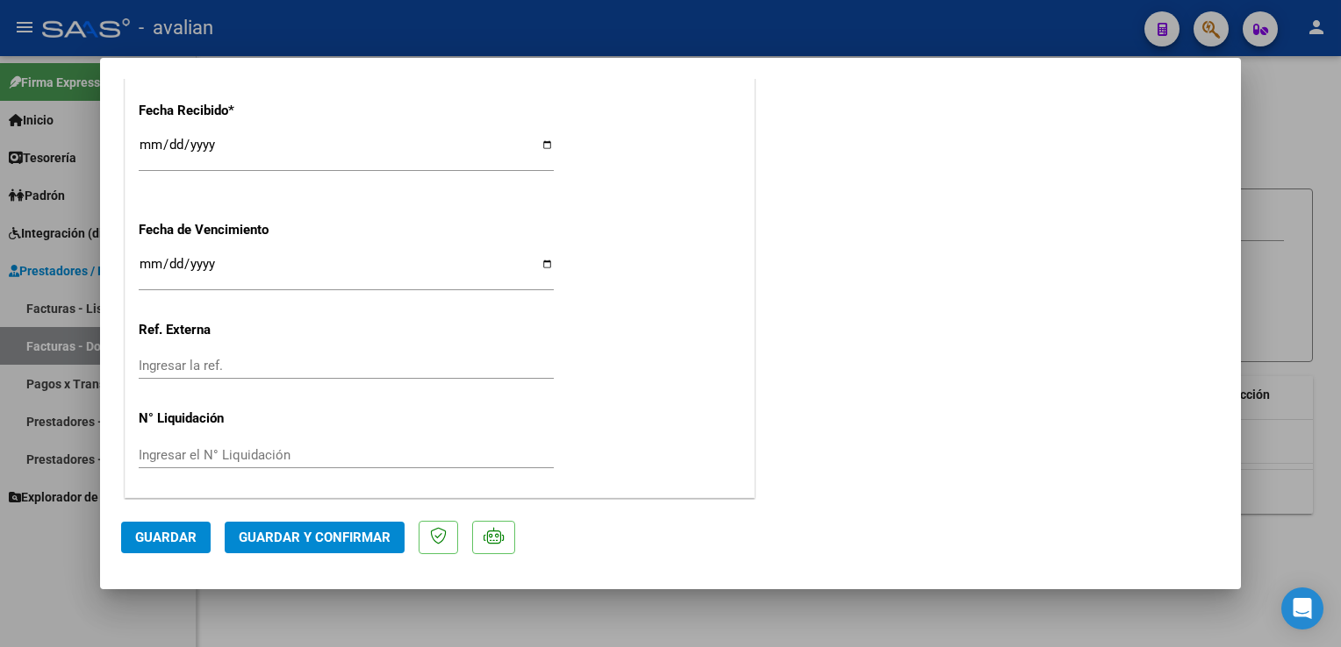
click at [440, 37] on div at bounding box center [670, 323] width 1341 height 647
type input "$ 0,00"
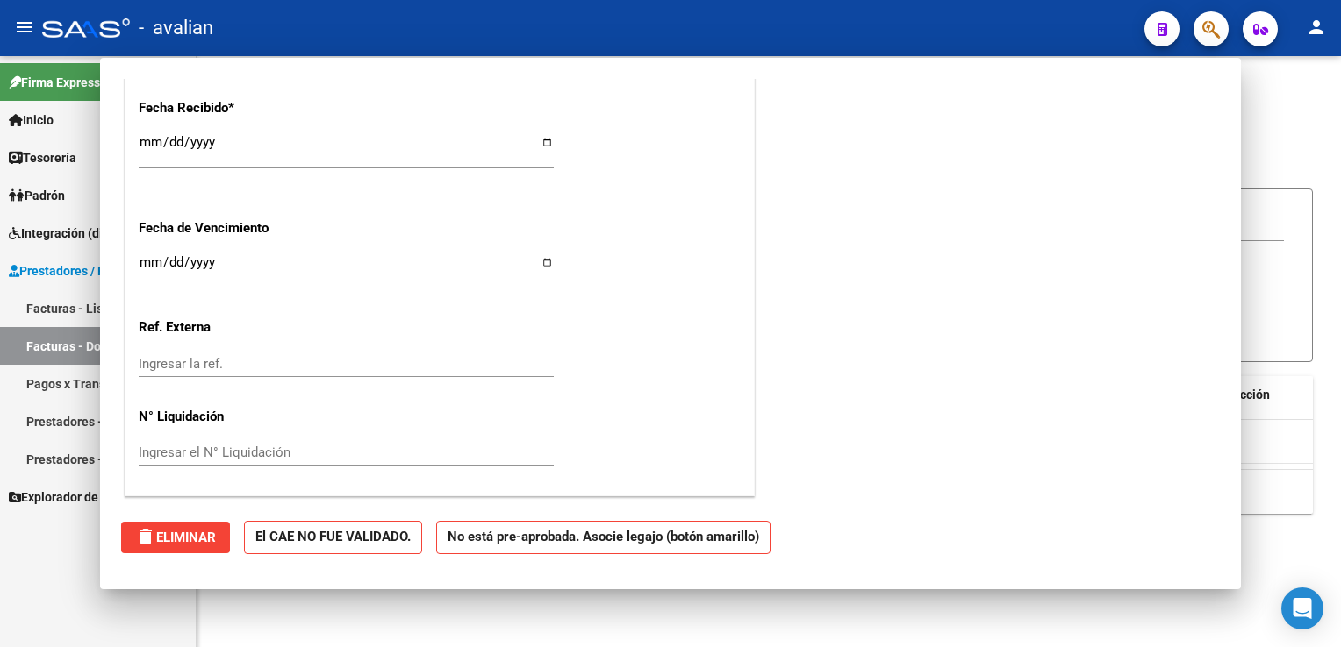
scroll to position [0, 0]
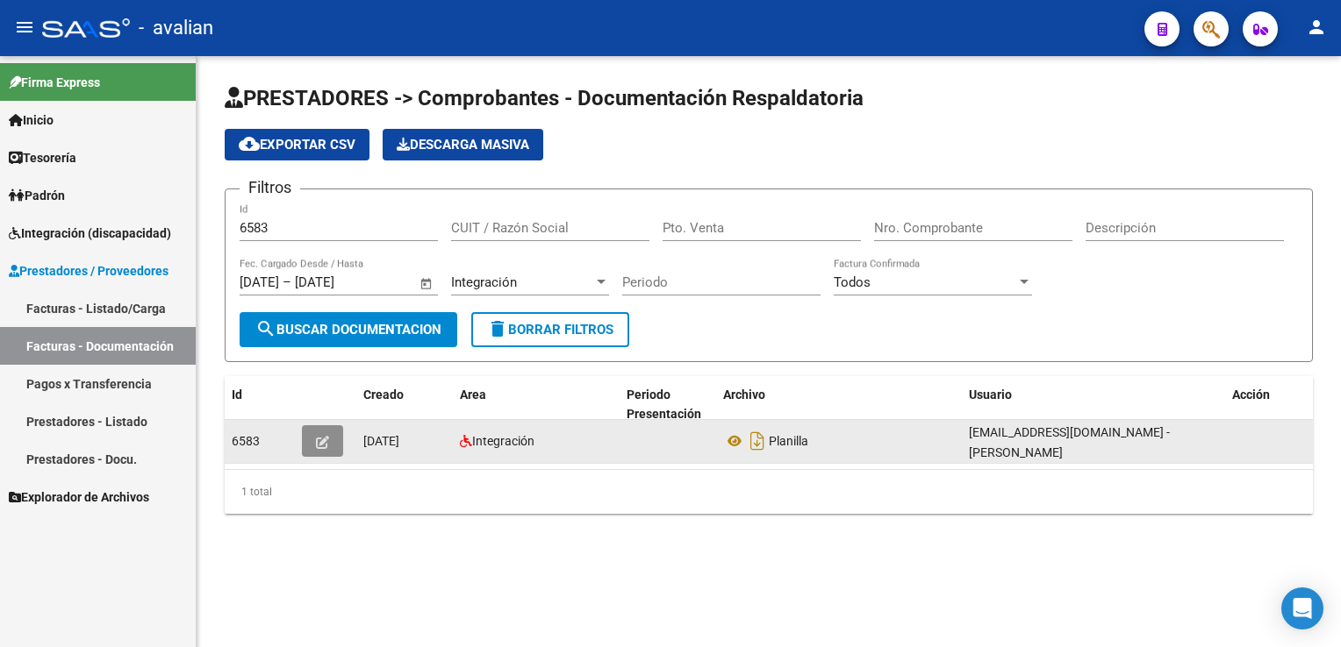
click at [326, 436] on icon "button" at bounding box center [322, 442] width 13 height 13
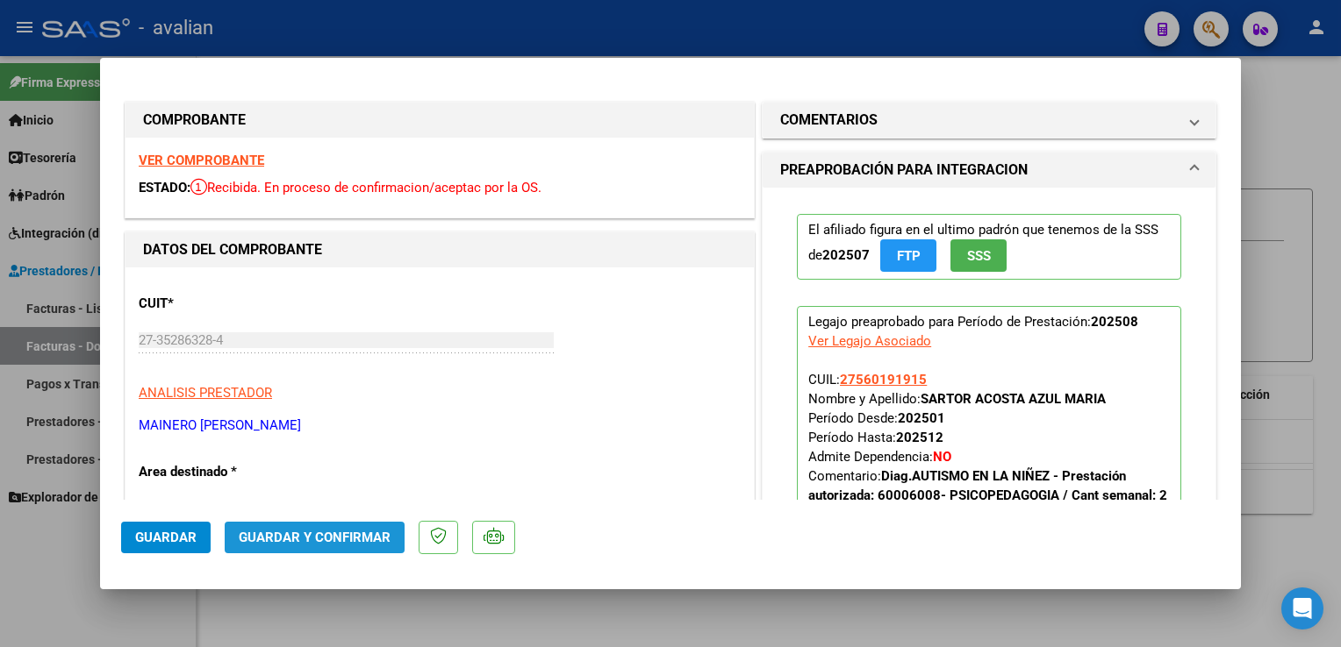
click at [352, 534] on span "Guardar y Confirmar" at bounding box center [315, 538] width 152 height 16
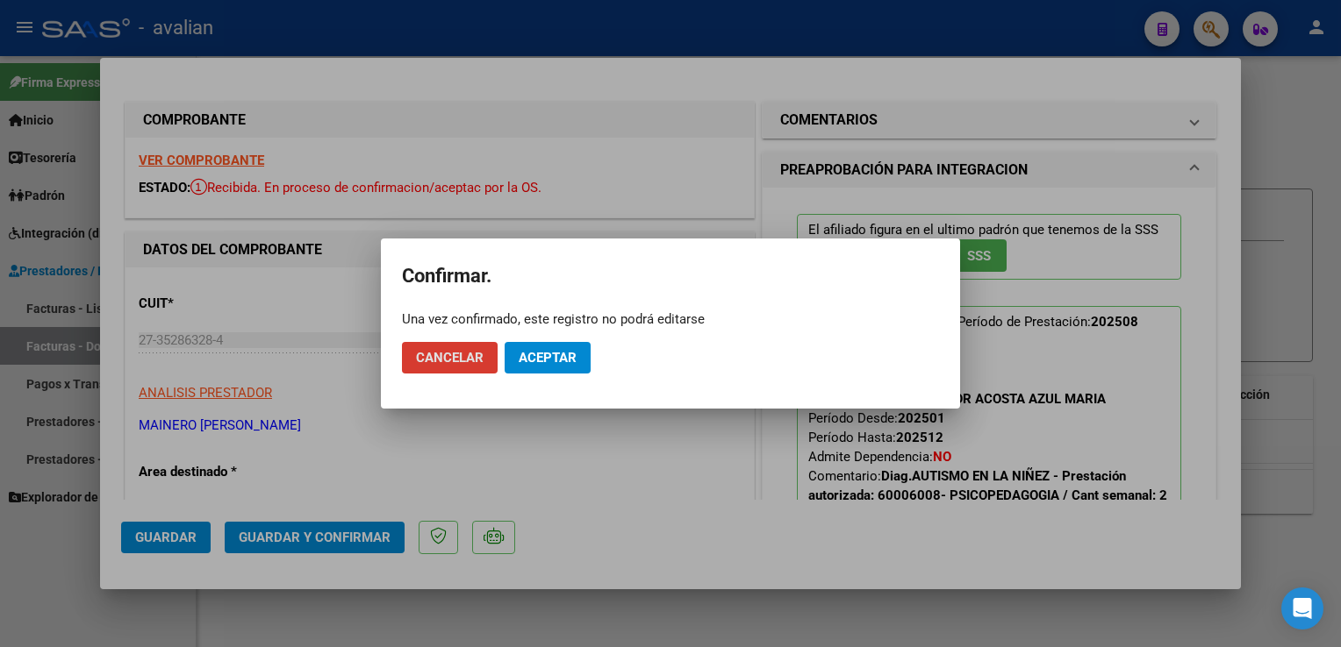
click at [544, 359] on span "Aceptar" at bounding box center [547, 358] width 58 height 16
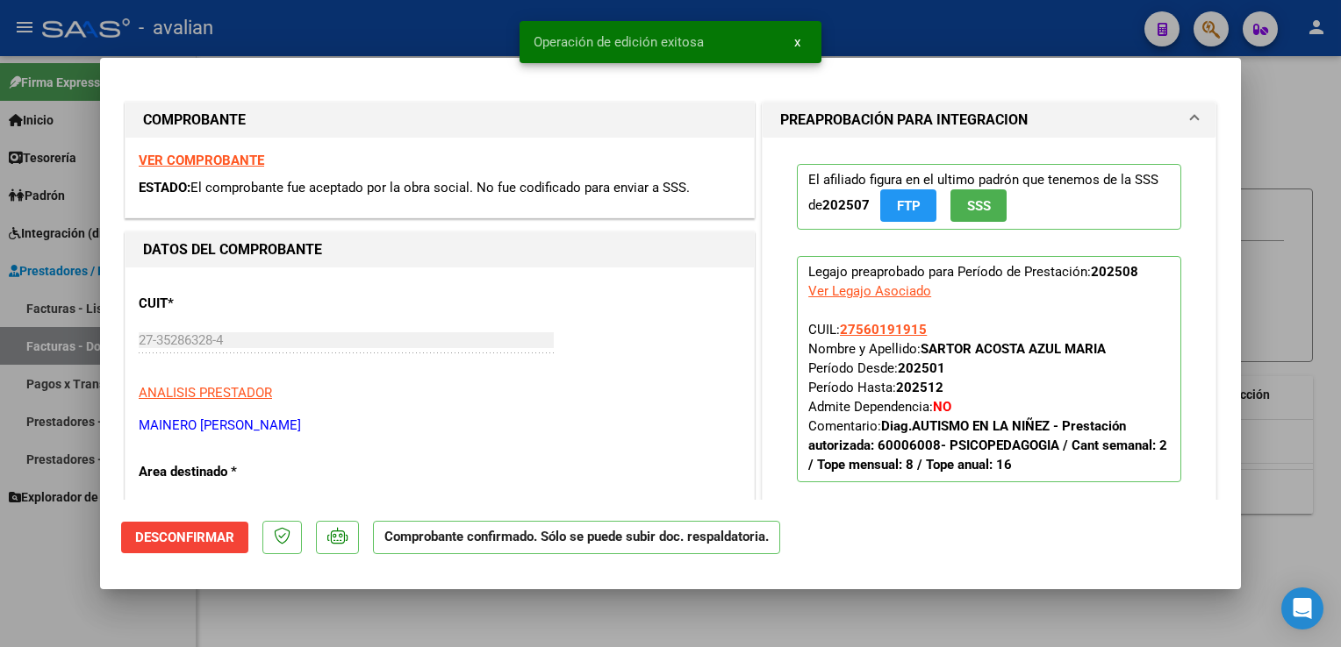
click at [344, 37] on div at bounding box center [670, 323] width 1341 height 647
type input "$ 0,00"
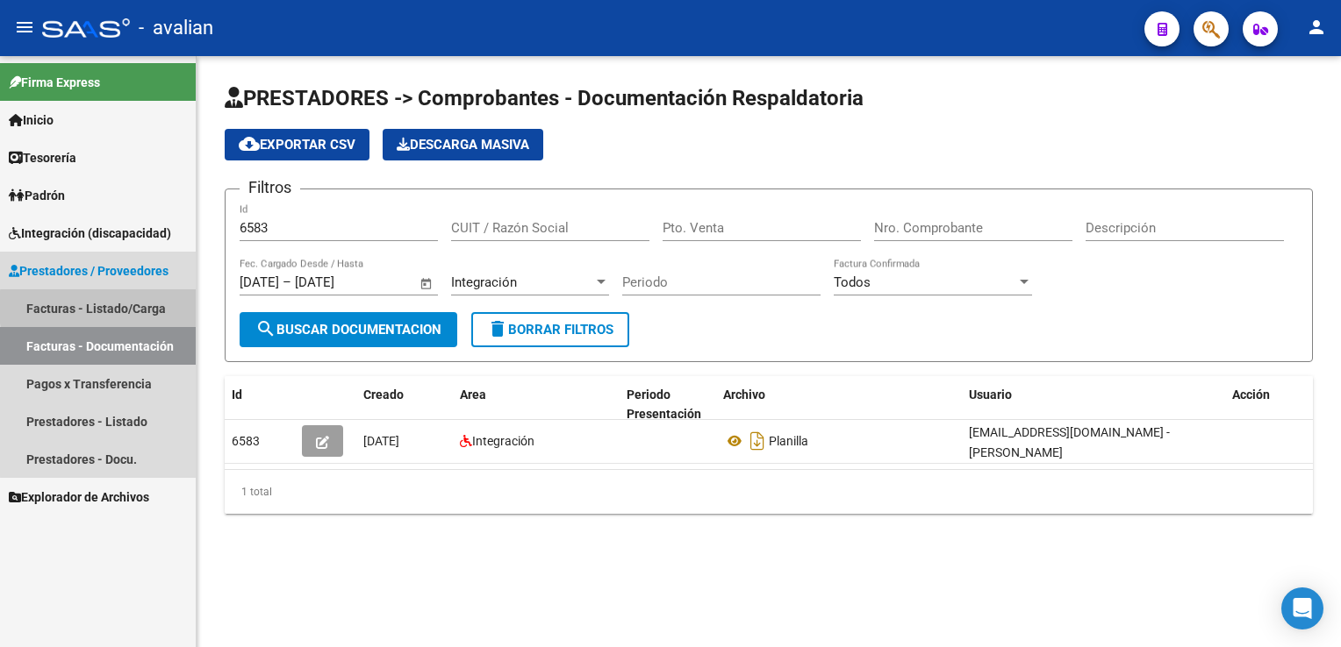
click at [159, 307] on link "Facturas - Listado/Carga" at bounding box center [98, 309] width 196 height 38
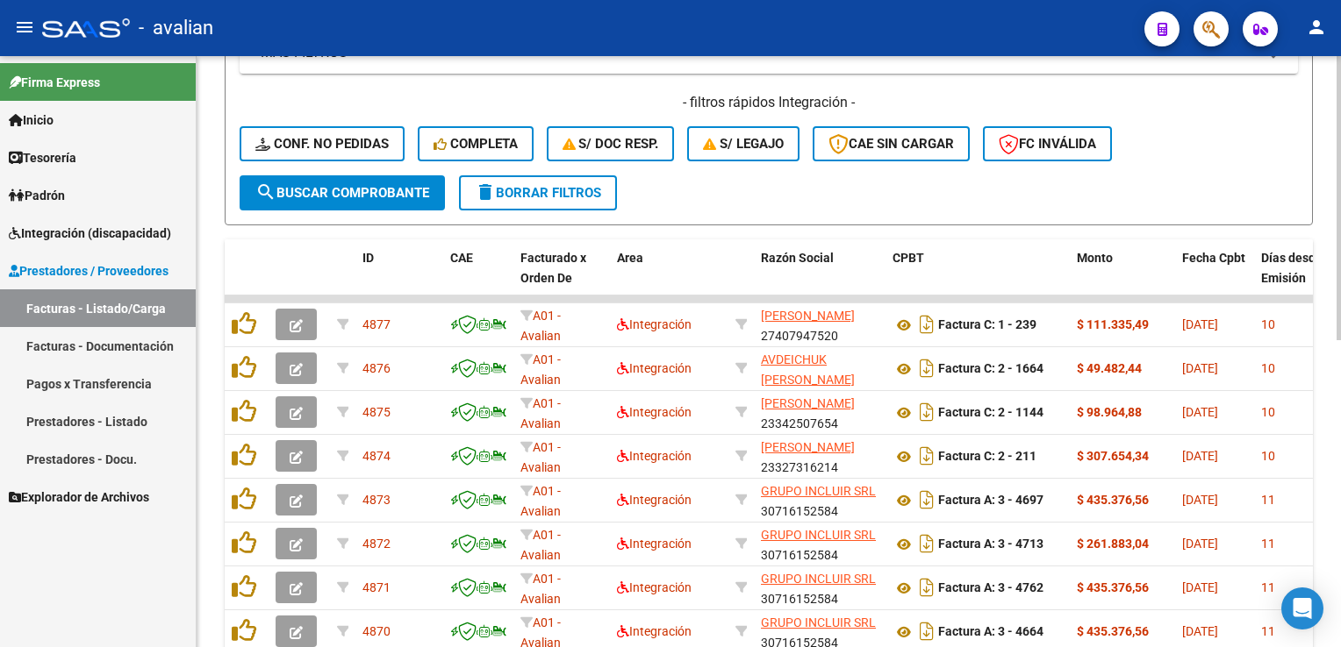
scroll to position [439, 0]
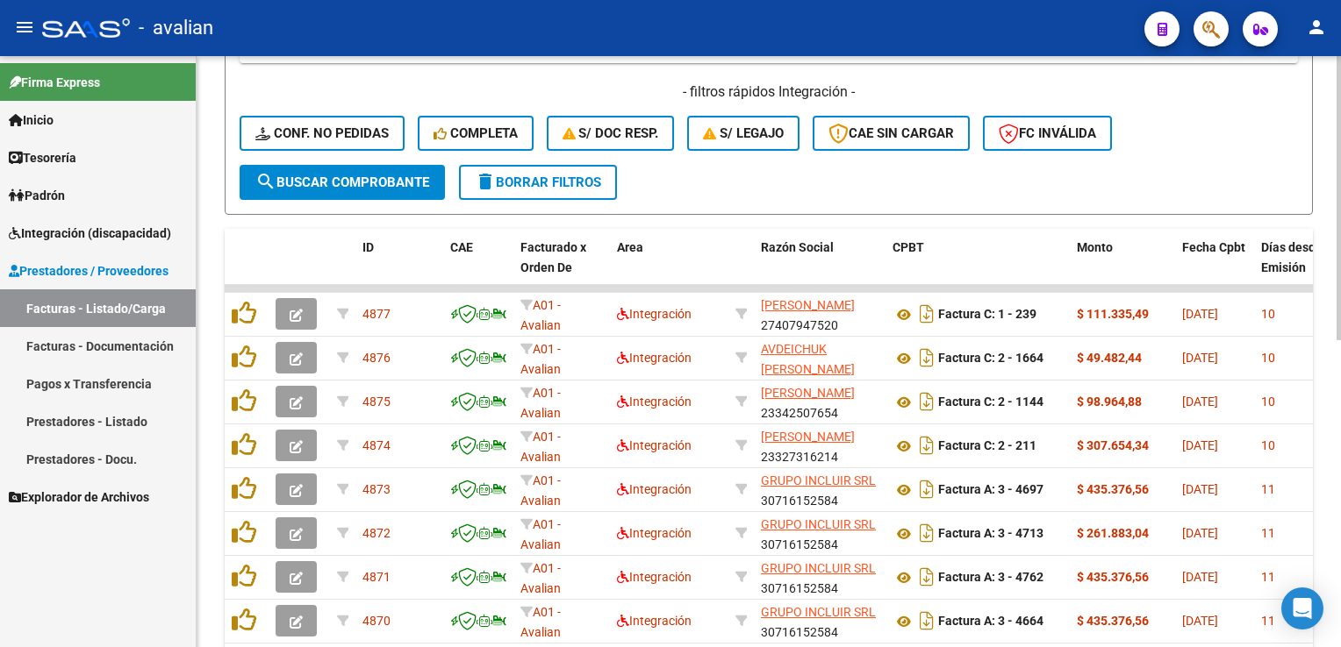
click at [508, 188] on span "delete Borrar Filtros" at bounding box center [538, 183] width 126 height 16
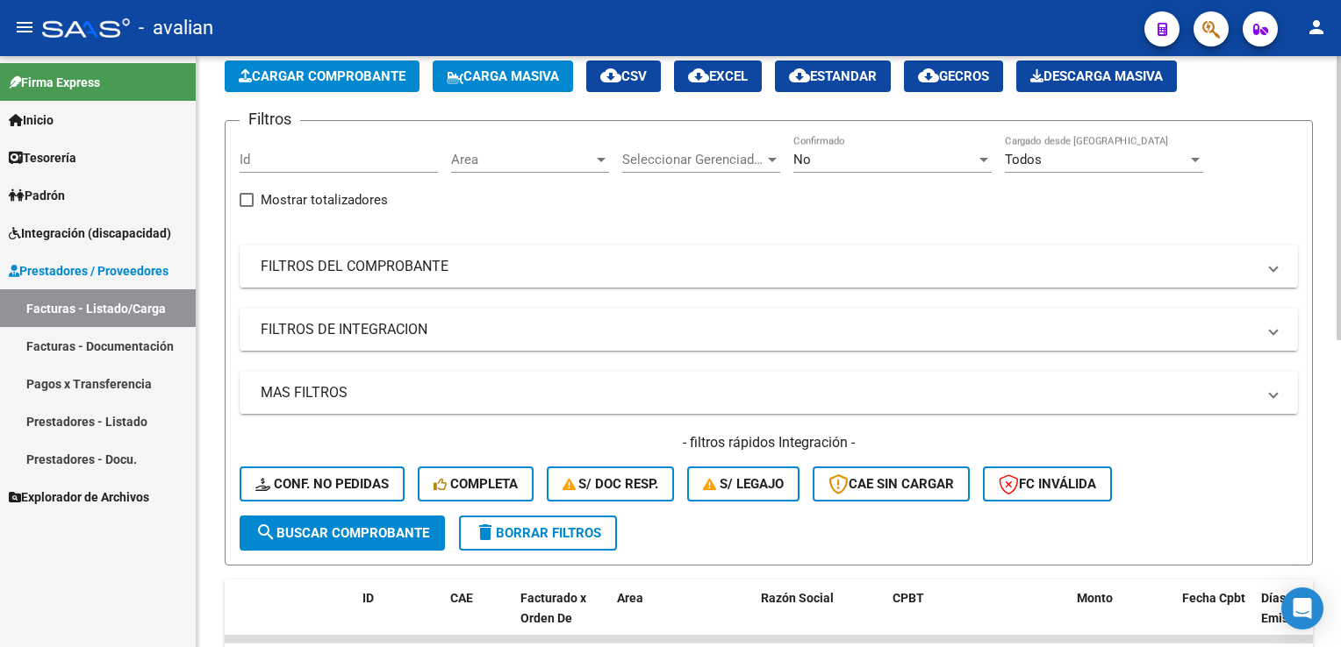
scroll to position [0, 0]
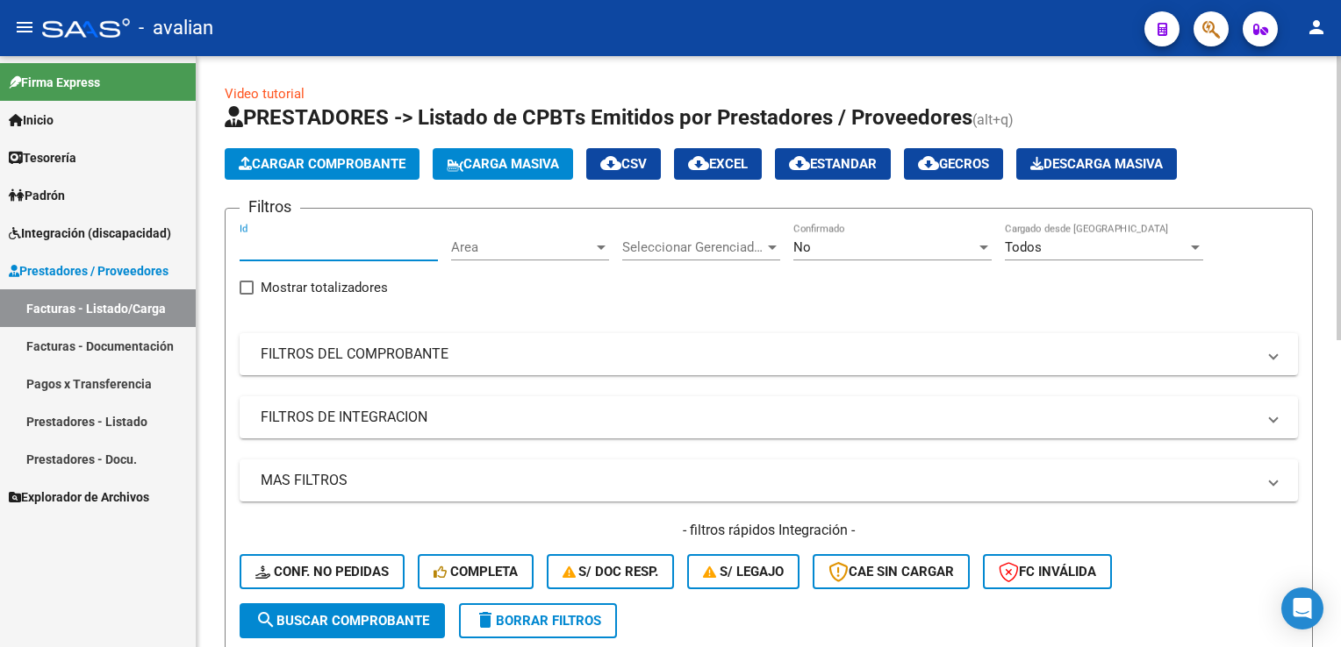
click at [322, 241] on input "Id" at bounding box center [339, 248] width 198 height 16
click at [519, 256] on div "Area Area" at bounding box center [530, 242] width 158 height 38
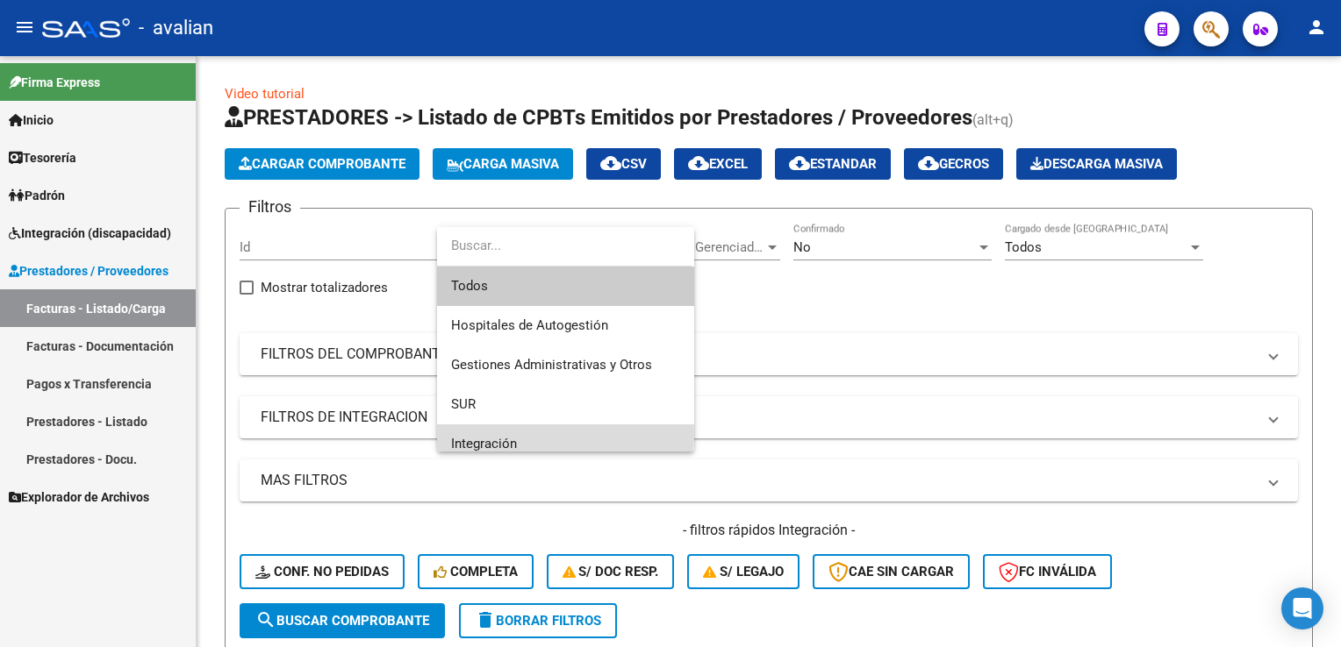
click at [516, 433] on span "Integración" at bounding box center [565, 444] width 229 height 39
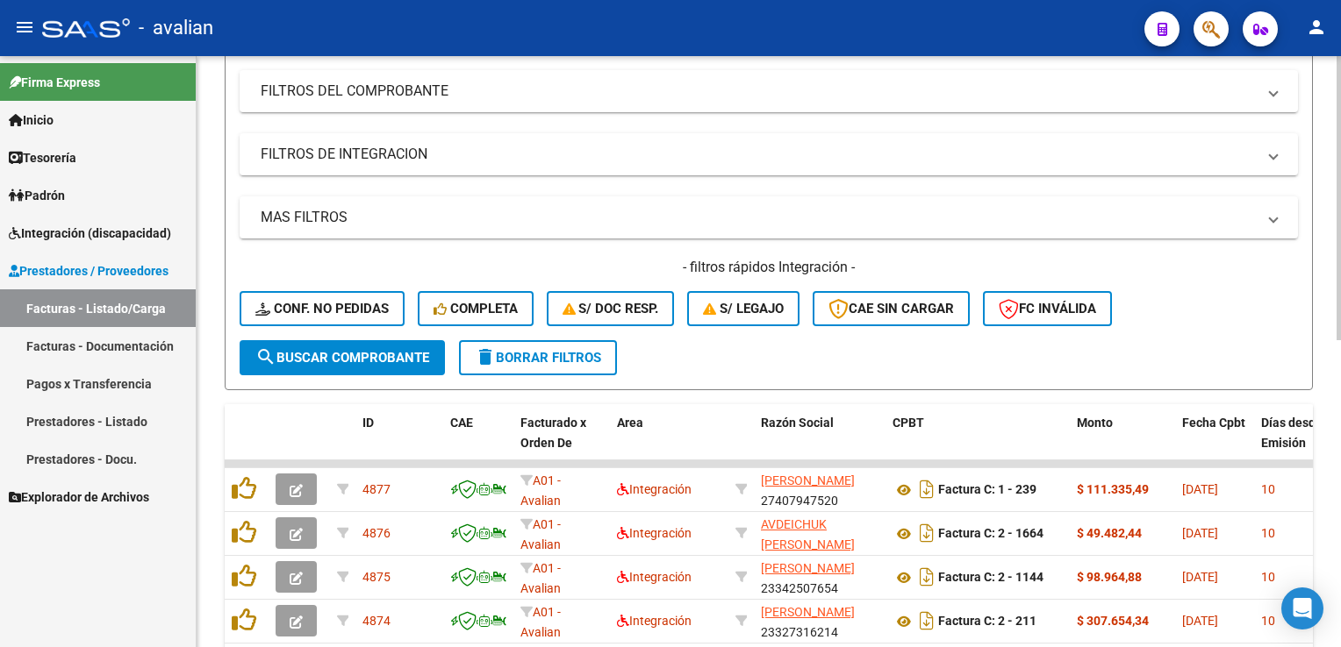
scroll to position [351, 0]
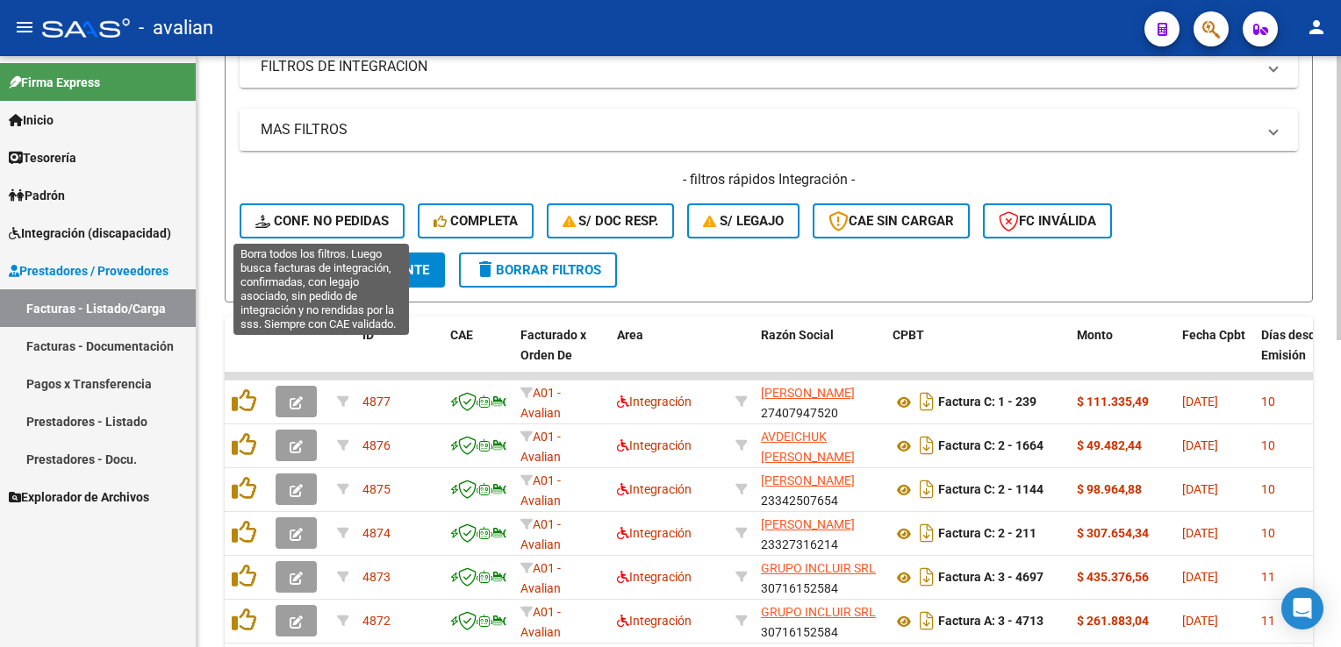
click at [360, 221] on span "Conf. no pedidas" at bounding box center [321, 221] width 133 height 16
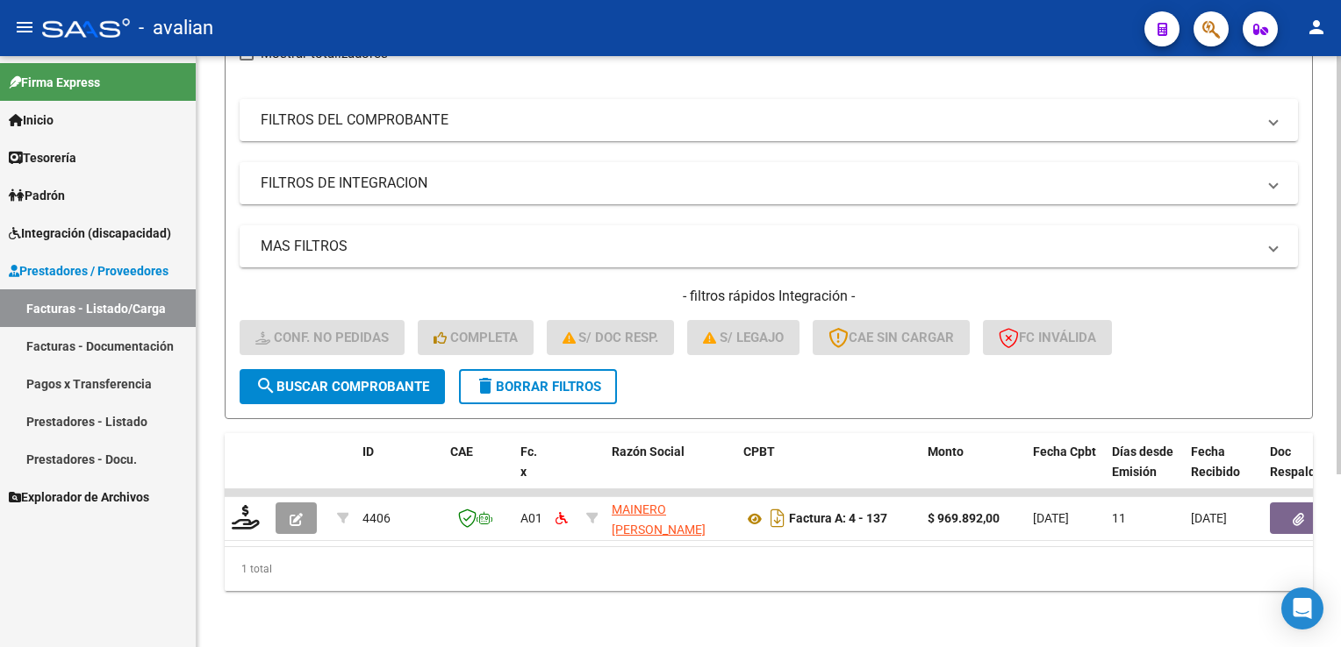
scroll to position [244, 0]
click at [404, 379] on span "search Buscar Comprobante" at bounding box center [342, 387] width 174 height 16
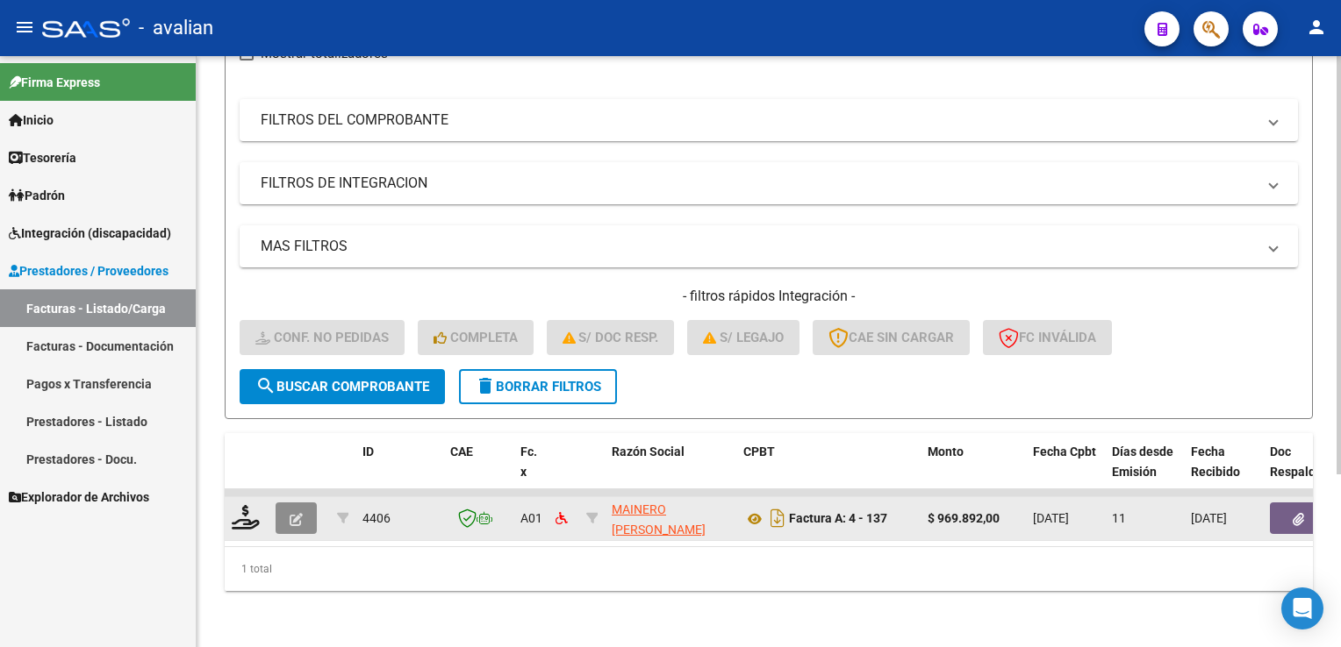
click at [302, 513] on icon "button" at bounding box center [296, 519] width 13 height 13
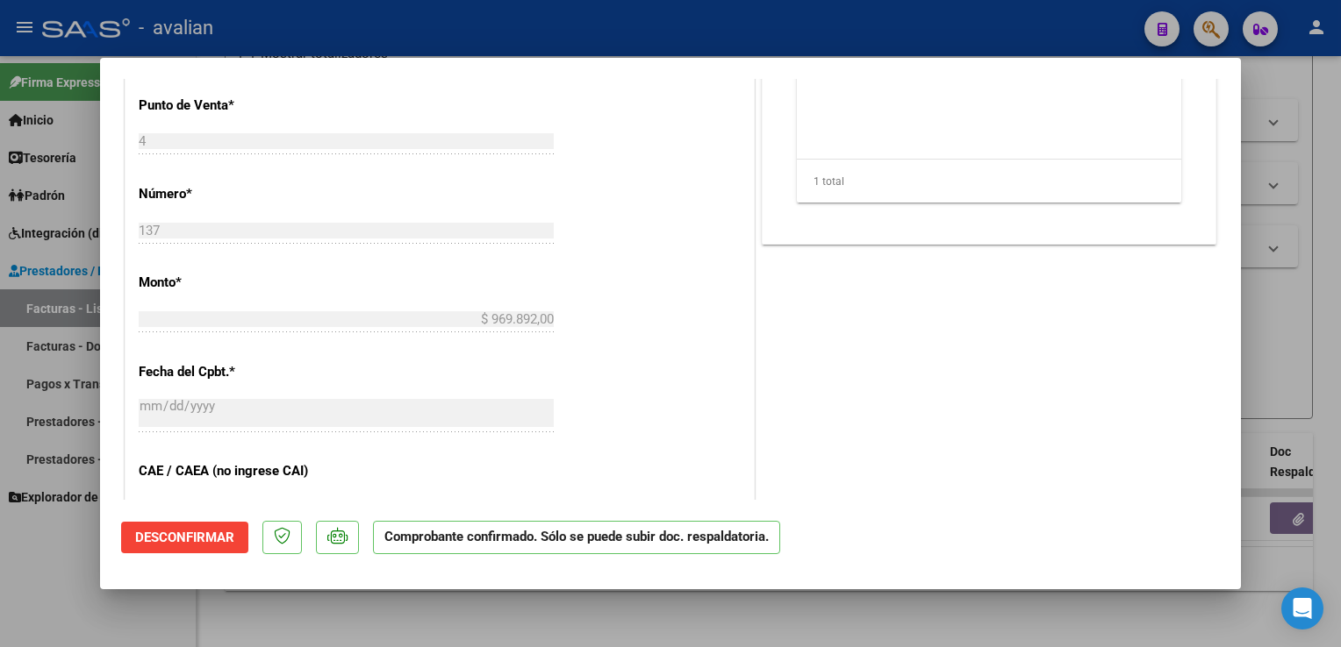
scroll to position [702, 0]
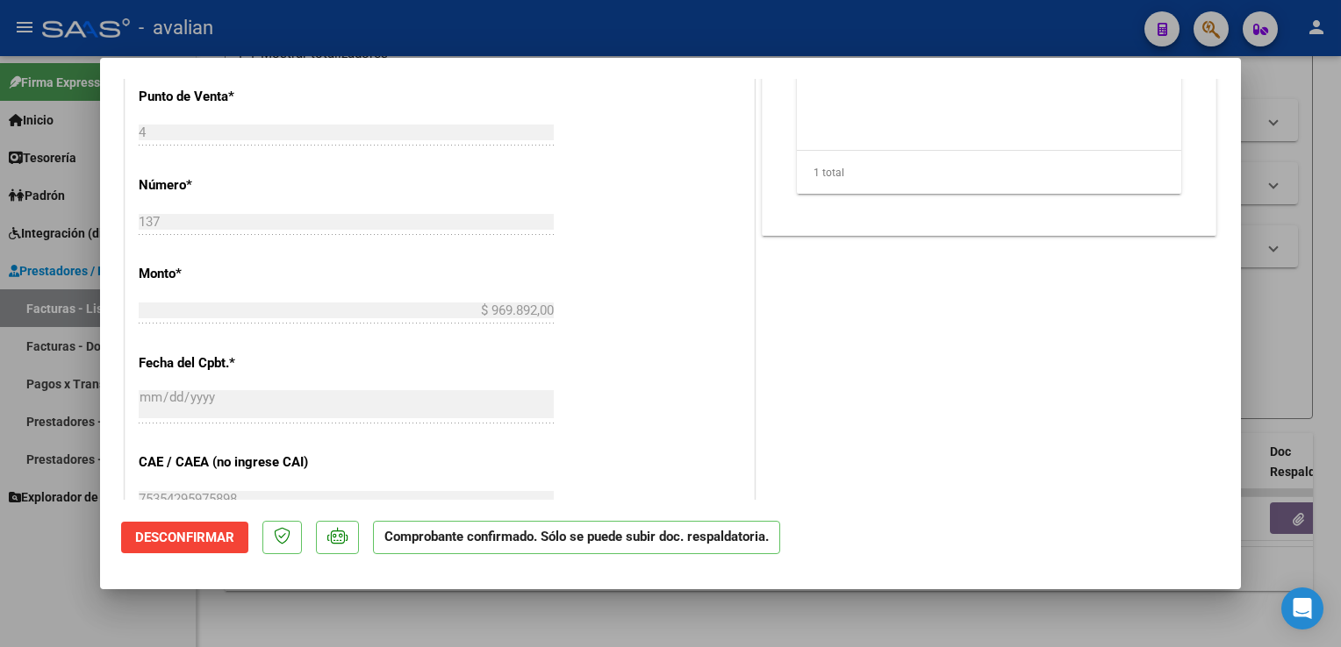
click at [536, 26] on div at bounding box center [670, 323] width 1341 height 647
type input "$ 0,00"
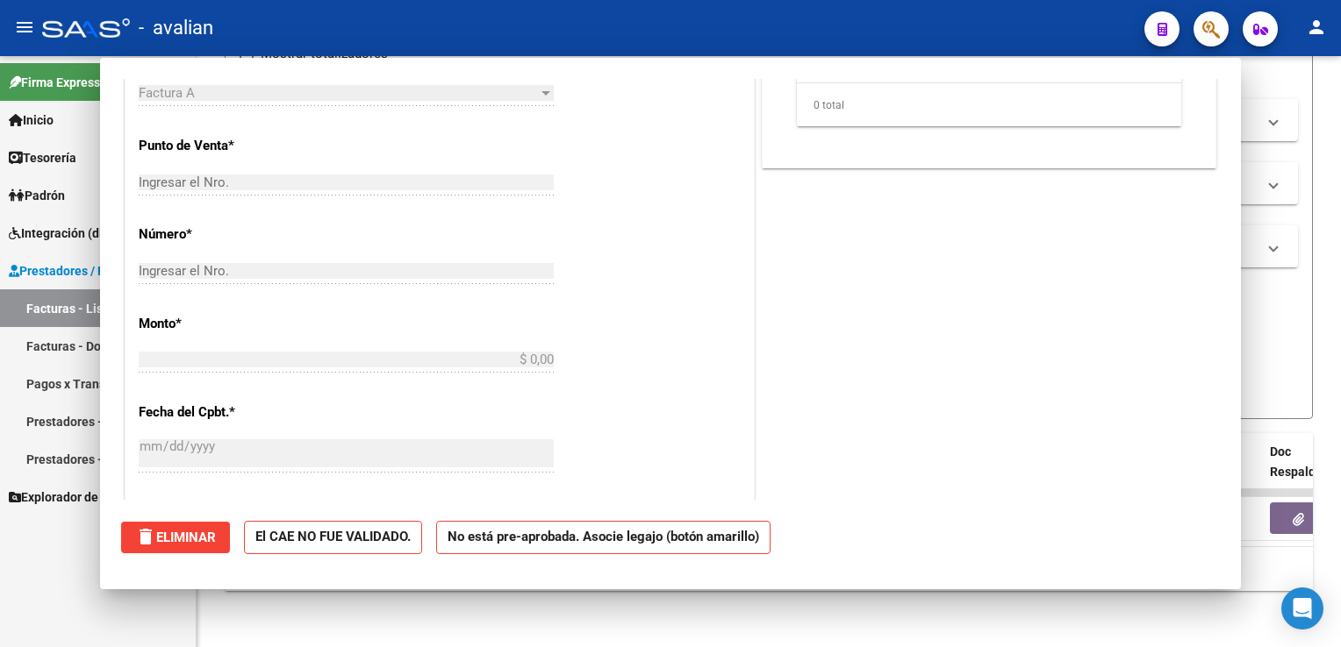
scroll to position [0, 0]
